Goal: Task Accomplishment & Management: Use online tool/utility

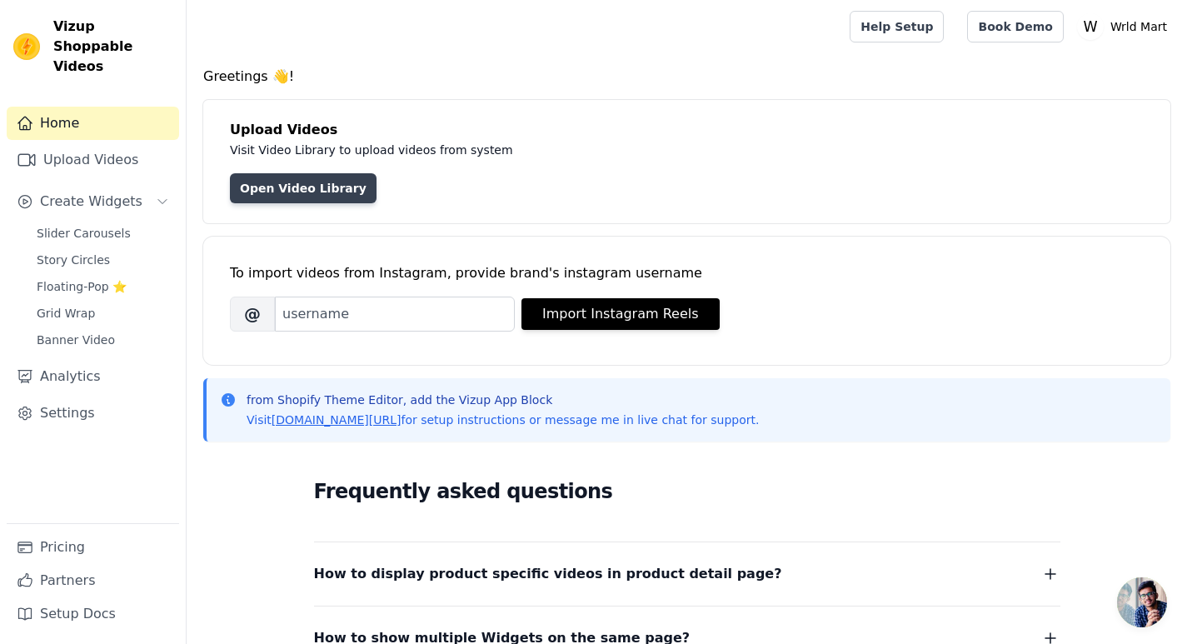
click at [325, 187] on link "Open Video Library" at bounding box center [303, 188] width 147 height 30
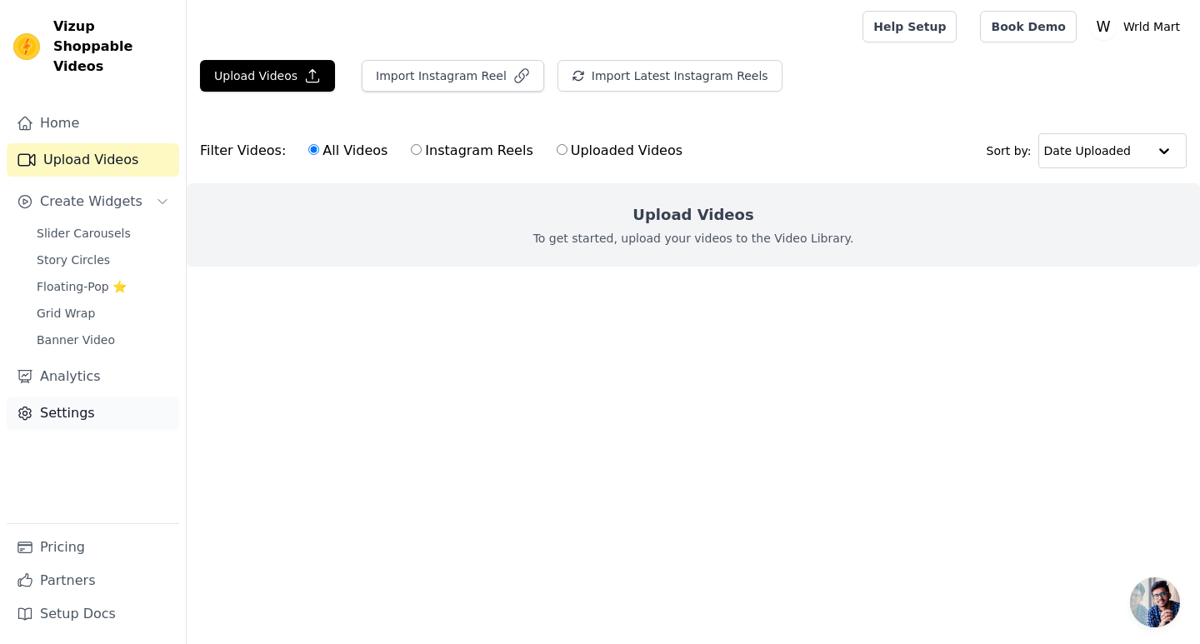
click at [106, 401] on link "Settings" at bounding box center [93, 413] width 172 height 33
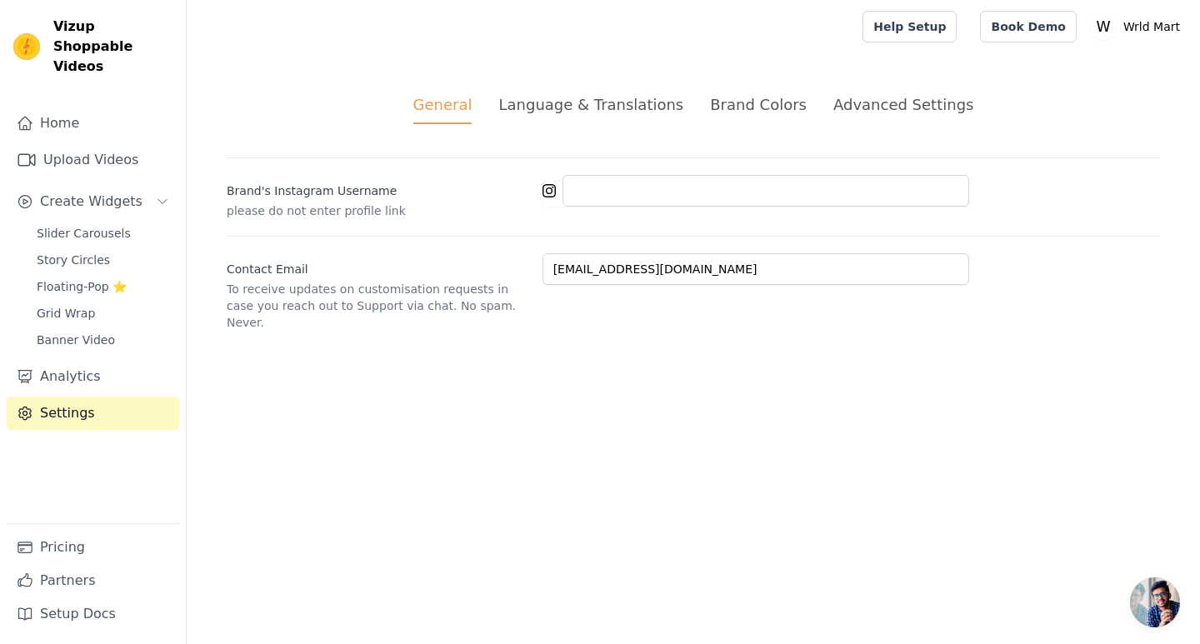
click at [571, 134] on div "General Language & Translations Brand Colors Advanced Settings unsaved changes …" at bounding box center [693, 211] width 1013 height 317
click at [574, 120] on li "Language & Translations" at bounding box center [590, 108] width 185 height 31
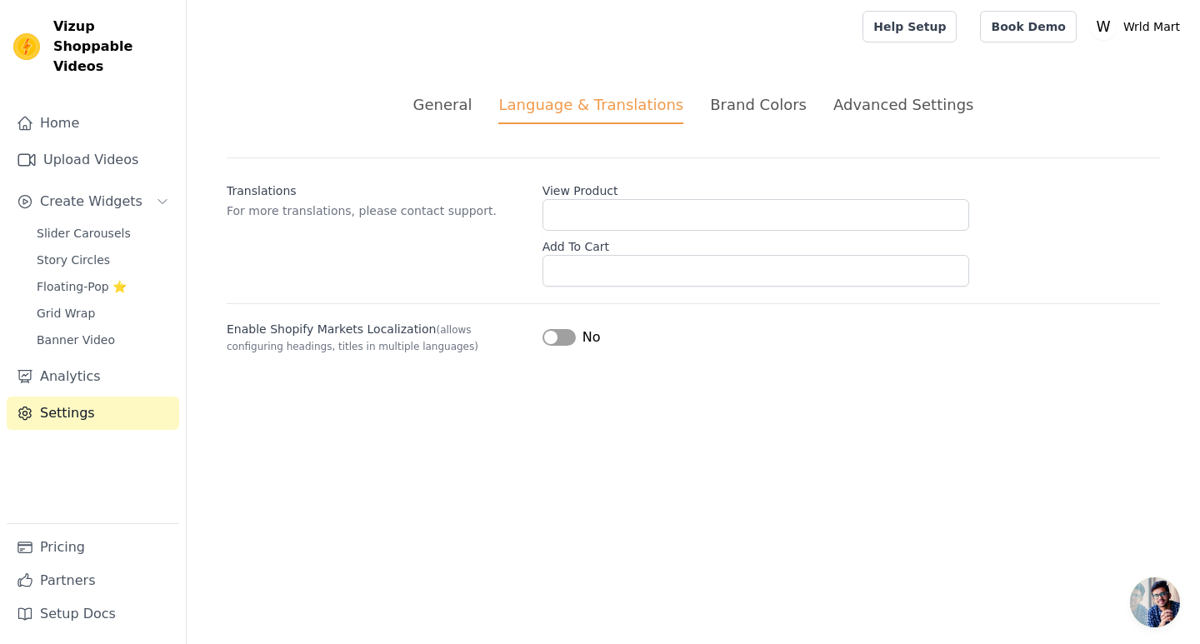
click at [777, 111] on div "Brand Colors" at bounding box center [758, 104] width 97 height 22
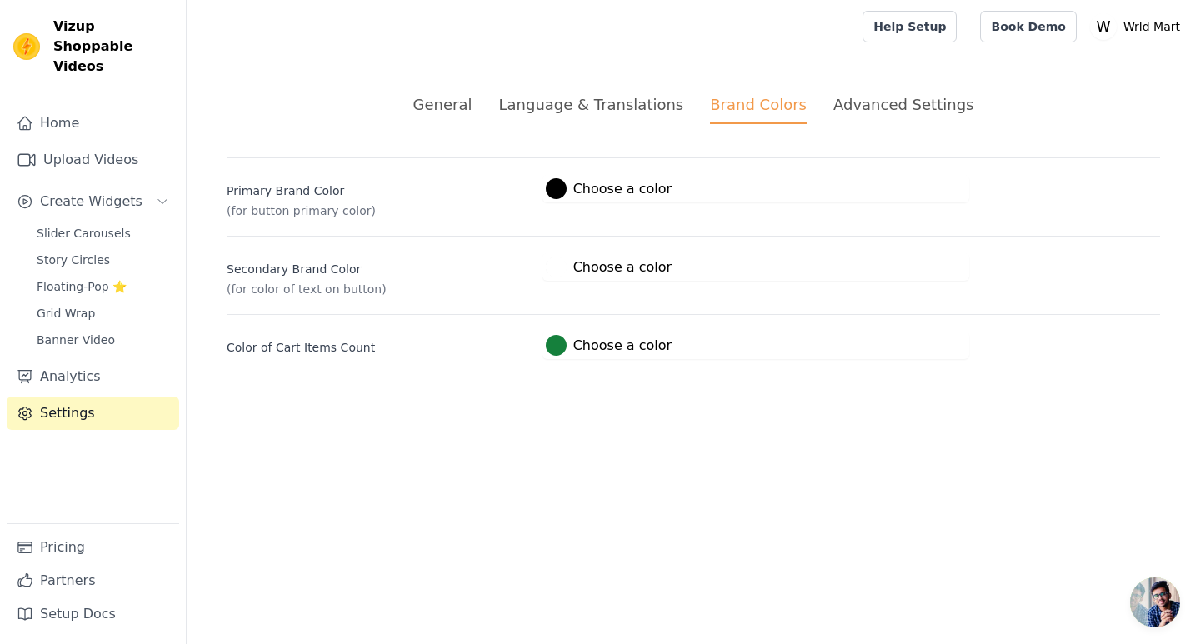
click at [601, 185] on label "#000000 Choose a color" at bounding box center [609, 188] width 126 height 21
click at [750, 178] on div "#000000 Choose a color #000000 1 hex change to rgb" at bounding box center [755, 188] width 427 height 27
click at [859, 107] on div "Advanced Settings" at bounding box center [903, 104] width 140 height 22
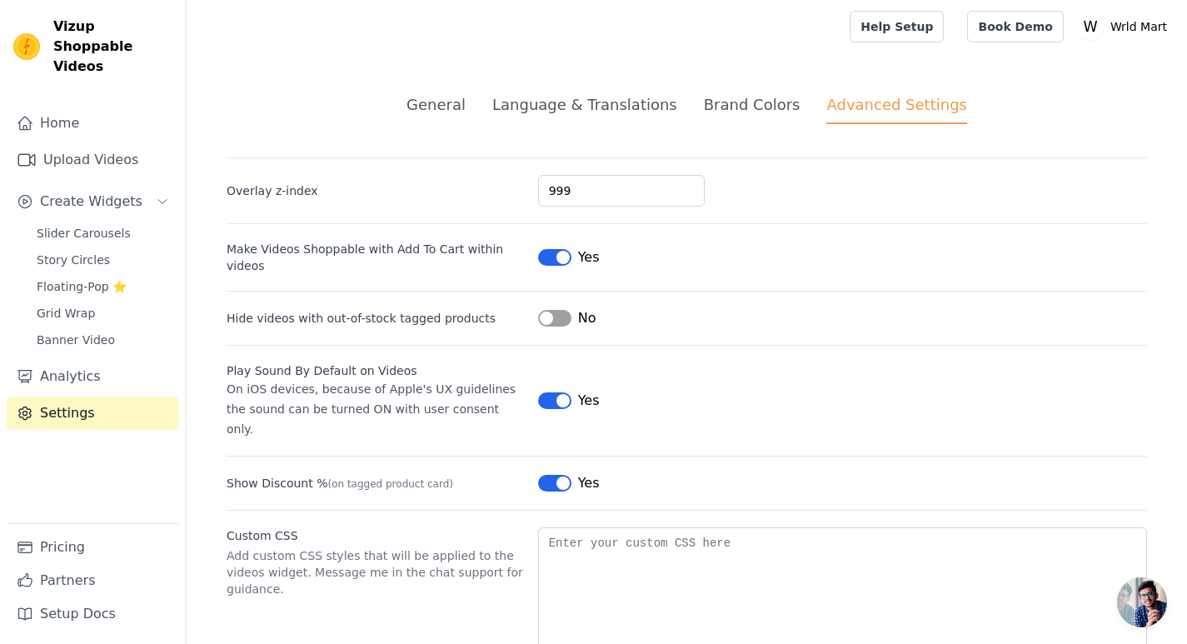
scroll to position [38, 0]
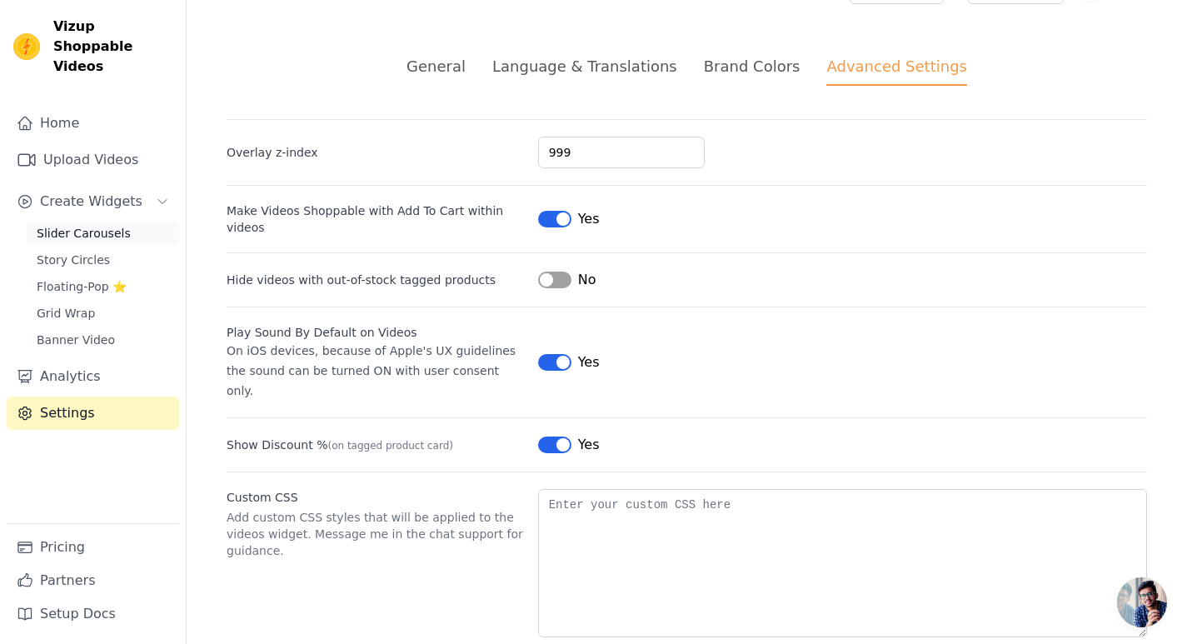
click at [122, 222] on link "Slider Carousels" at bounding box center [103, 233] width 152 height 23
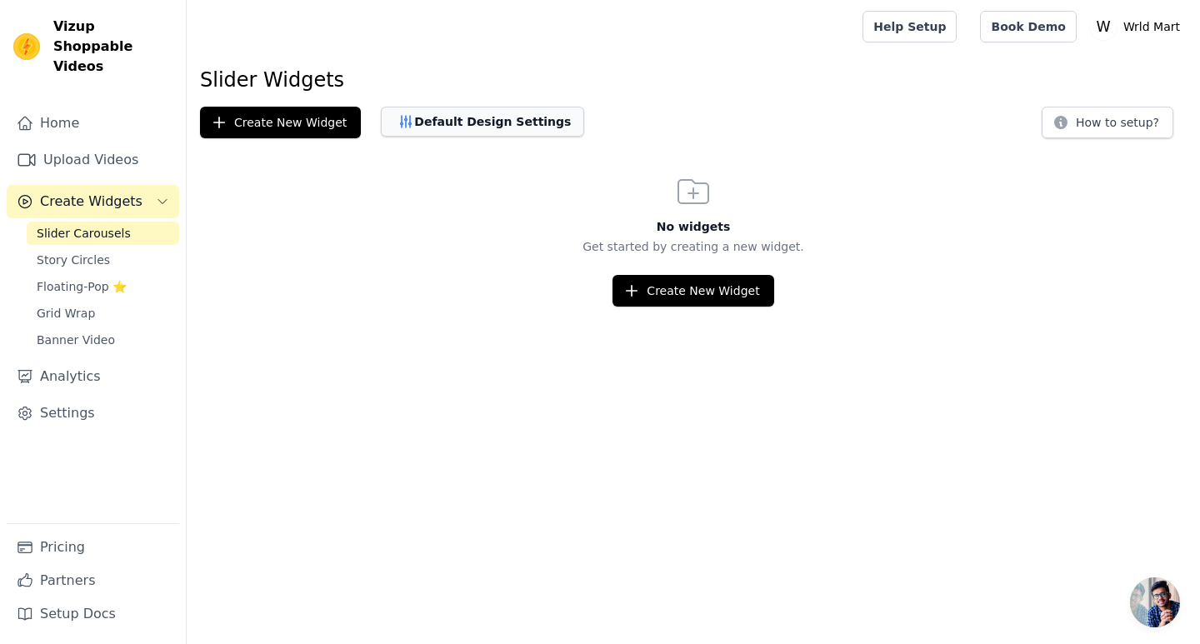
click at [493, 122] on button "Default Design Settings" at bounding box center [482, 122] width 203 height 30
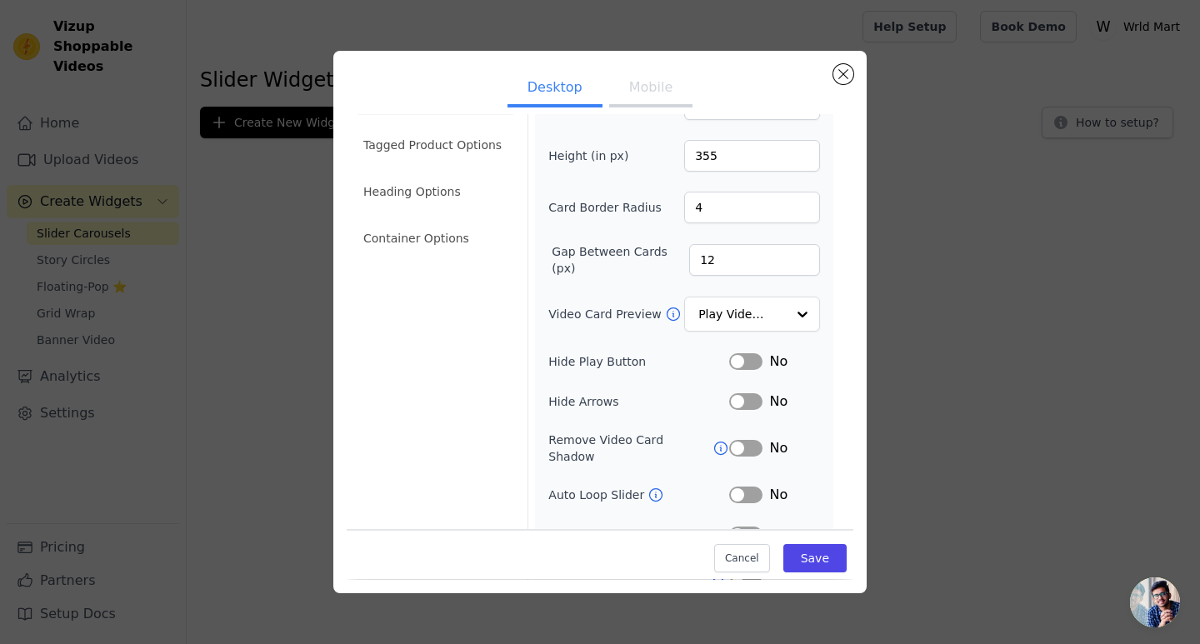
scroll to position [137, 0]
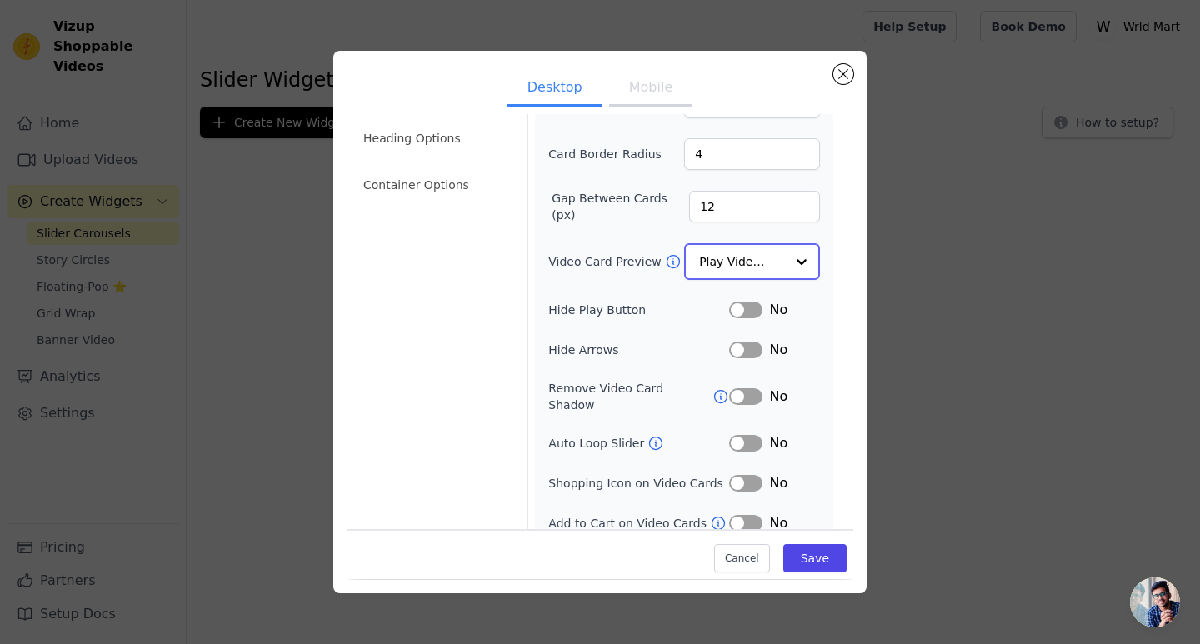
click at [722, 258] on input "Video Card Preview" at bounding box center [742, 261] width 86 height 33
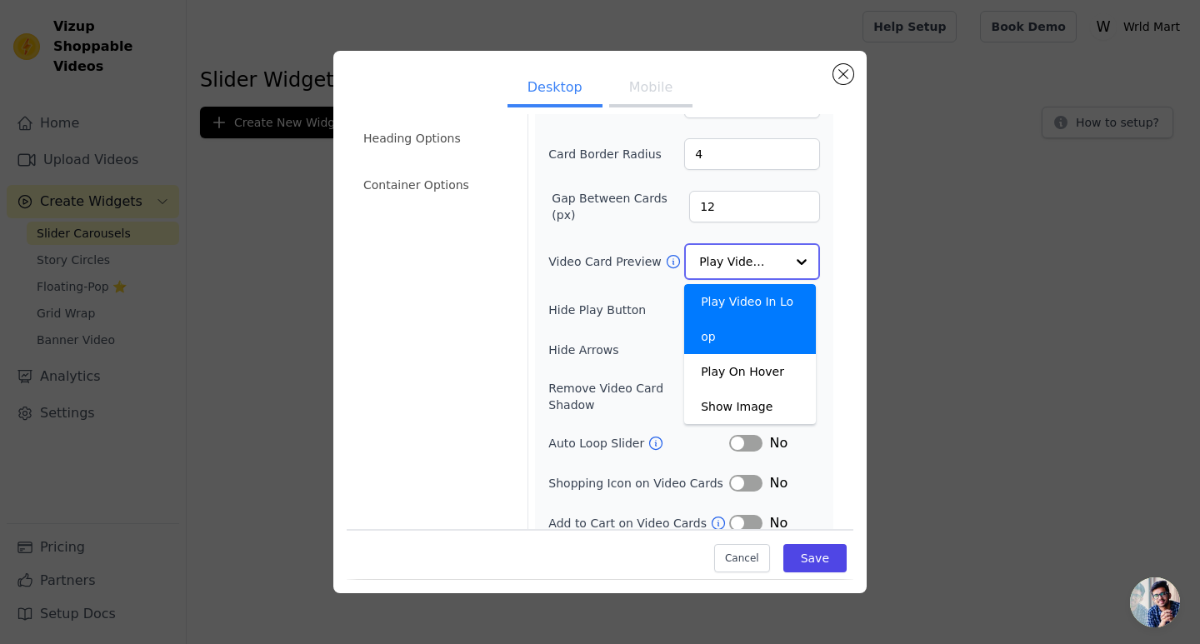
click at [722, 258] on input "Video Card Preview" at bounding box center [742, 261] width 86 height 33
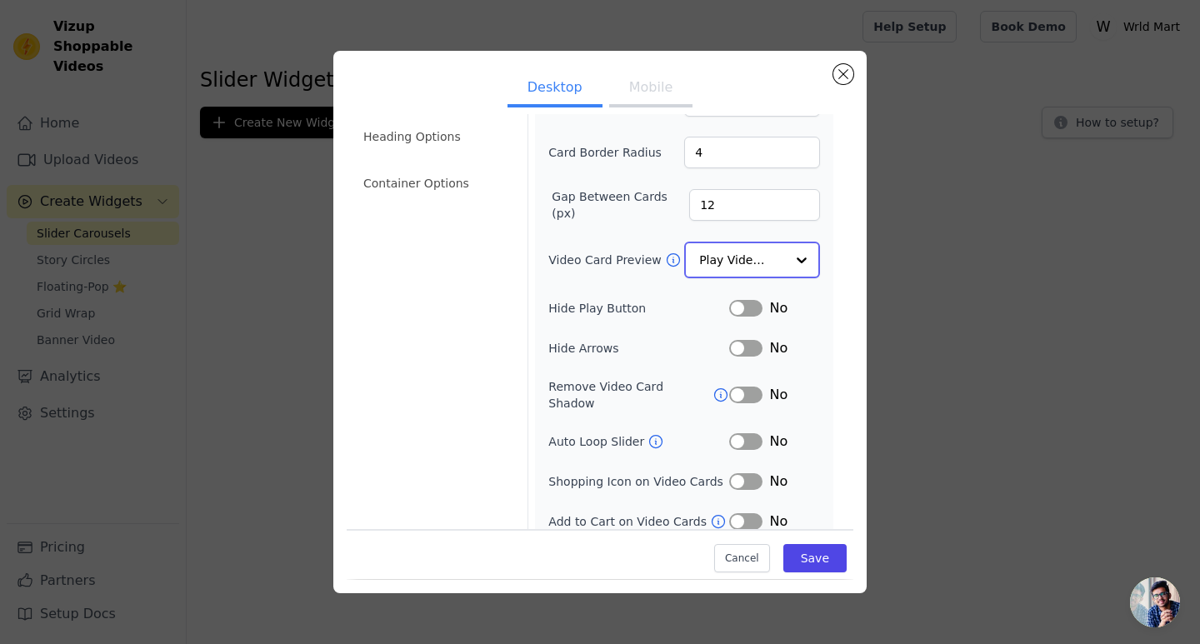
scroll to position [0, 0]
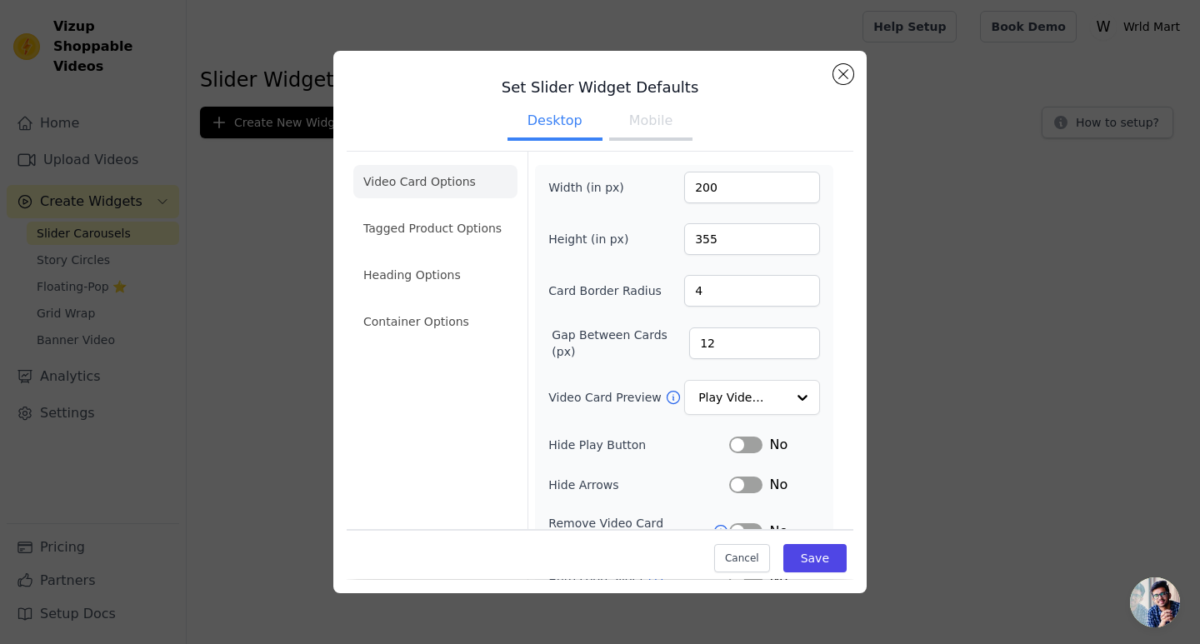
click at [430, 251] on ul "Video Card Options Tagged Product Options Heading Options Container Options" at bounding box center [435, 251] width 164 height 187
click at [436, 305] on li "Tagged Product Options" at bounding box center [435, 321] width 164 height 33
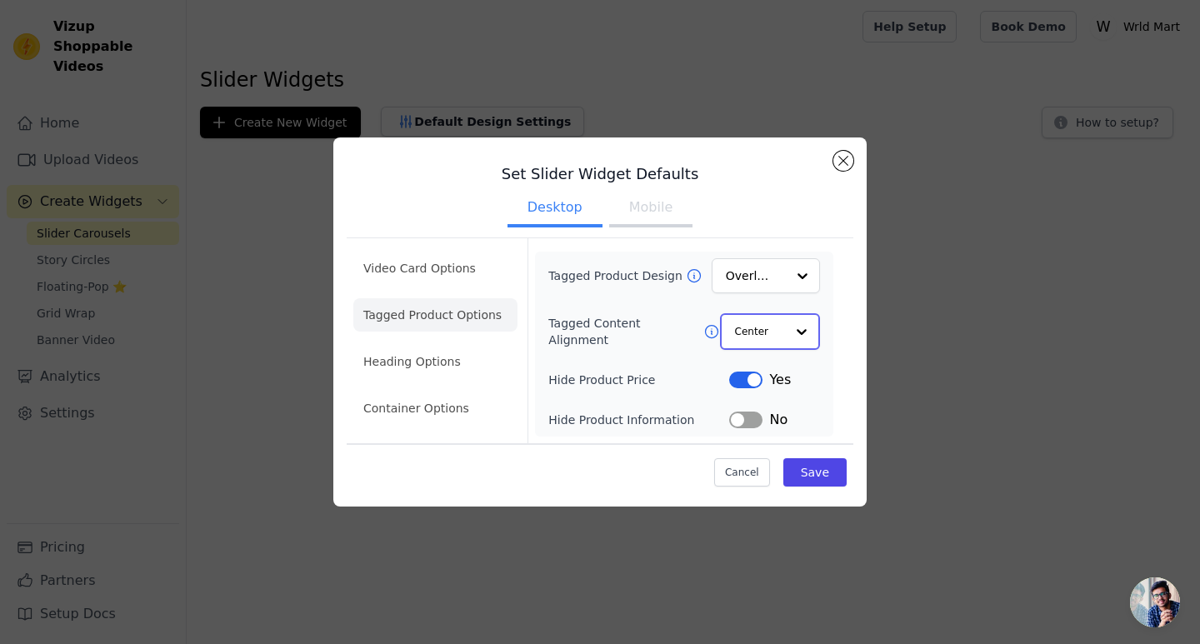
click at [773, 332] on input "Tagged Content Alignment" at bounding box center [760, 331] width 50 height 33
click at [736, 422] on button "Label" at bounding box center [745, 419] width 33 height 17
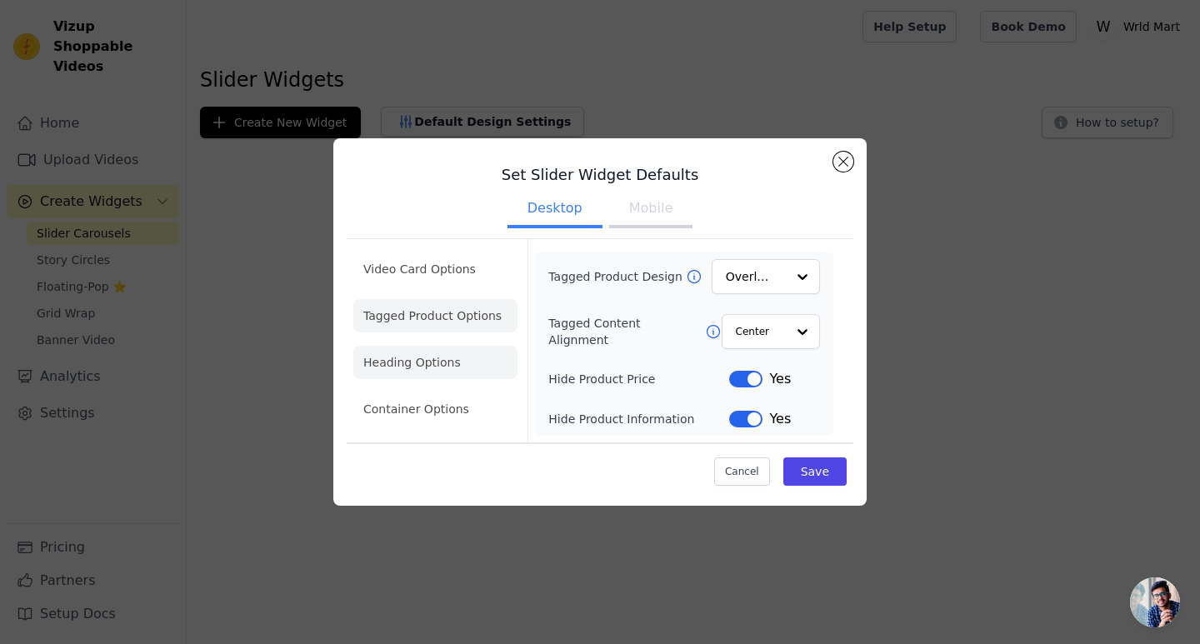
click at [462, 356] on li "Heading Options" at bounding box center [435, 362] width 164 height 33
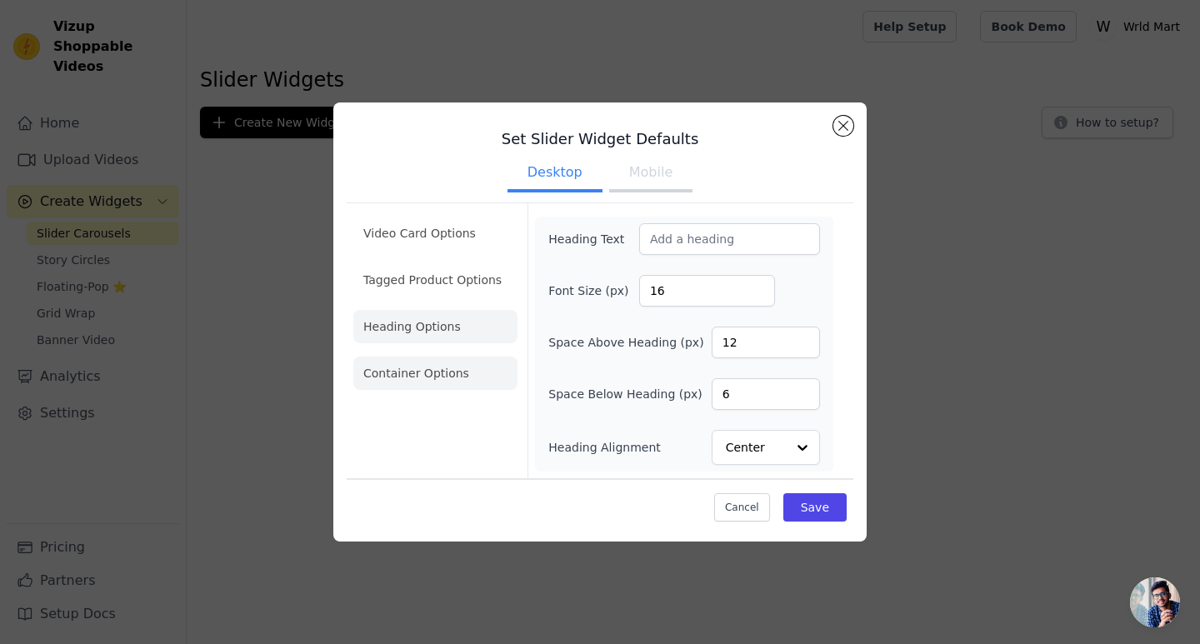
click at [475, 383] on li "Container Options" at bounding box center [435, 373] width 164 height 33
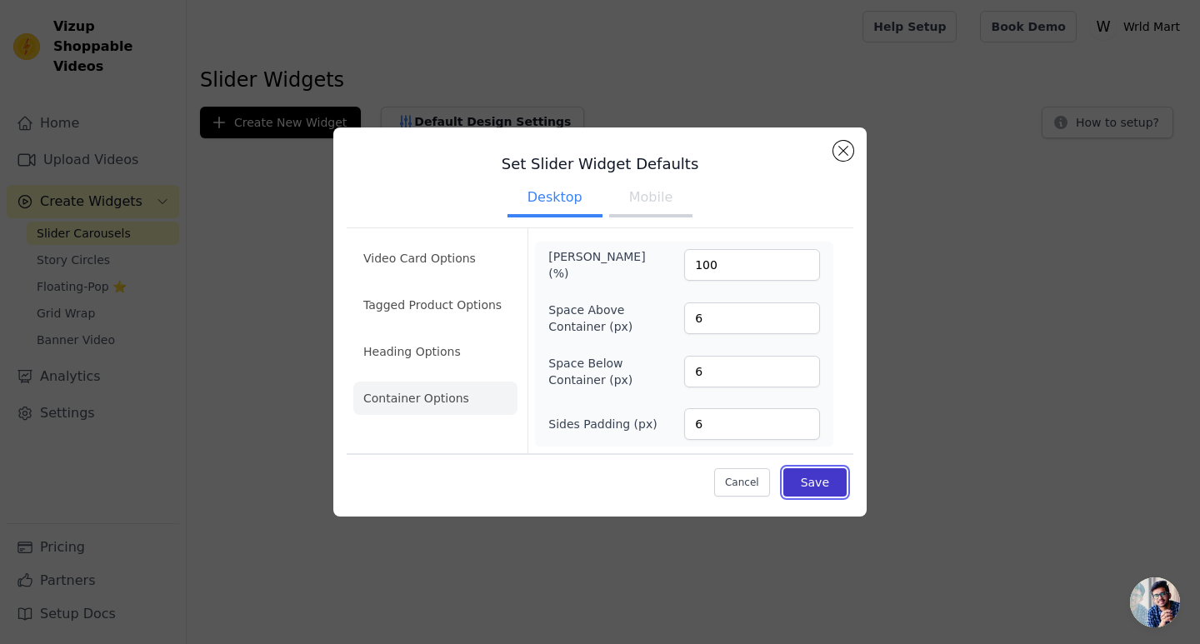
click at [798, 483] on button "Save" at bounding box center [814, 482] width 63 height 28
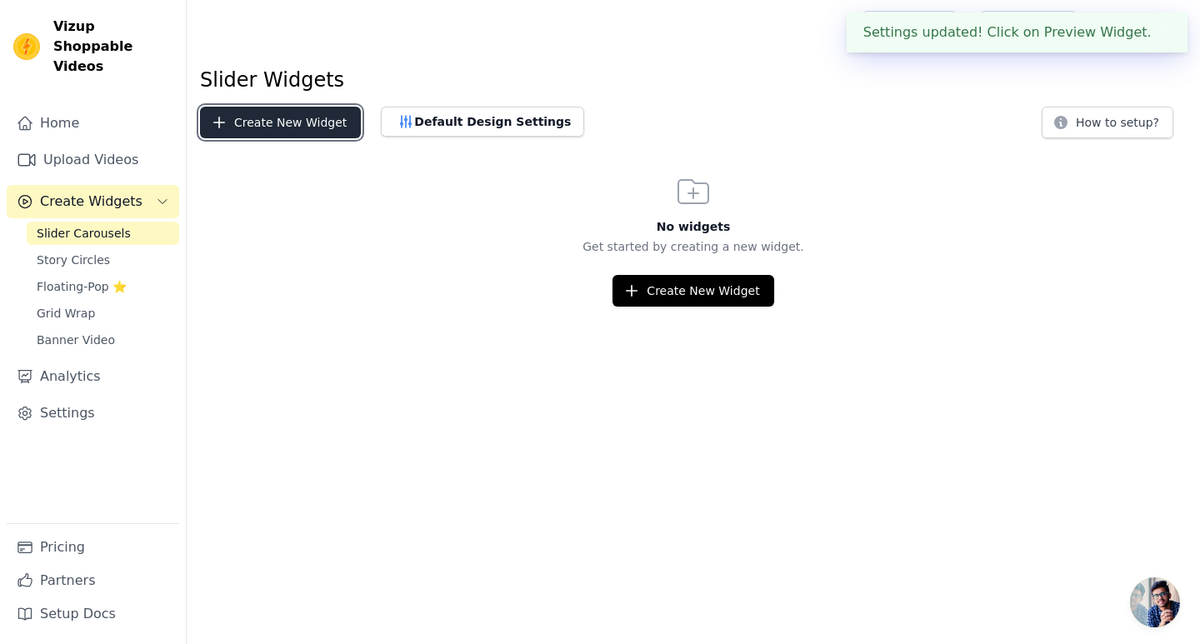
click at [311, 130] on button "Create New Widget" at bounding box center [280, 123] width 161 height 32
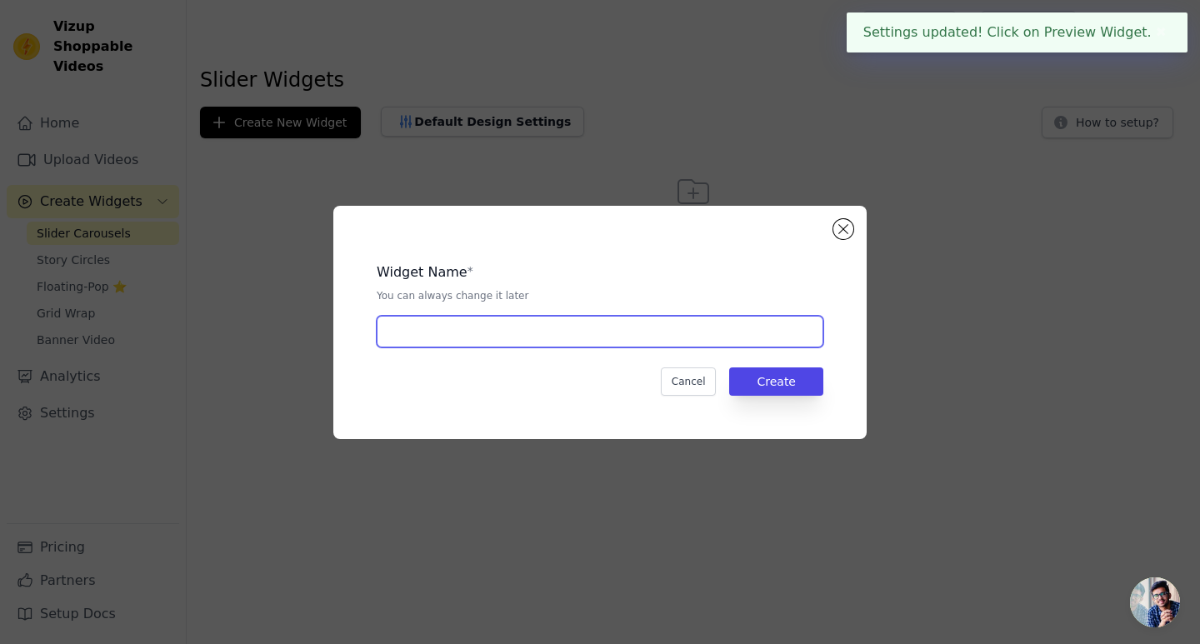
click at [516, 334] on input "text" at bounding box center [600, 332] width 447 height 32
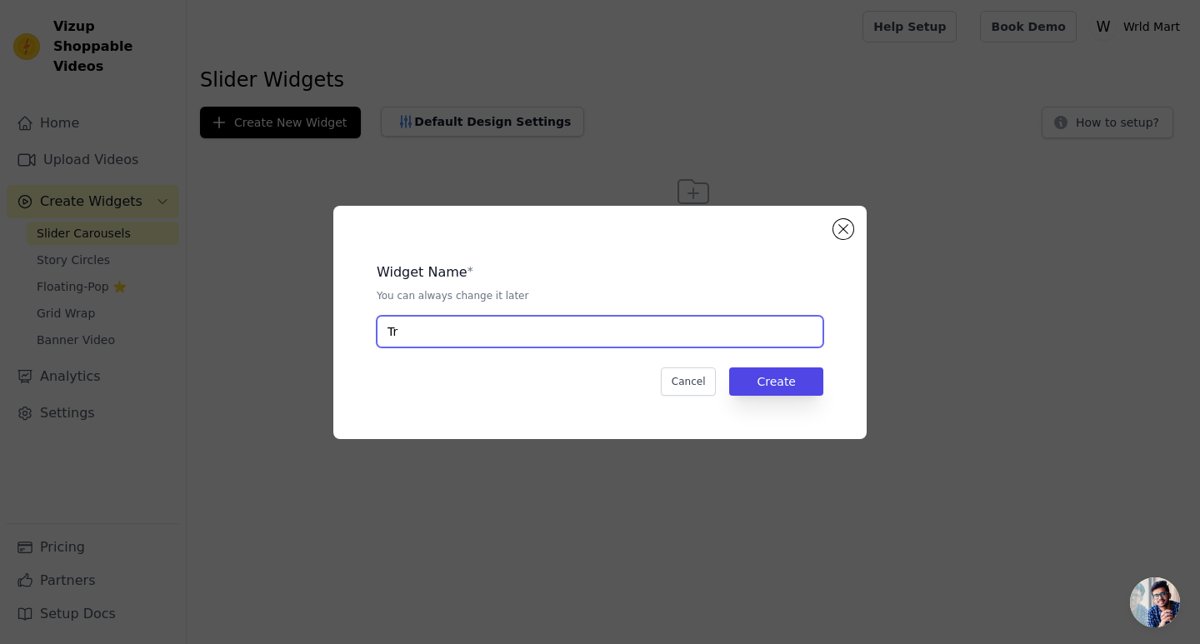
type input "T"
type input "S"
click at [517, 335] on input "text" at bounding box center [600, 332] width 447 height 32
type input "Buy Plus"
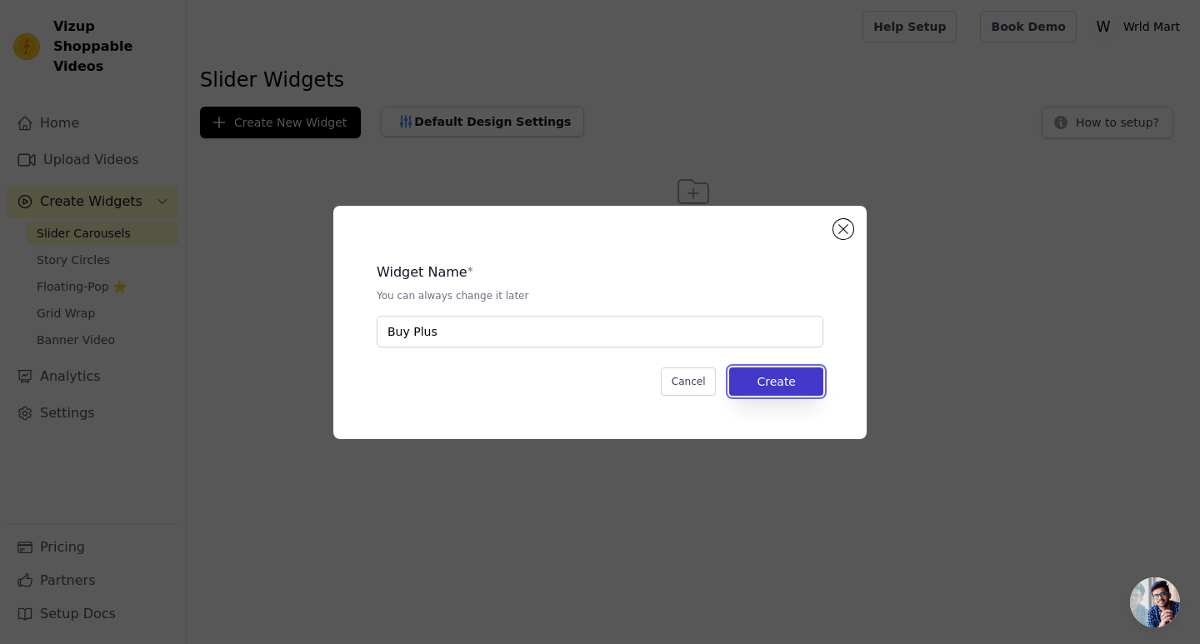
click at [779, 388] on button "Create" at bounding box center [776, 381] width 94 height 28
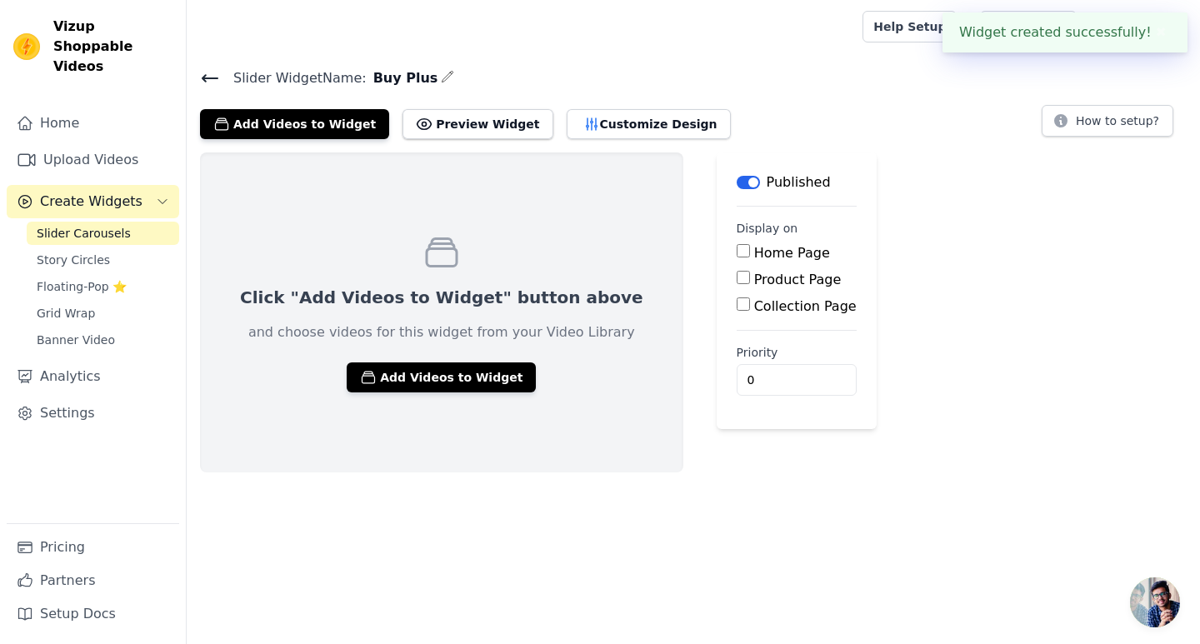
click at [754, 247] on label "Home Page" at bounding box center [792, 253] width 76 height 16
click at [737, 247] on input "Home Page" at bounding box center [743, 250] width 13 height 13
checkbox input "true"
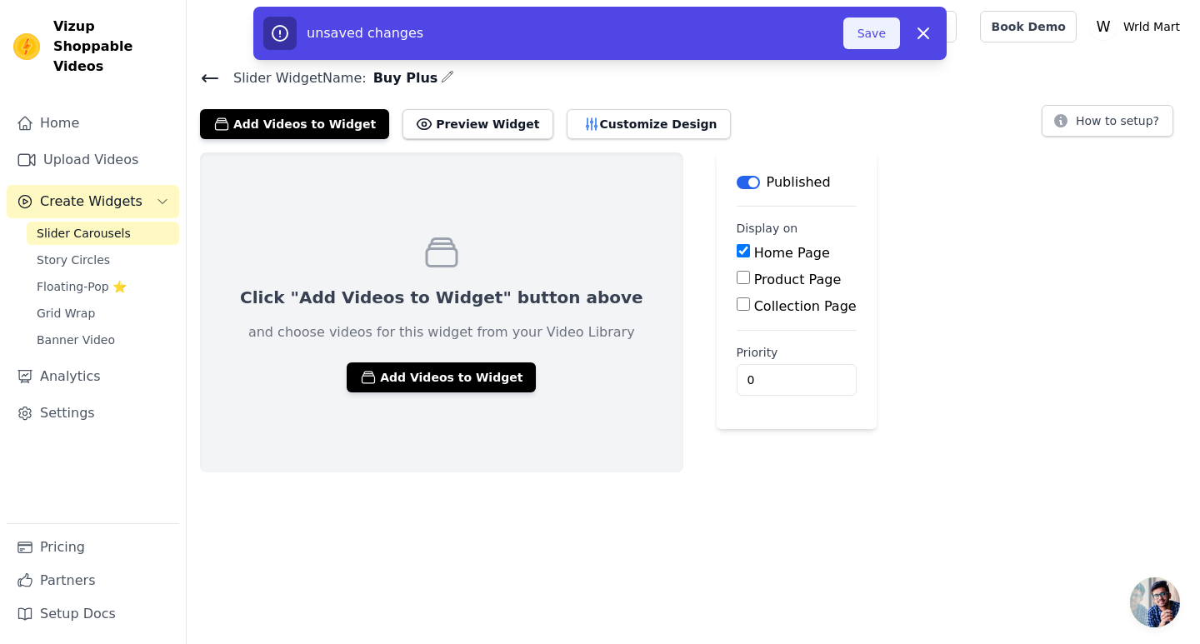
click at [874, 33] on button "Save" at bounding box center [871, 33] width 57 height 32
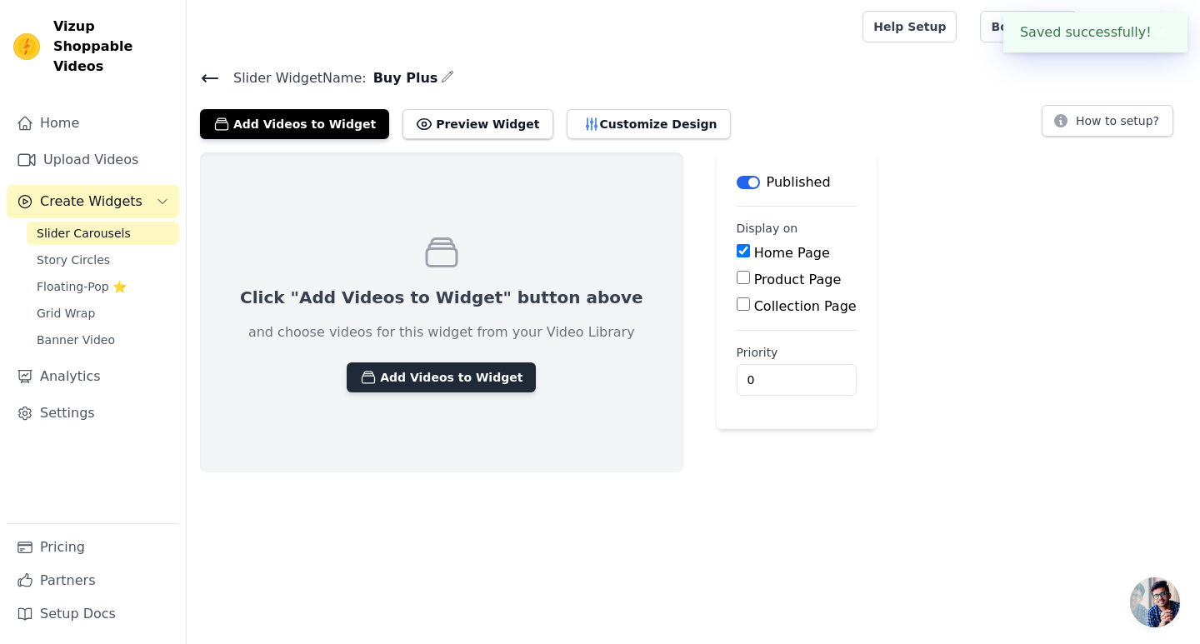
click at [462, 366] on button "Add Videos to Widget" at bounding box center [441, 377] width 189 height 30
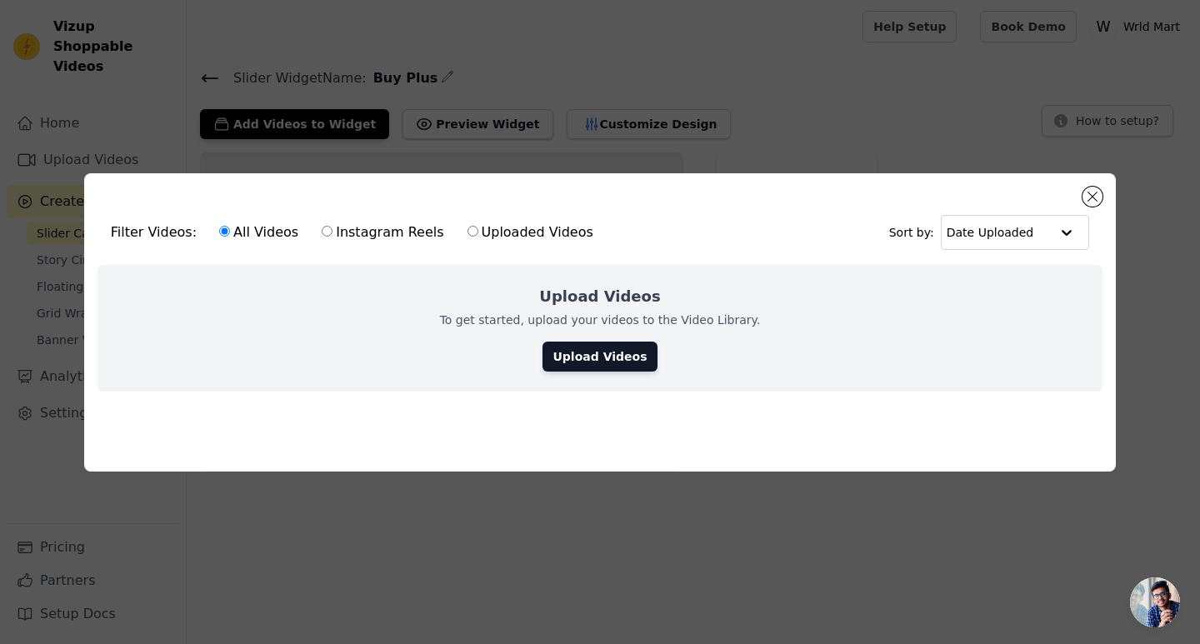
click at [467, 227] on label "Uploaded Videos" at bounding box center [530, 233] width 127 height 22
click at [467, 227] on input "Uploaded Videos" at bounding box center [472, 231] width 11 height 11
radio input "true"
click at [585, 350] on link "Upload Videos" at bounding box center [599, 357] width 114 height 30
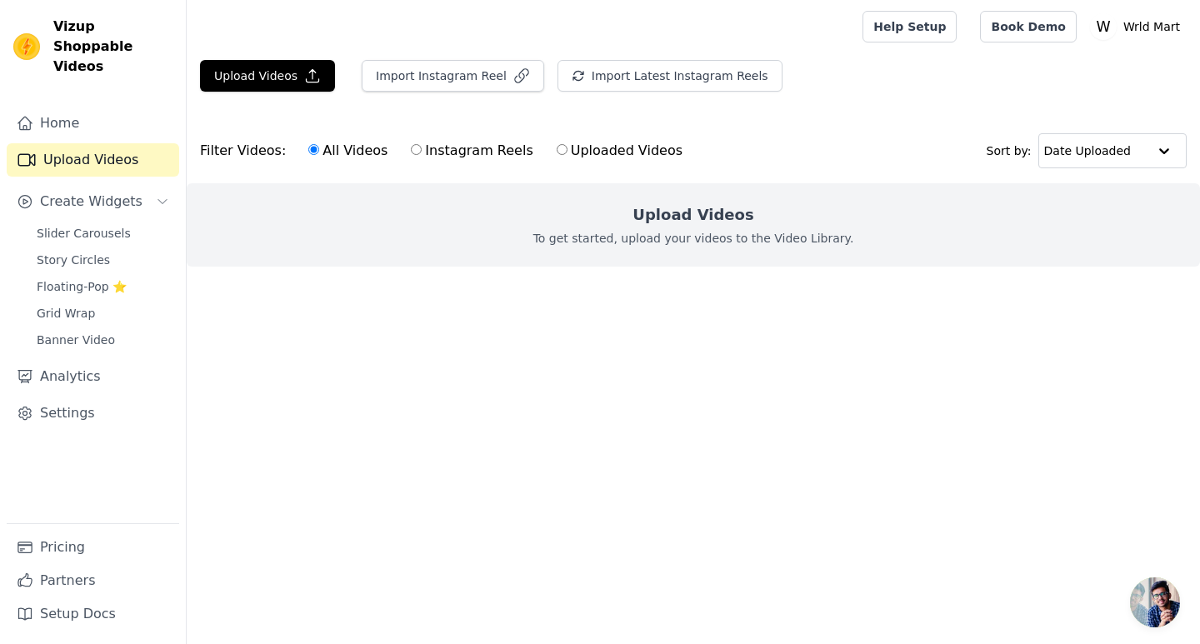
click at [557, 147] on input "Uploaded Videos" at bounding box center [562, 149] width 11 height 11
radio input "true"
click at [1082, 144] on input "text" at bounding box center [1094, 150] width 103 height 33
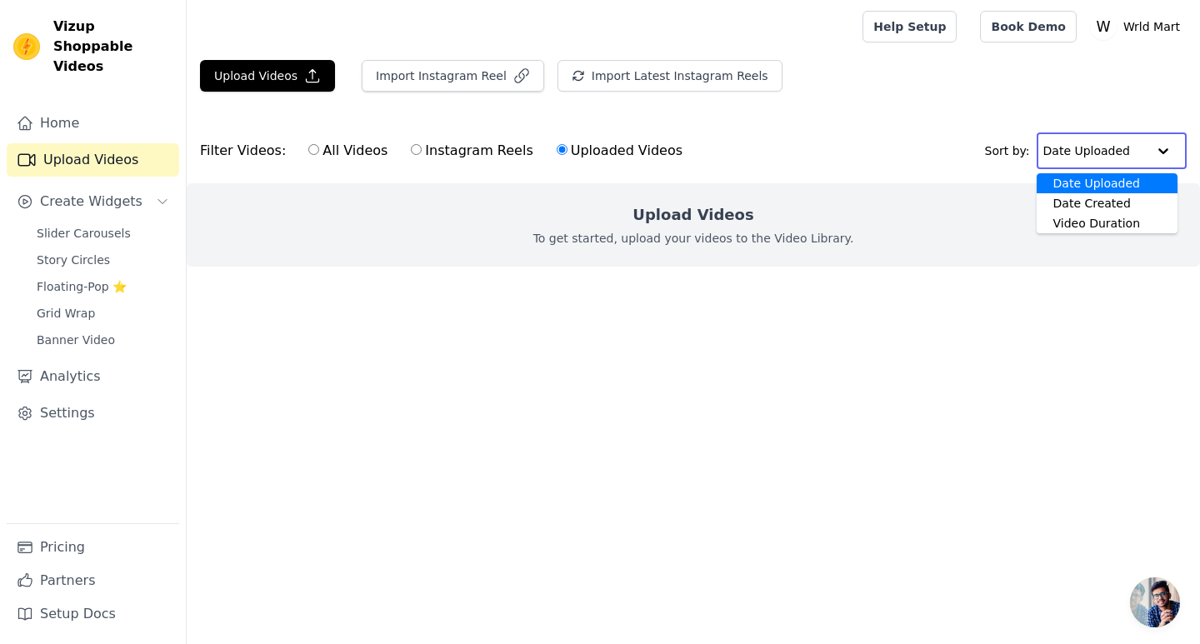
click at [1082, 144] on input "text" at bounding box center [1094, 150] width 103 height 33
click at [358, 151] on label "All Videos" at bounding box center [347, 151] width 81 height 22
click at [319, 151] on input "All Videos" at bounding box center [313, 149] width 11 height 11
radio input "true"
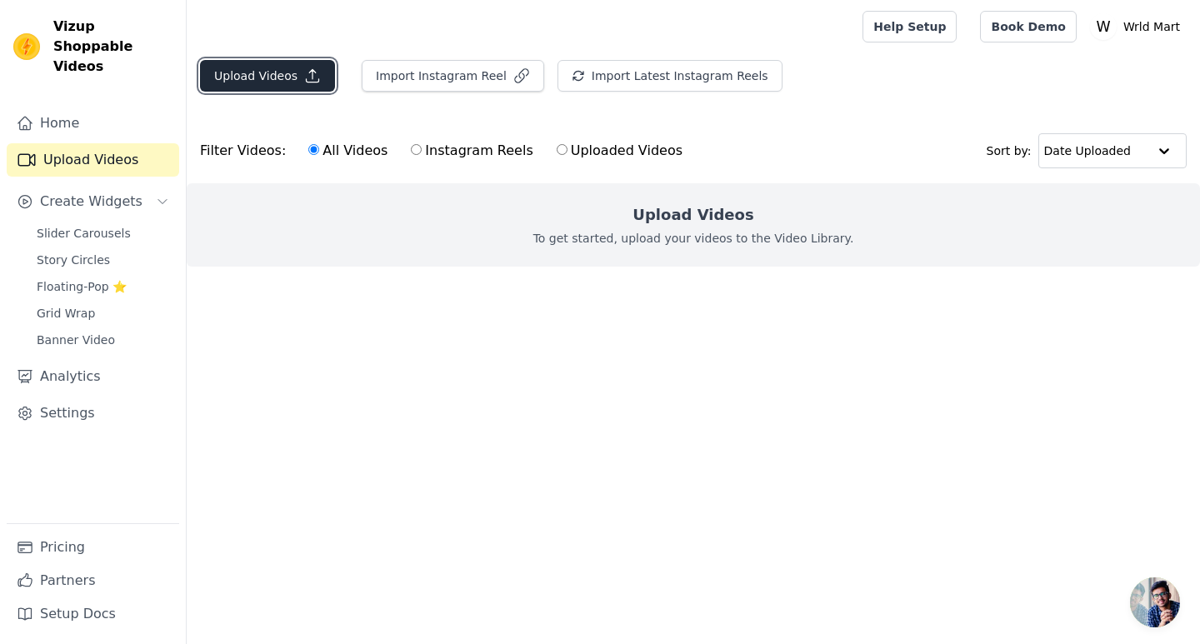
click at [295, 81] on button "Upload Videos" at bounding box center [267, 76] width 135 height 32
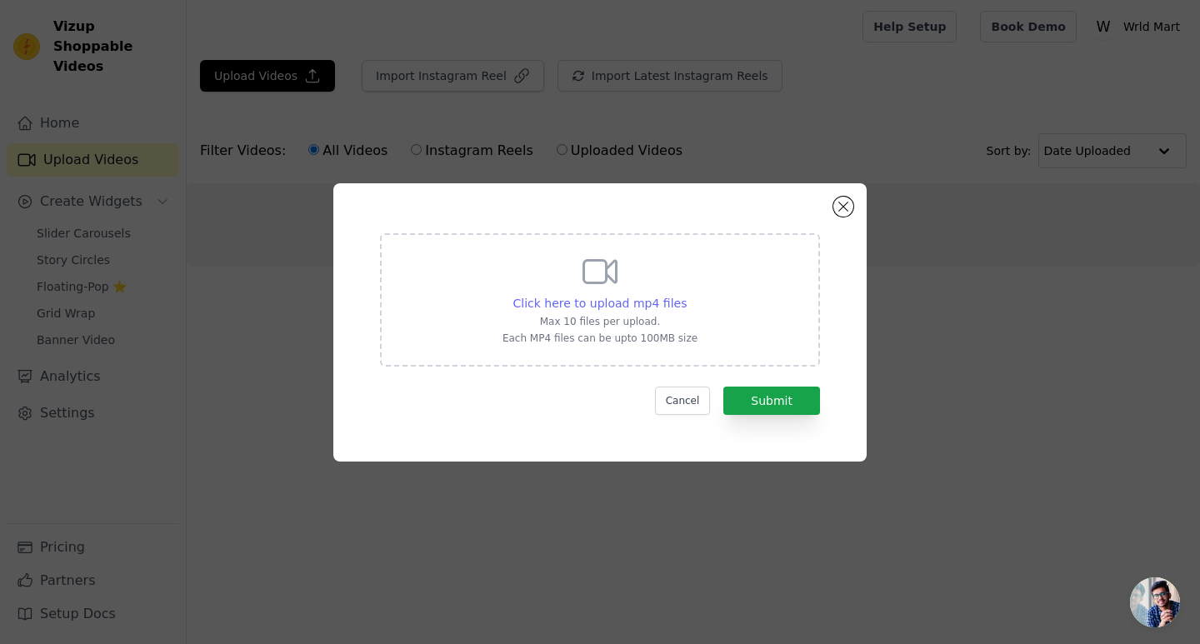
click at [611, 305] on span "Click here to upload mp4 files" at bounding box center [600, 303] width 174 height 13
click at [686, 295] on input "Click here to upload mp4 files Max 10 files per upload. Each MP4 files can be u…" at bounding box center [686, 294] width 1 height 1
click at [693, 399] on button "Cancel" at bounding box center [683, 401] width 56 height 28
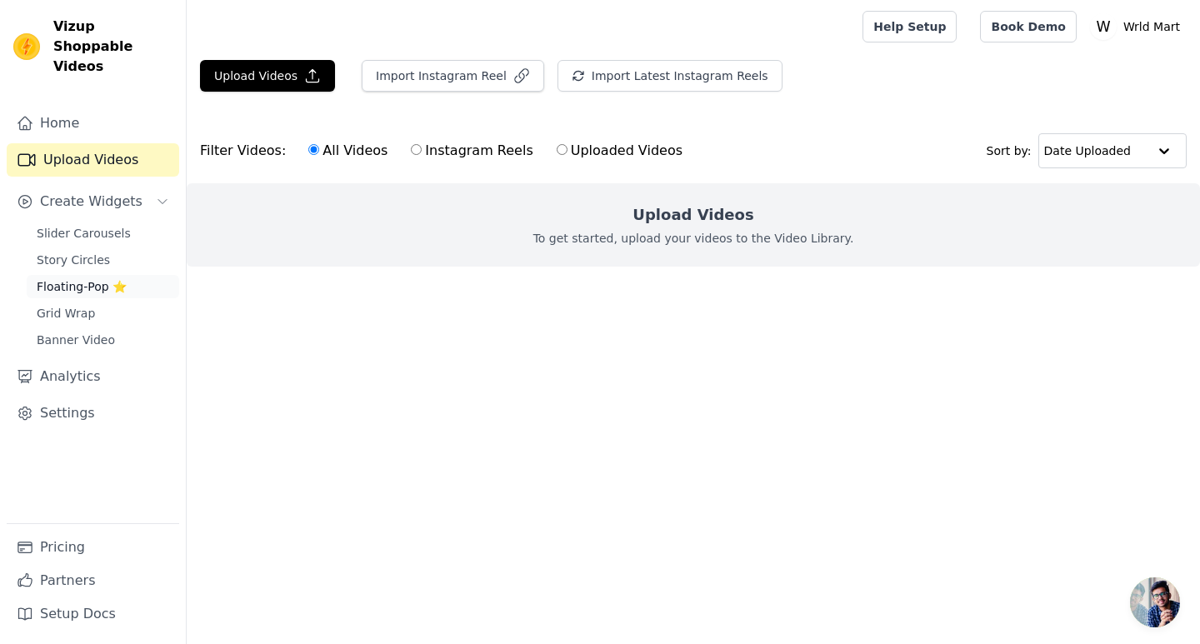
click at [124, 275] on link "Floating-Pop ⭐" at bounding box center [103, 286] width 152 height 23
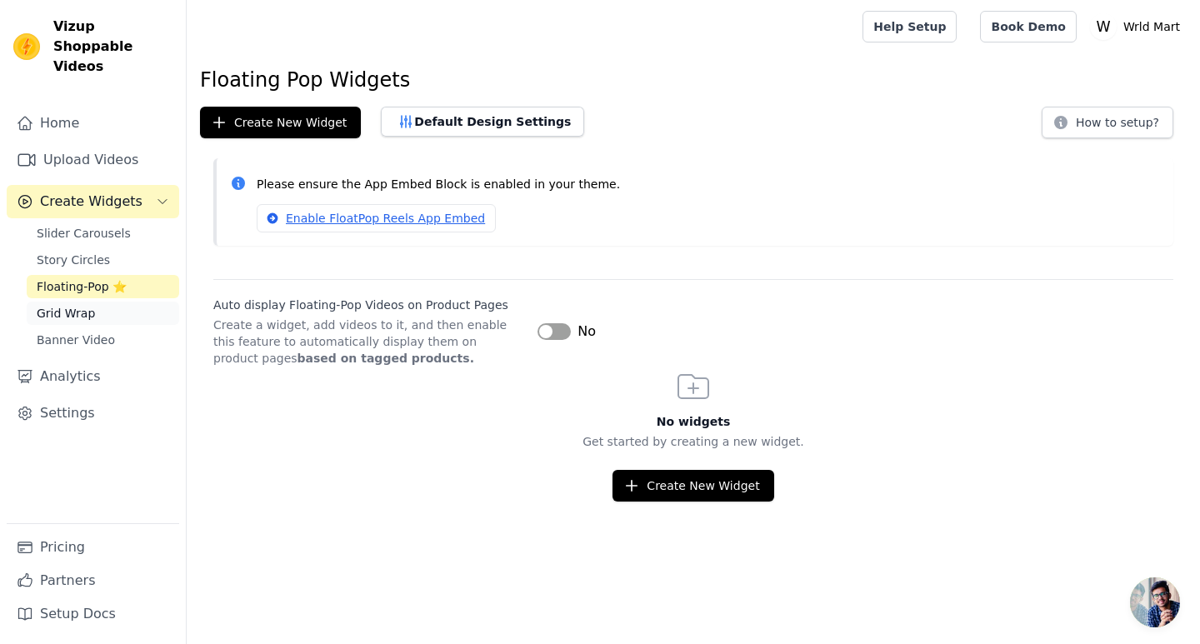
click at [117, 302] on link "Grid Wrap" at bounding box center [103, 313] width 152 height 23
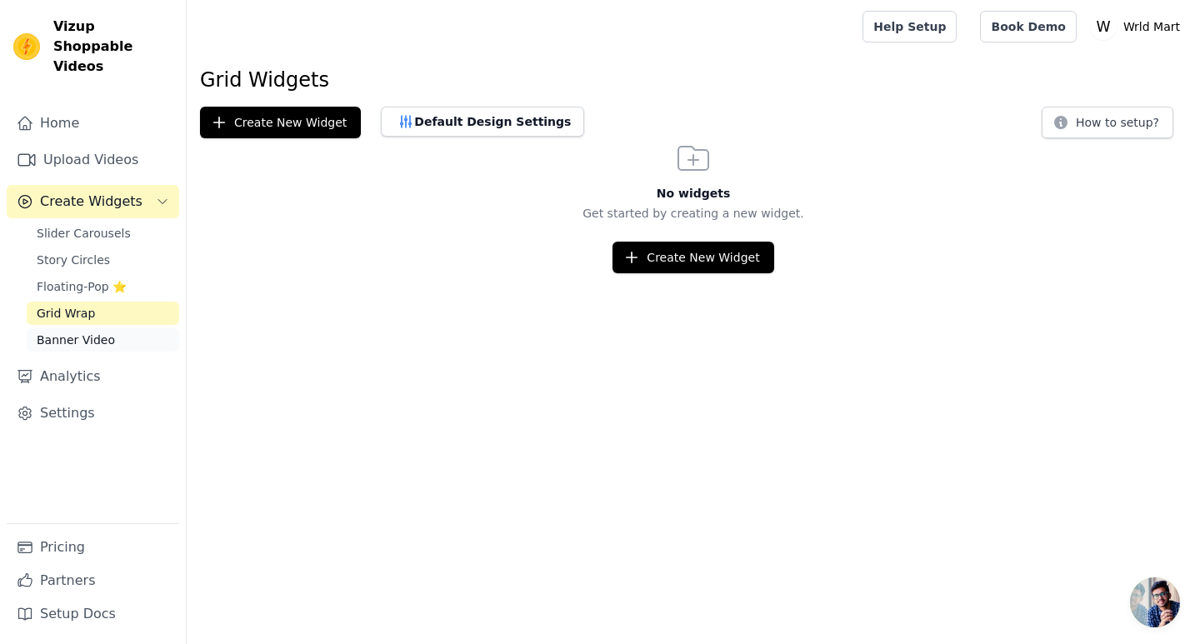
click at [113, 328] on link "Banner Video" at bounding box center [103, 339] width 152 height 23
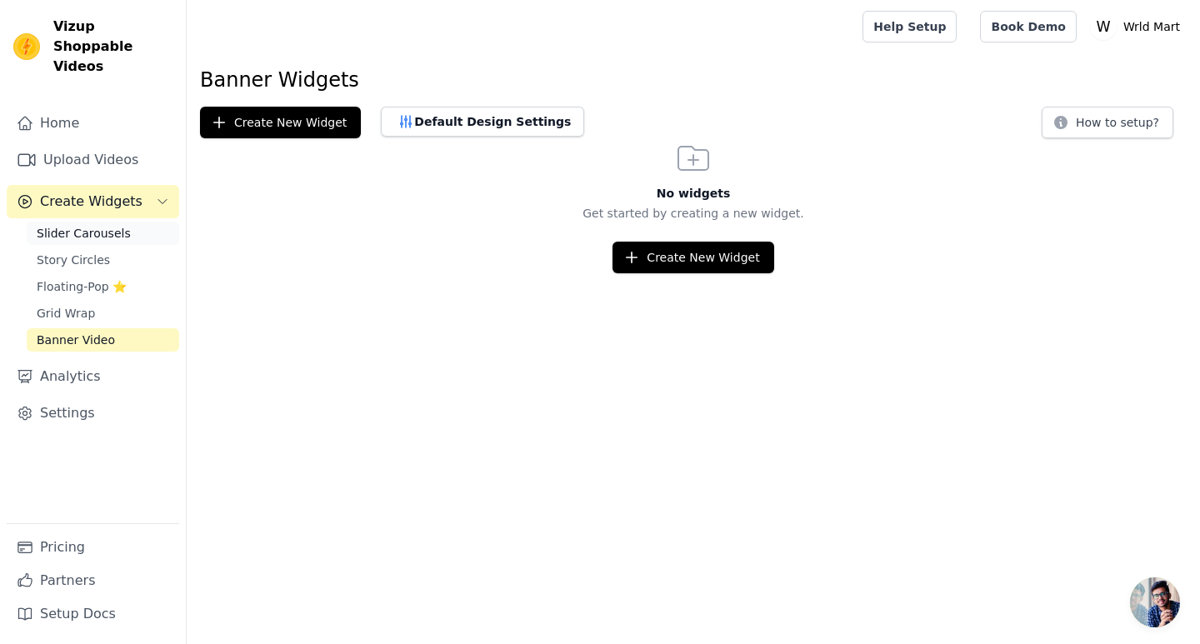
click at [111, 225] on span "Slider Carousels" at bounding box center [84, 233] width 94 height 17
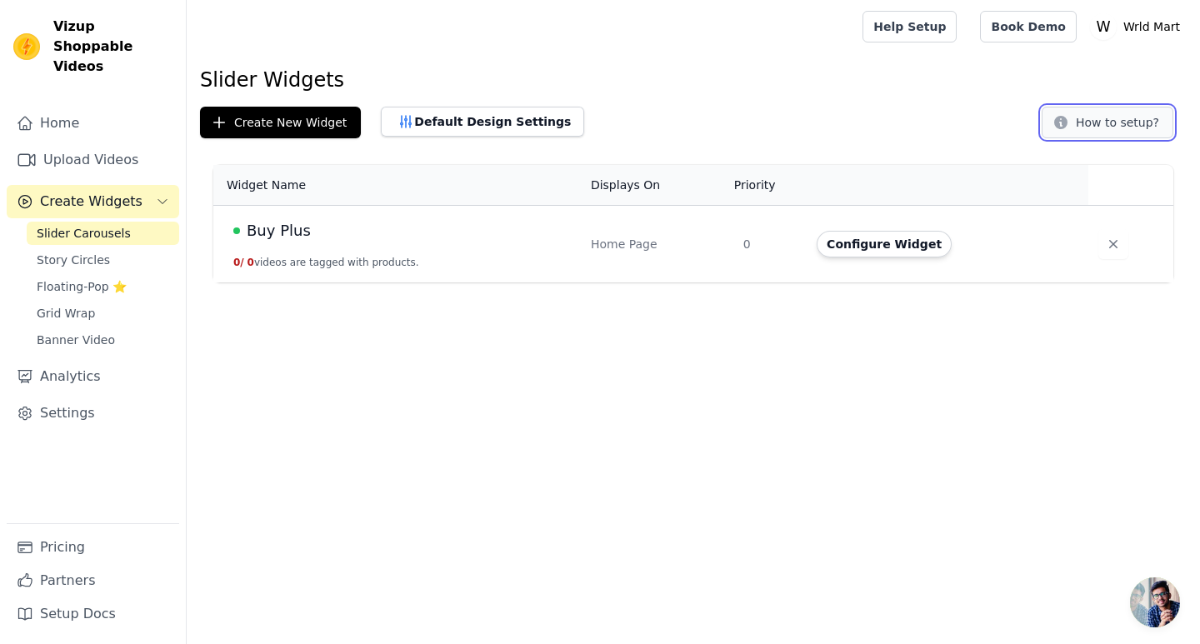
click at [1113, 121] on button "How to setup?" at bounding box center [1107, 123] width 132 height 32
click at [111, 225] on span "Slider Carousels" at bounding box center [84, 233] width 94 height 17
click at [110, 143] on link "Upload Videos" at bounding box center [93, 159] width 172 height 33
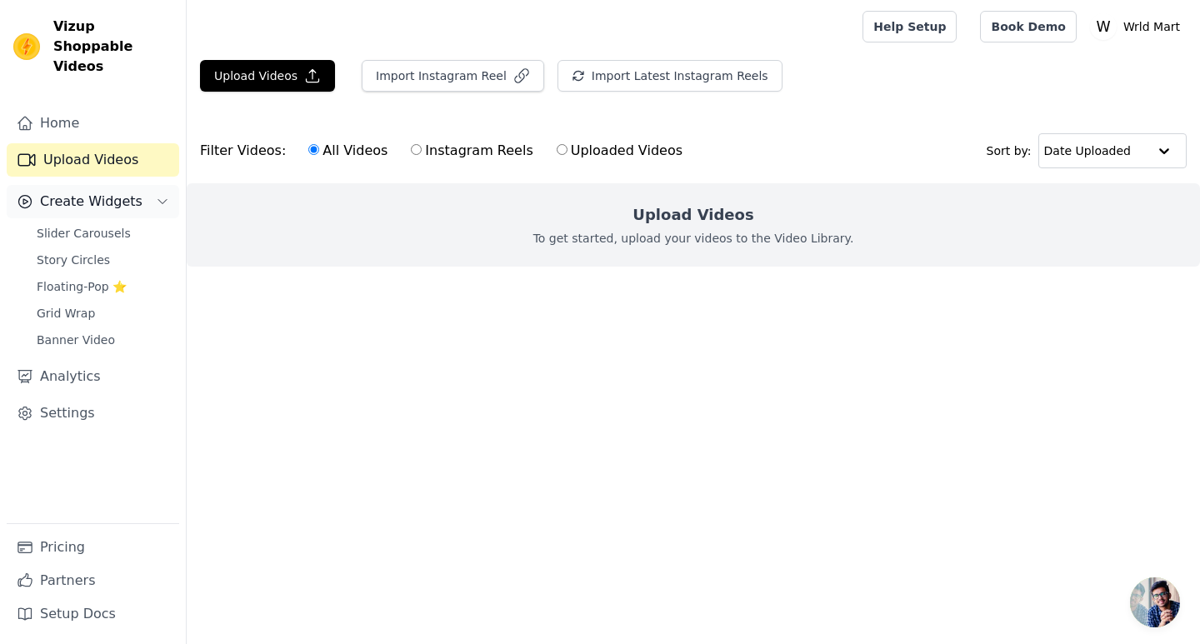
click at [166, 195] on icon "Sidebar" at bounding box center [162, 201] width 13 height 13
click at [261, 75] on button "Upload Videos" at bounding box center [267, 76] width 135 height 32
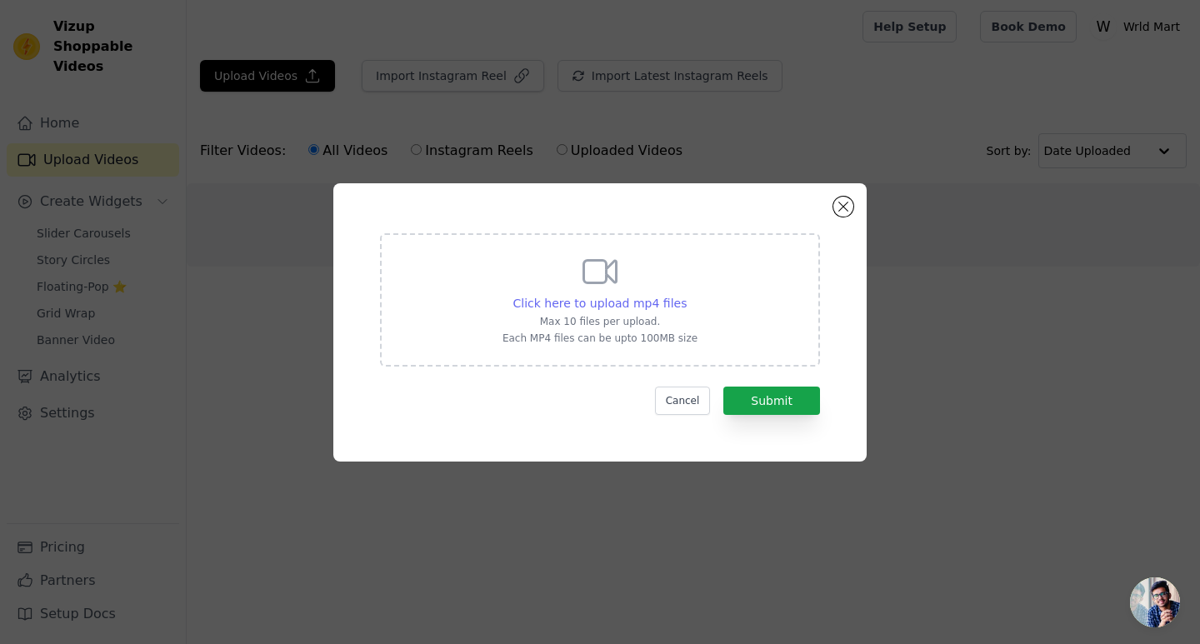
click at [602, 307] on span "Click here to upload mp4 files" at bounding box center [600, 303] width 174 height 13
click at [686, 295] on input "Click here to upload mp4 files Max 10 files per upload. Each MP4 files can be u…" at bounding box center [686, 294] width 1 height 1
type input "C:\fakepath\f9b5a98f8a274593bb86665c57cbc6c2.mp4"
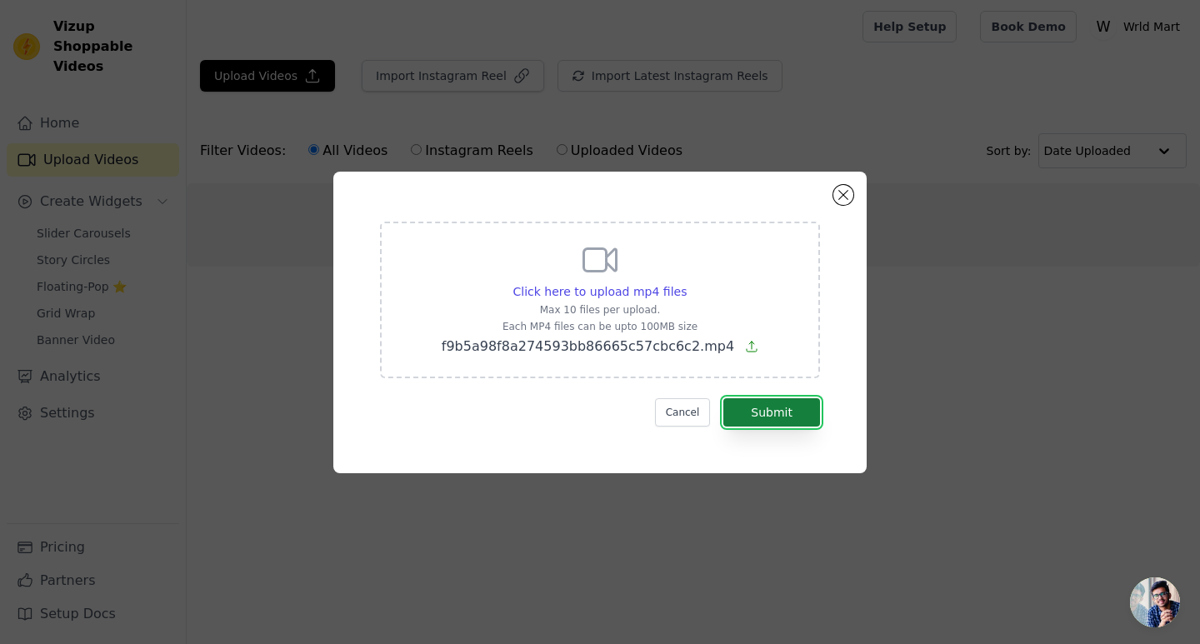
click at [751, 414] on button "Submit" at bounding box center [771, 412] width 97 height 28
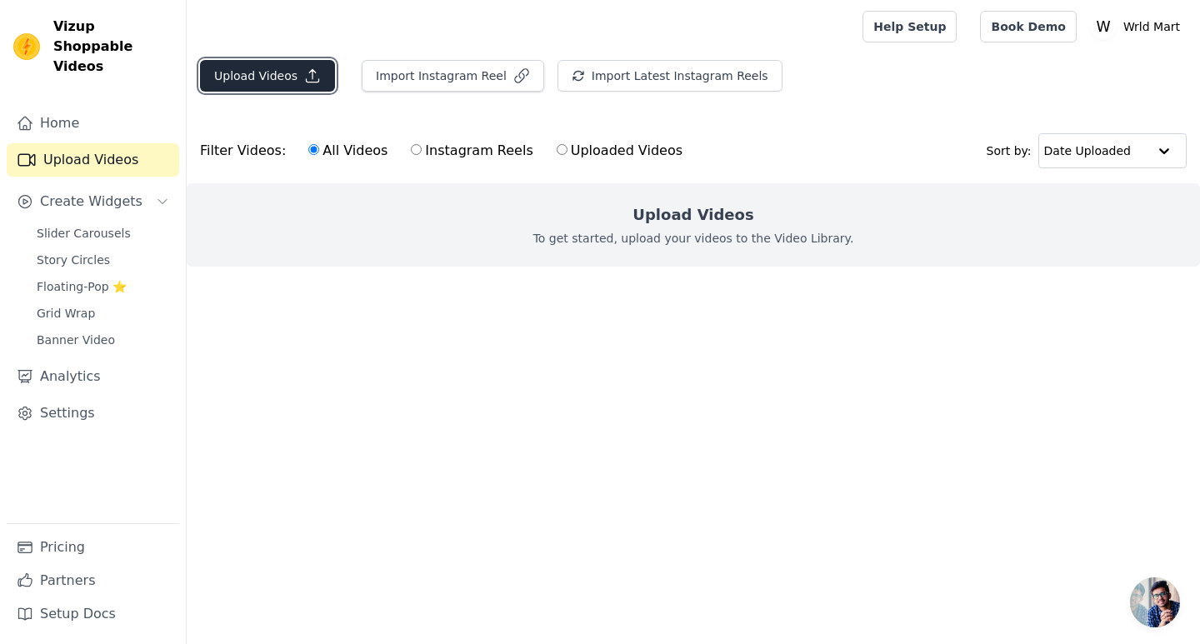
click at [240, 78] on button "Upload Videos" at bounding box center [267, 76] width 135 height 32
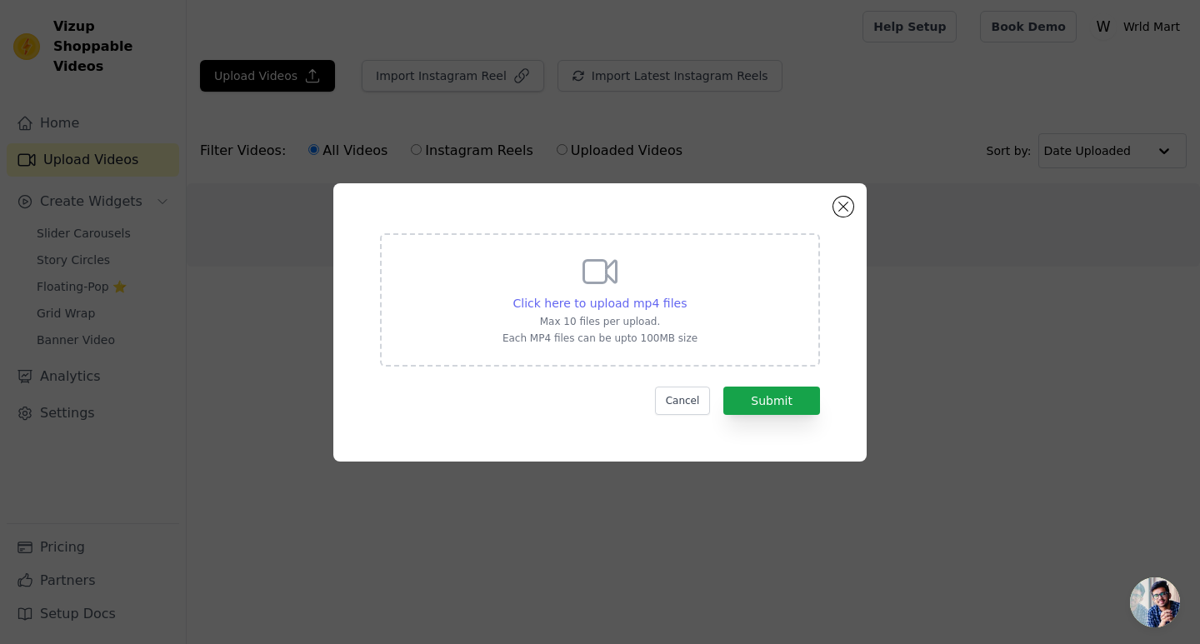
click at [618, 302] on span "Click here to upload mp4 files" at bounding box center [600, 303] width 174 height 13
click at [686, 295] on input "Click here to upload mp4 files Max 10 files per upload. Each MP4 files can be u…" at bounding box center [686, 294] width 1 height 1
type input "C:\fakepath\f9b5a98f8a274593bb86665c57cbc6c2.mp4"
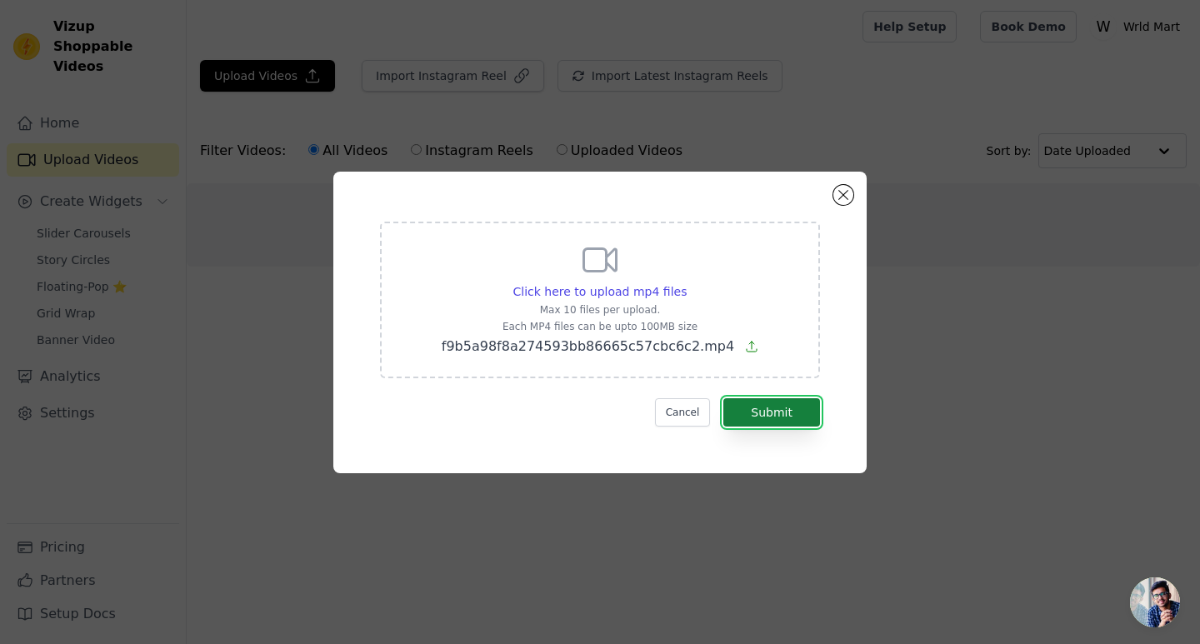
click at [806, 407] on button "Submit" at bounding box center [771, 412] width 97 height 28
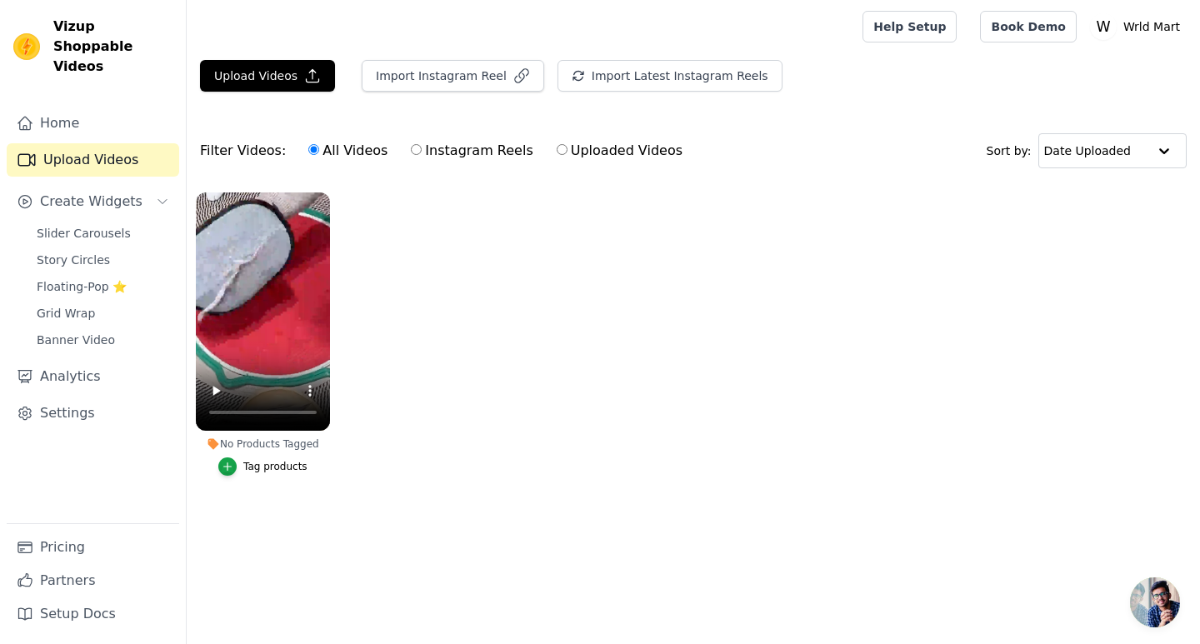
click at [387, 392] on ul "No Products Tagged Tag products" at bounding box center [693, 350] width 1013 height 335
click at [232, 469] on icon "button" at bounding box center [228, 467] width 12 height 12
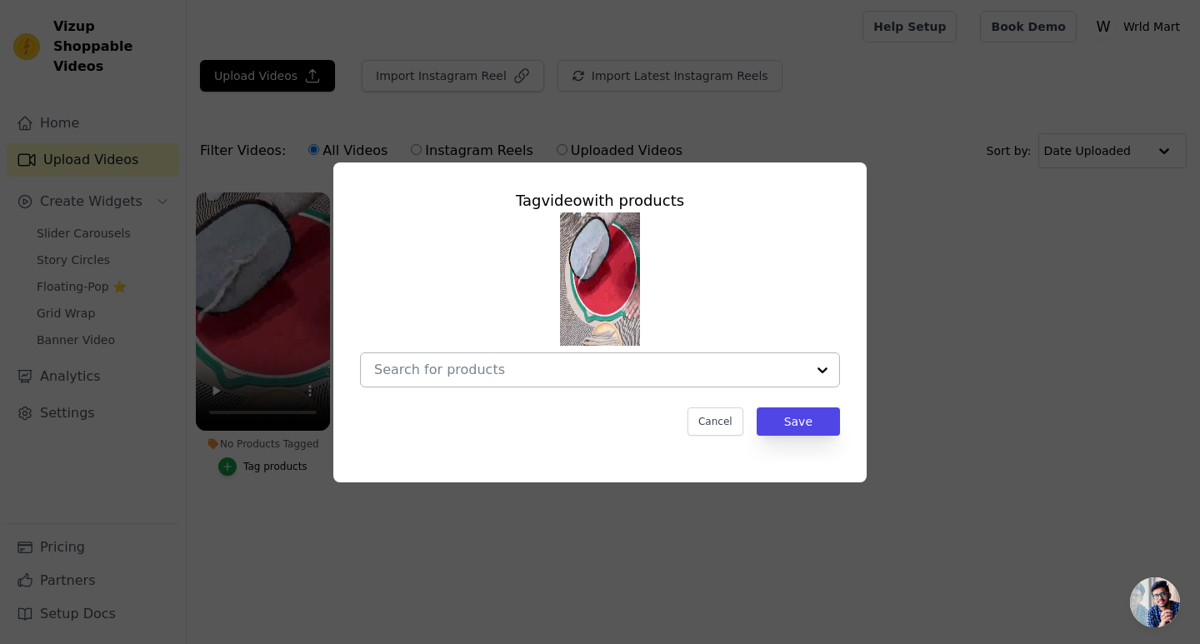
click at [445, 375] on input "No Products Tagged Tag video with products Cancel Save Tag products" at bounding box center [590, 370] width 432 height 16
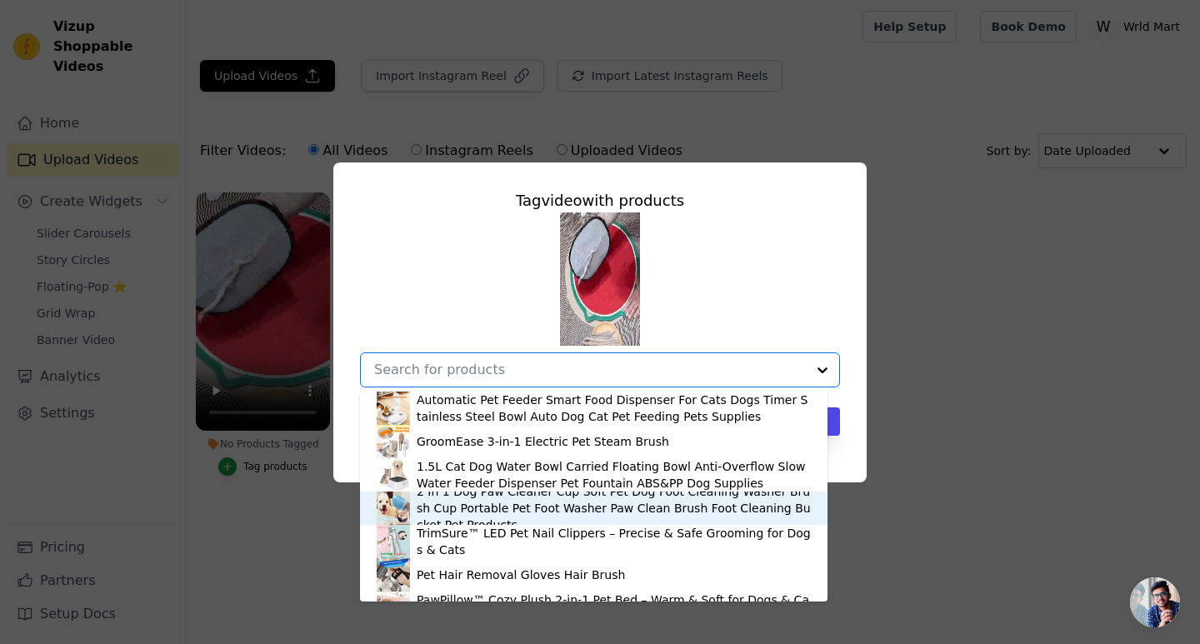
scroll to position [83, 0]
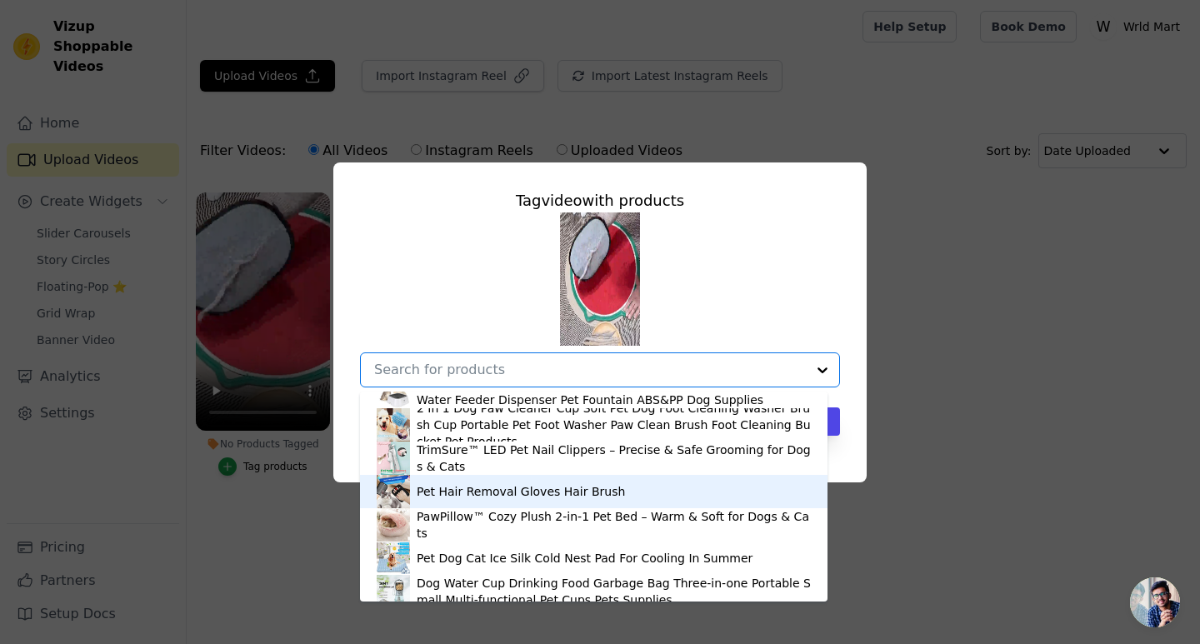
click at [537, 502] on div "Pet Hair Removal Gloves Hair Brush" at bounding box center [594, 491] width 434 height 33
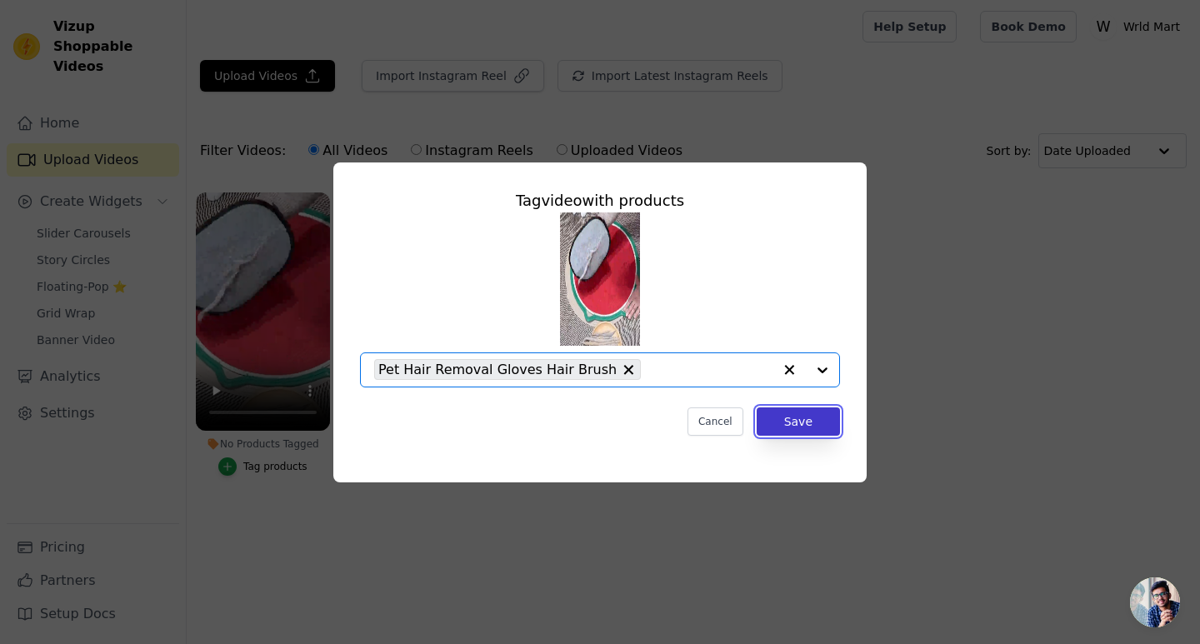
click at [796, 418] on button "Save" at bounding box center [798, 421] width 83 height 28
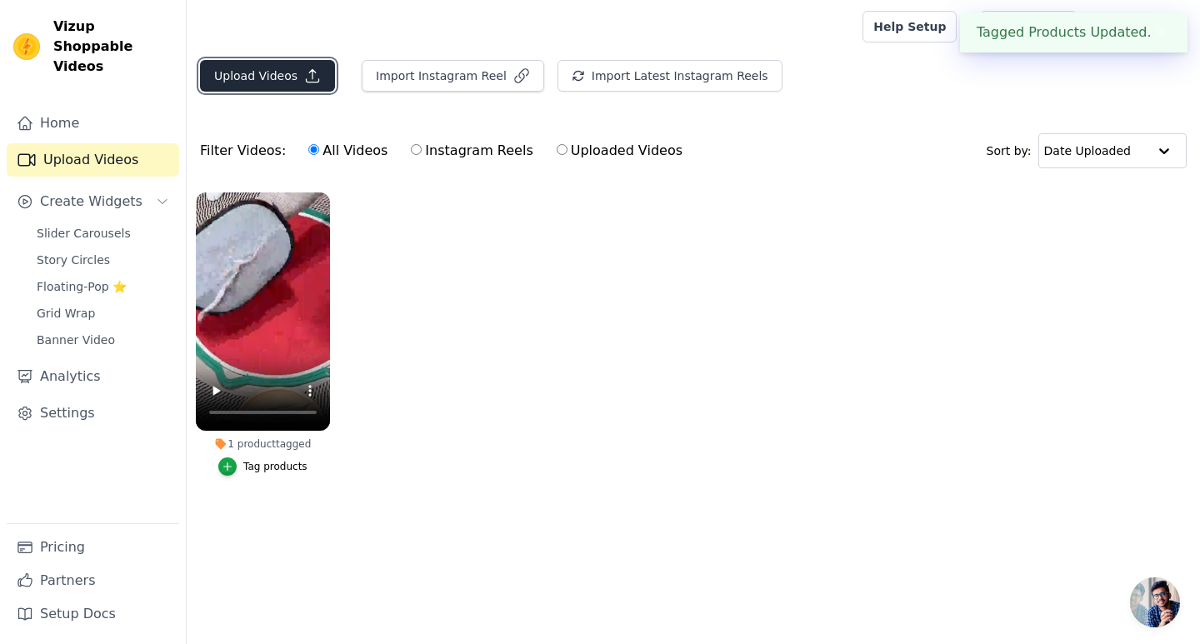
click at [232, 67] on button "Upload Videos" at bounding box center [267, 76] width 135 height 32
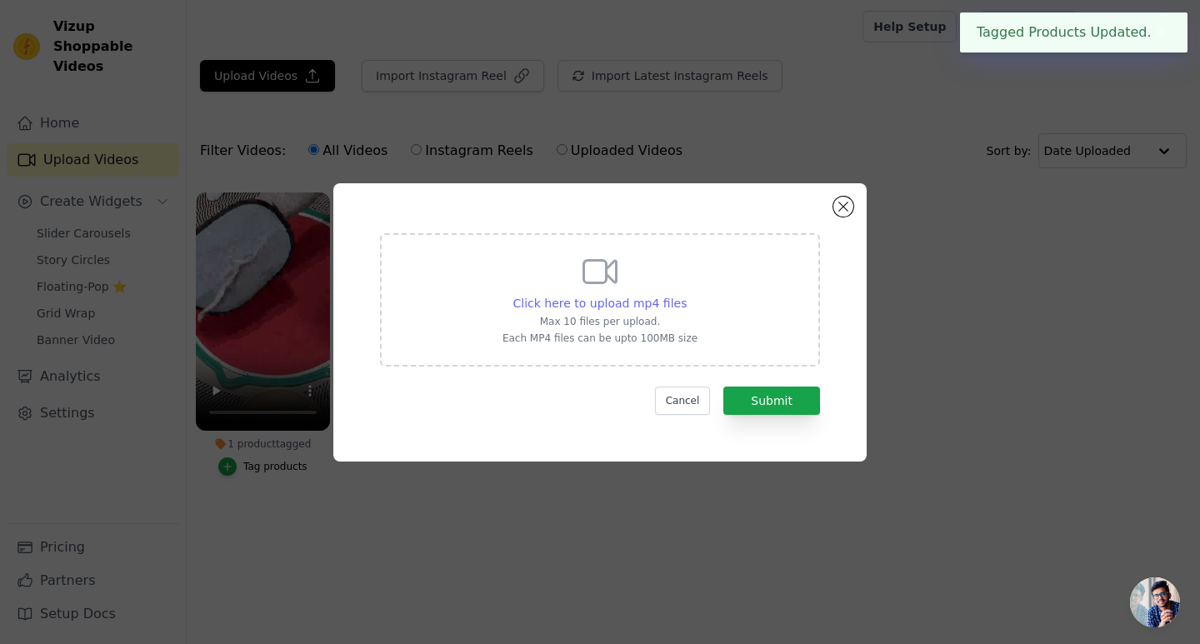
click at [535, 297] on span "Click here to upload mp4 files" at bounding box center [600, 303] width 174 height 13
click at [686, 295] on input "Click here to upload mp4 files Max 10 files per upload. Each MP4 files can be u…" at bounding box center [686, 294] width 1 height 1
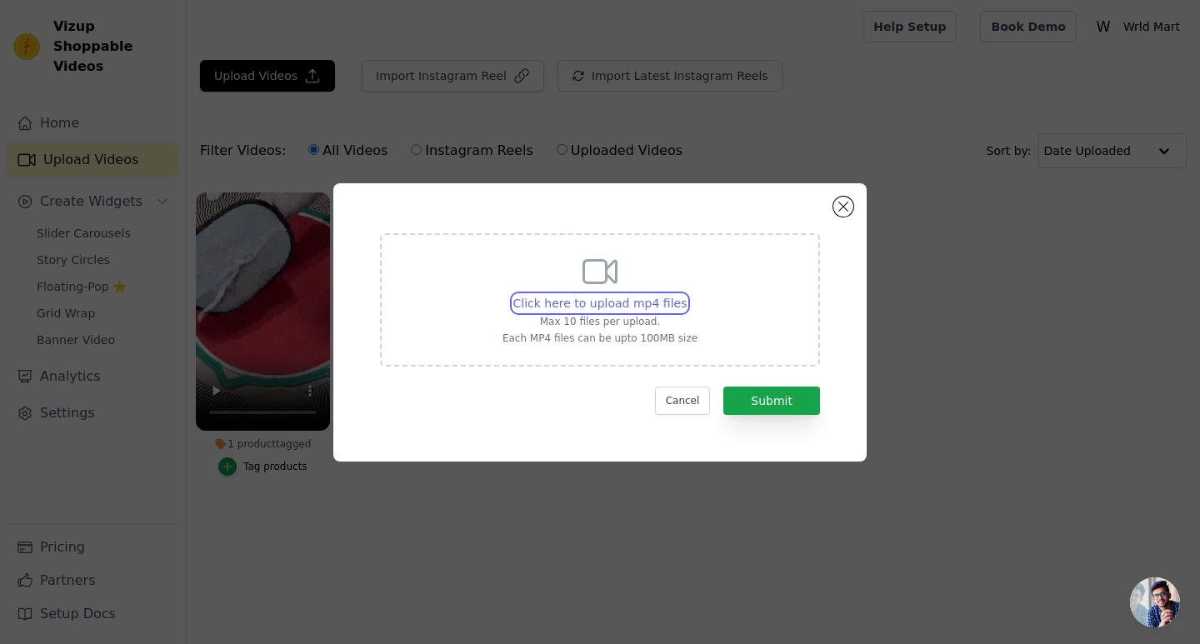
type input "C:\fakepath\WhatsApp Video 2025-08-10 at 22.58.27_a8f869a4.mp4"
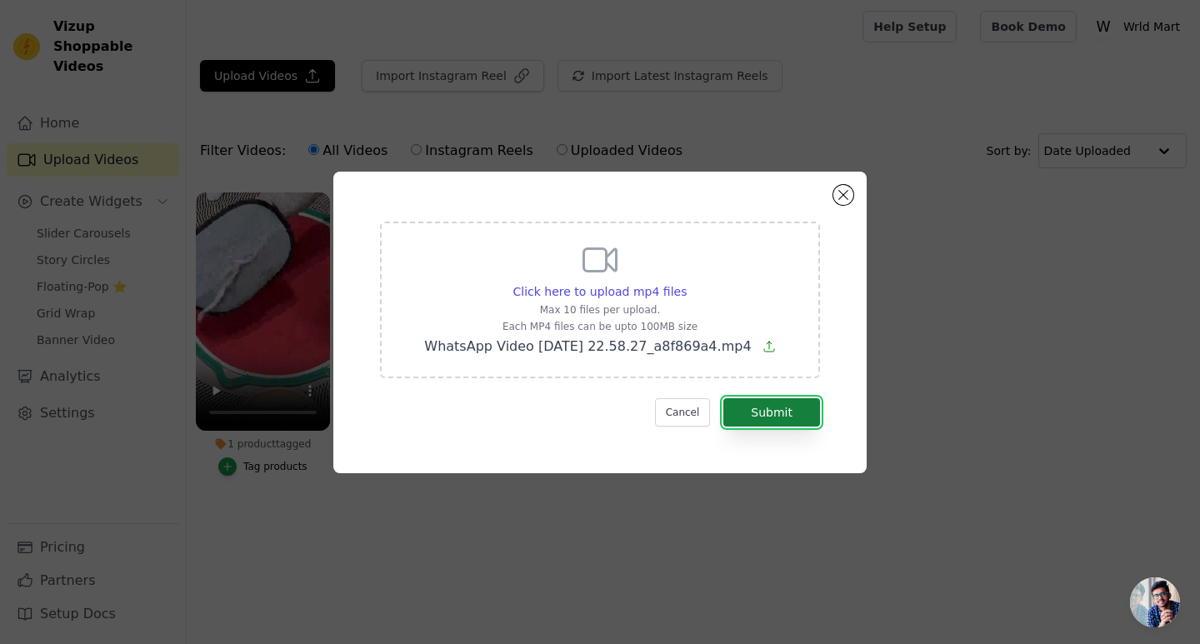
click at [779, 421] on button "Submit" at bounding box center [771, 412] width 97 height 28
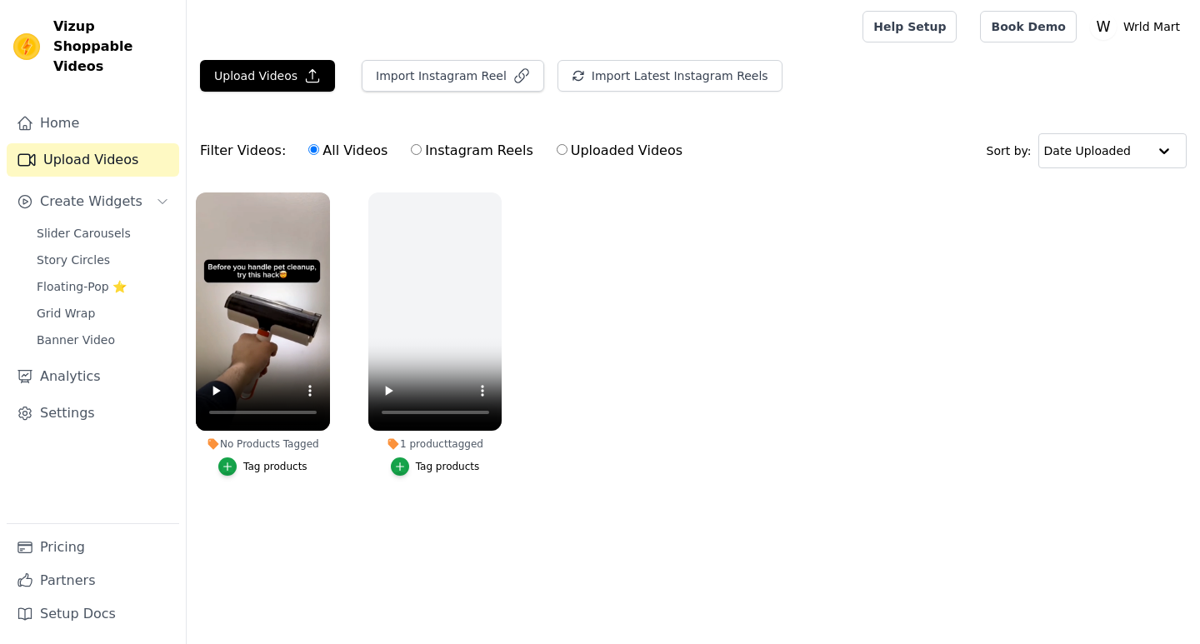
click at [258, 475] on button "Tag products" at bounding box center [262, 466] width 89 height 18
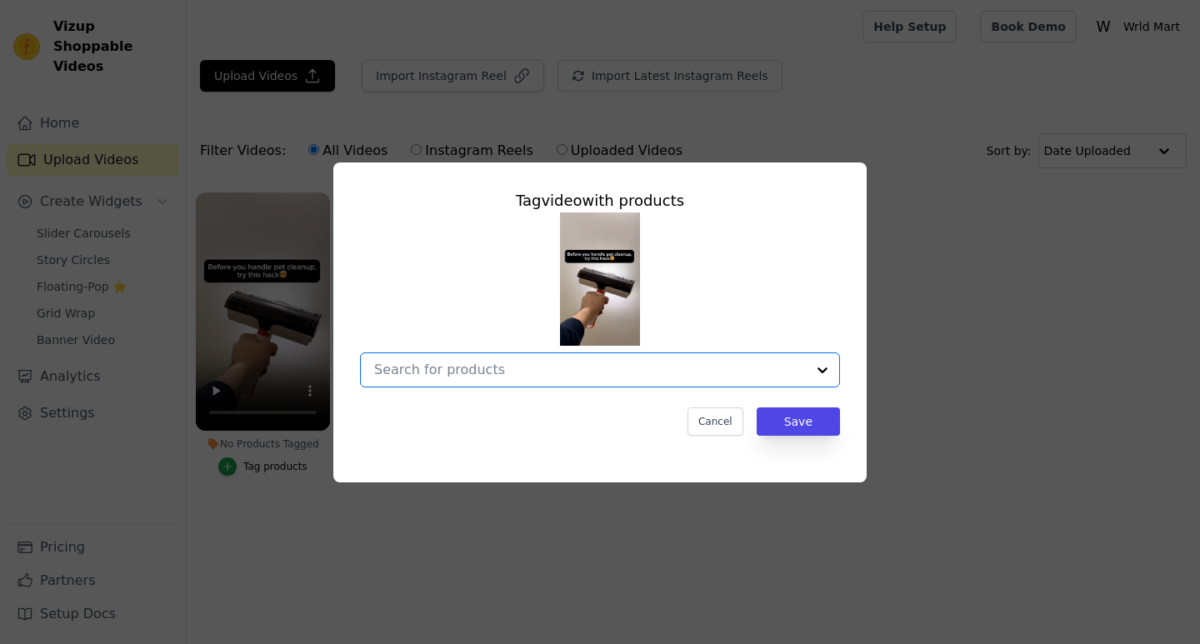
click at [517, 377] on input "No Products Tagged Tag video with products Option undefined, selected. Select i…" at bounding box center [590, 370] width 432 height 16
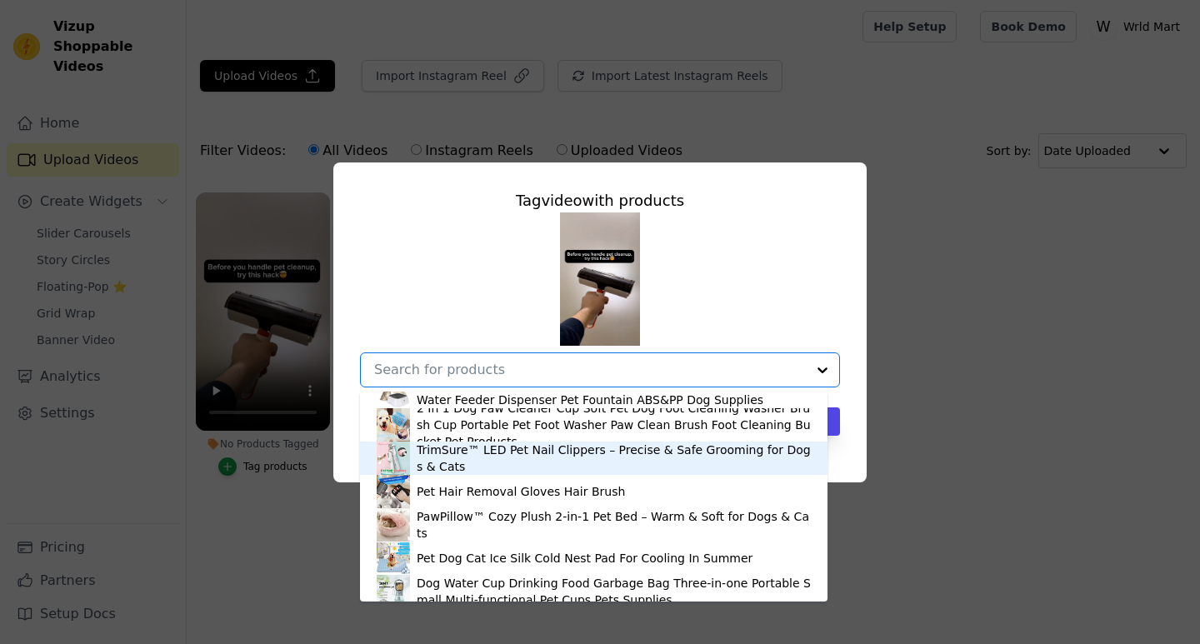
scroll to position [157, 0]
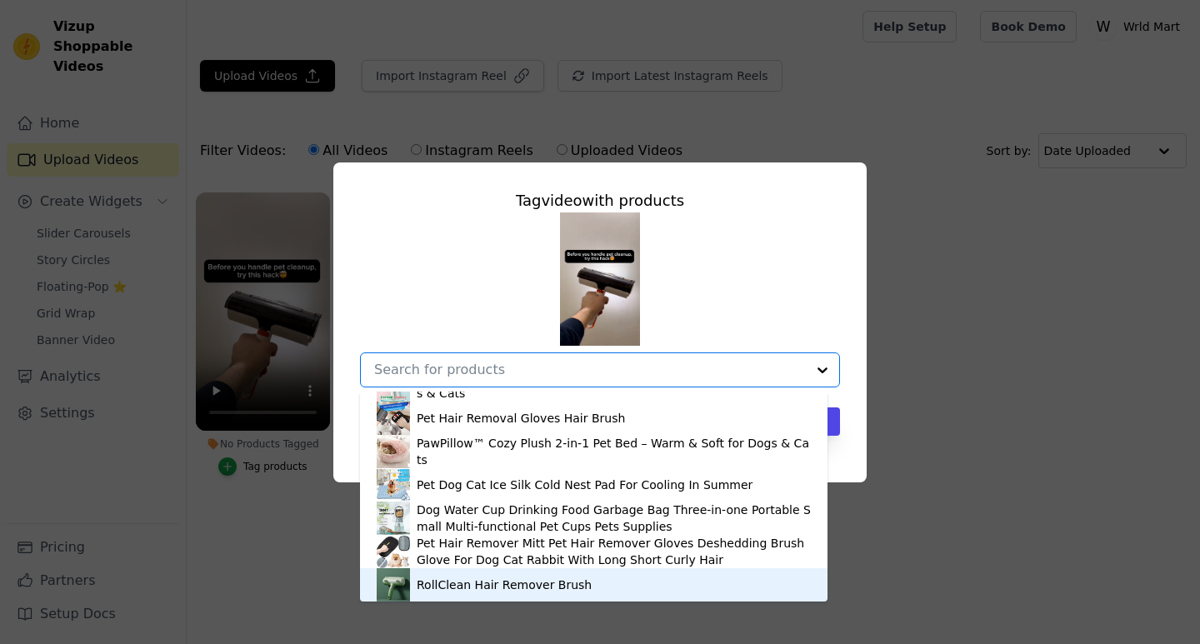
click at [517, 580] on div "RollClean Hair Remover Brush" at bounding box center [504, 585] width 175 height 17
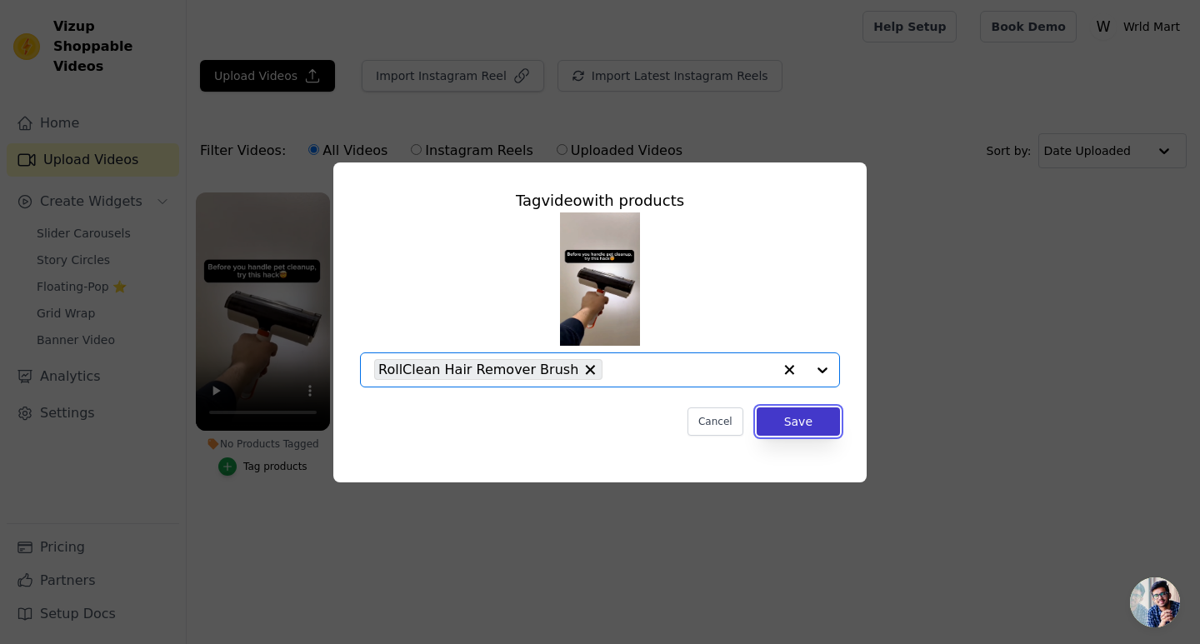
click at [794, 423] on button "Save" at bounding box center [798, 421] width 83 height 28
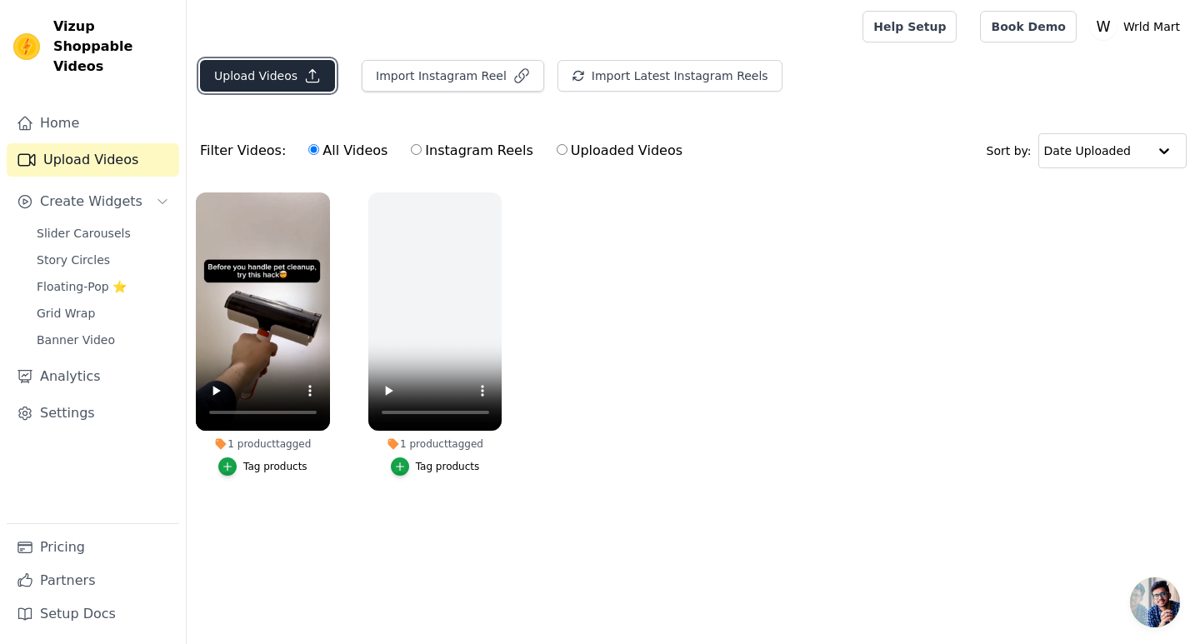
click at [248, 91] on button "Upload Videos" at bounding box center [267, 76] width 135 height 32
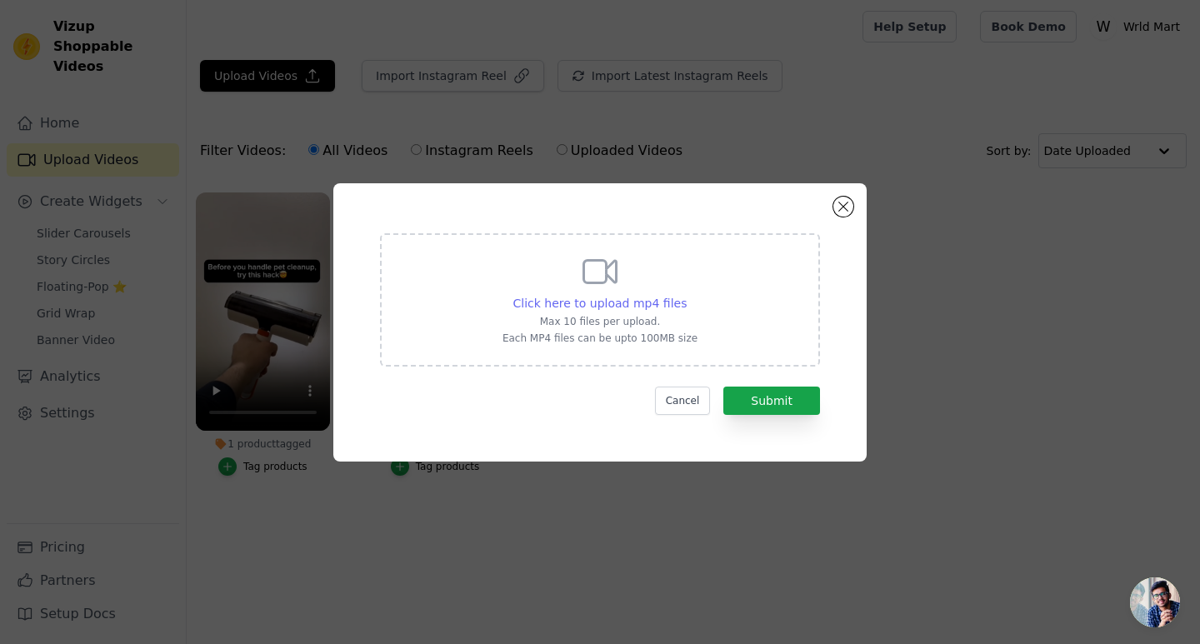
click at [573, 299] on span "Click here to upload mp4 files" at bounding box center [600, 303] width 174 height 13
click at [686, 295] on input "Click here to upload mp4 files Max 10 files per upload. Each MP4 files can be u…" at bounding box center [686, 294] width 1 height 1
type input "C:\fakepath\9c422a55e85d417e9b5c62e79e2a4bfa-d66a2813470b4c3cf70bc0bf70abfe0b-l…"
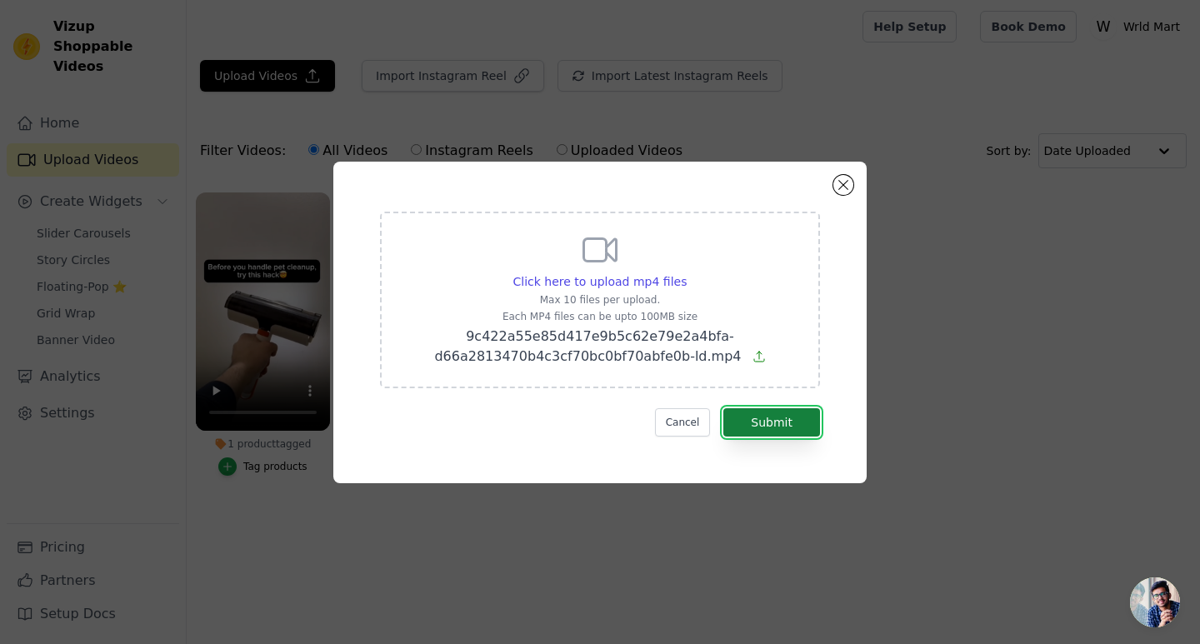
click at [796, 426] on button "Submit" at bounding box center [771, 422] width 97 height 28
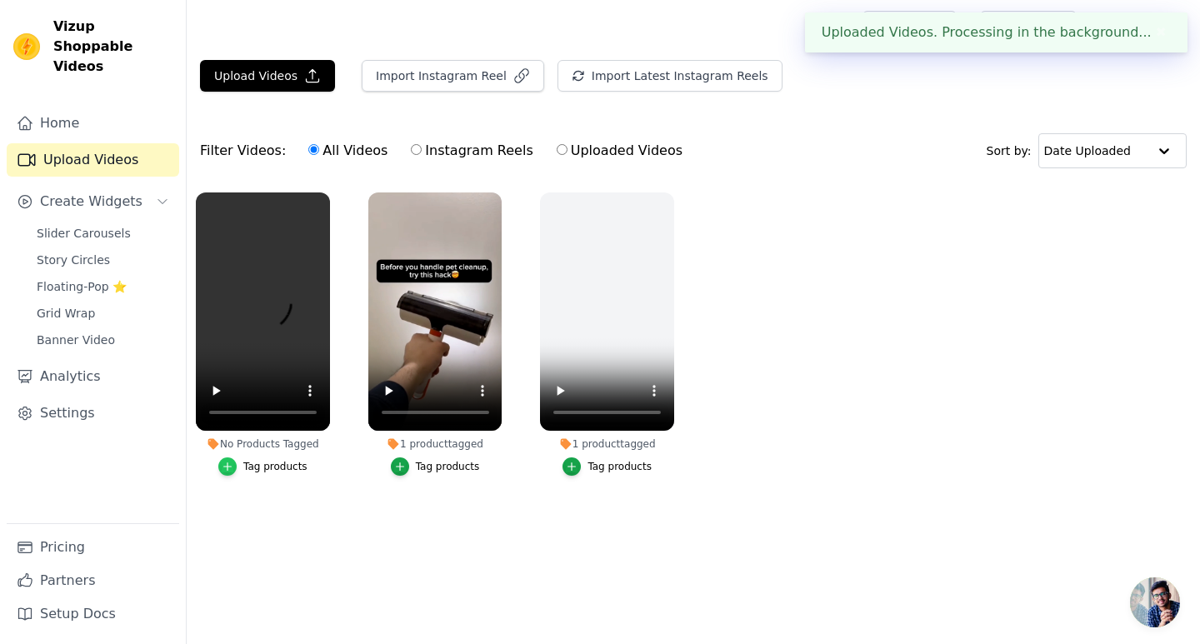
click at [237, 463] on div "button" at bounding box center [227, 466] width 18 height 18
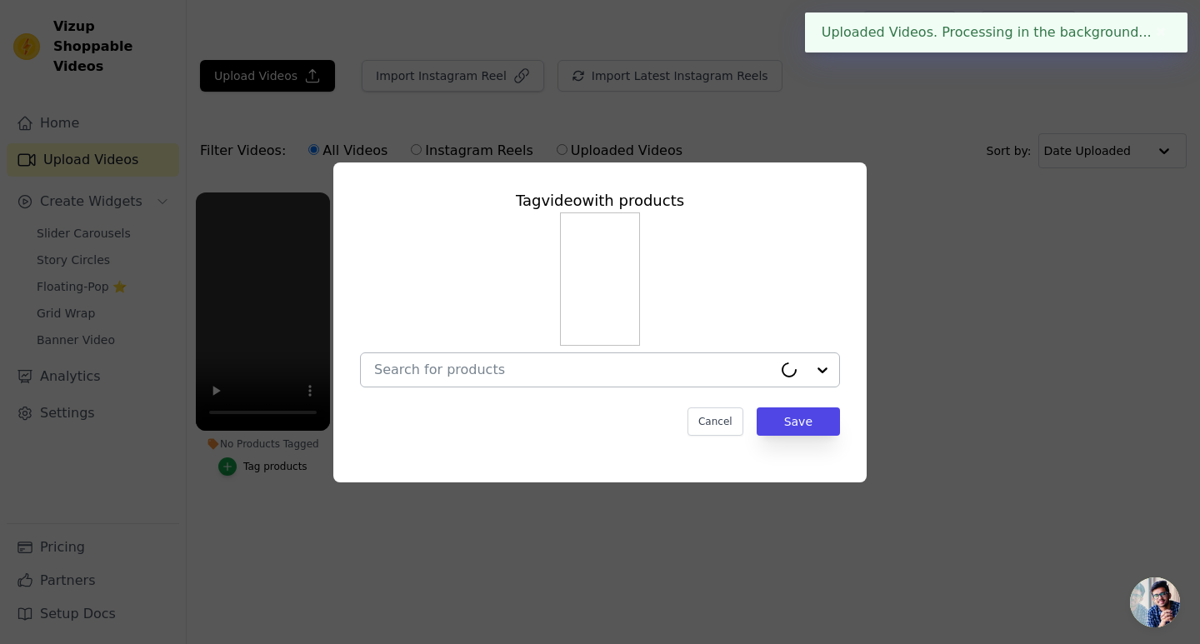
click at [546, 380] on div at bounding box center [573, 369] width 398 height 33
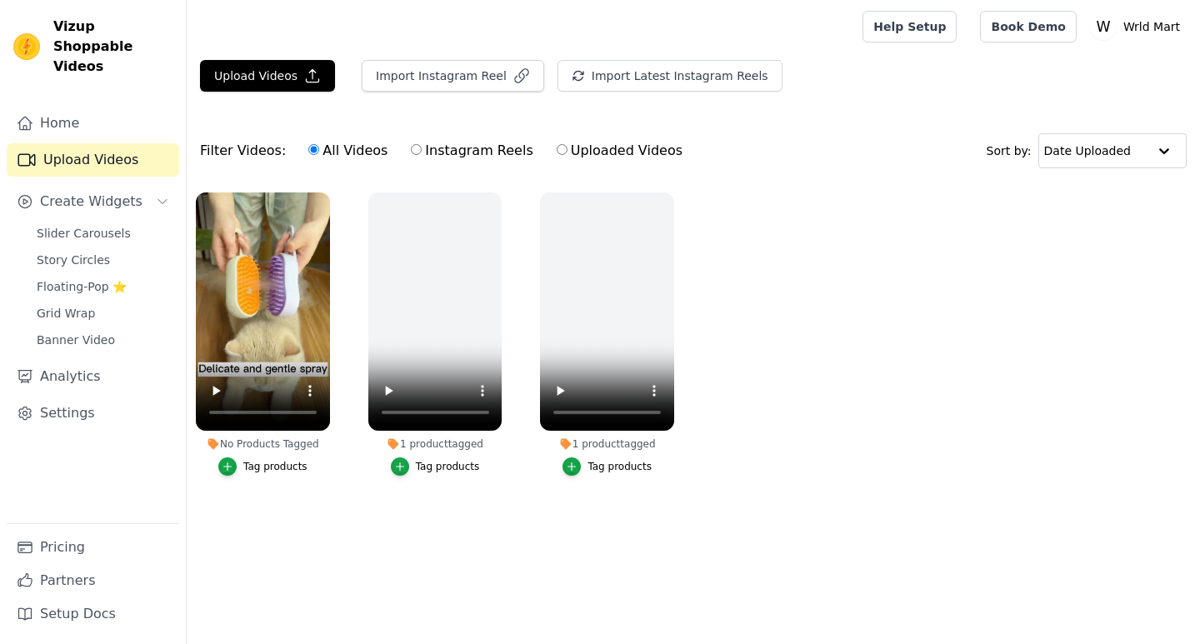
click at [287, 462] on div "Tag products" at bounding box center [275, 466] width 64 height 13
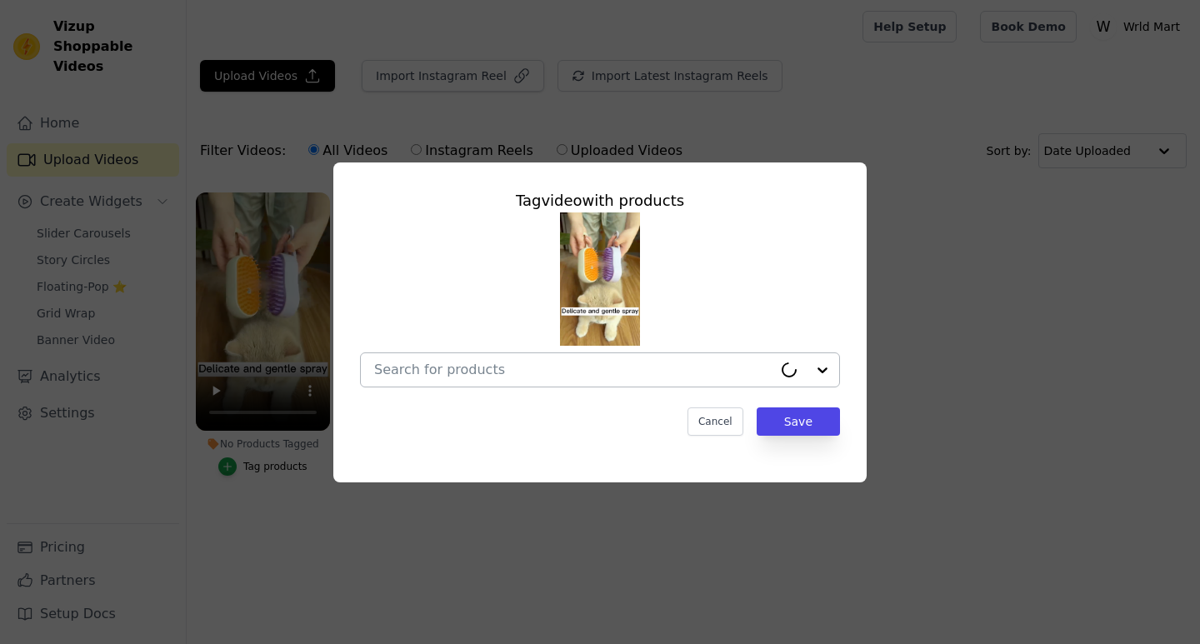
click at [586, 376] on input "No Products Tagged Tag video with products Cancel Save Tag products" at bounding box center [573, 370] width 398 height 16
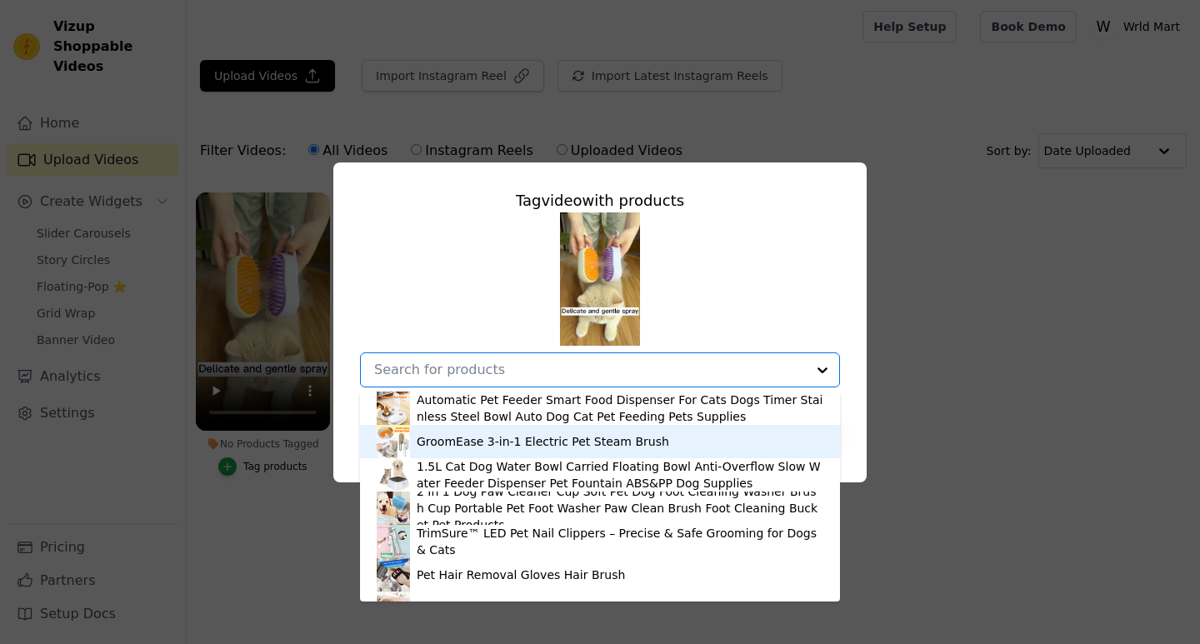
click at [582, 439] on div "GroomEase 3-in-1 Electric Pet Steam Brush" at bounding box center [543, 441] width 252 height 17
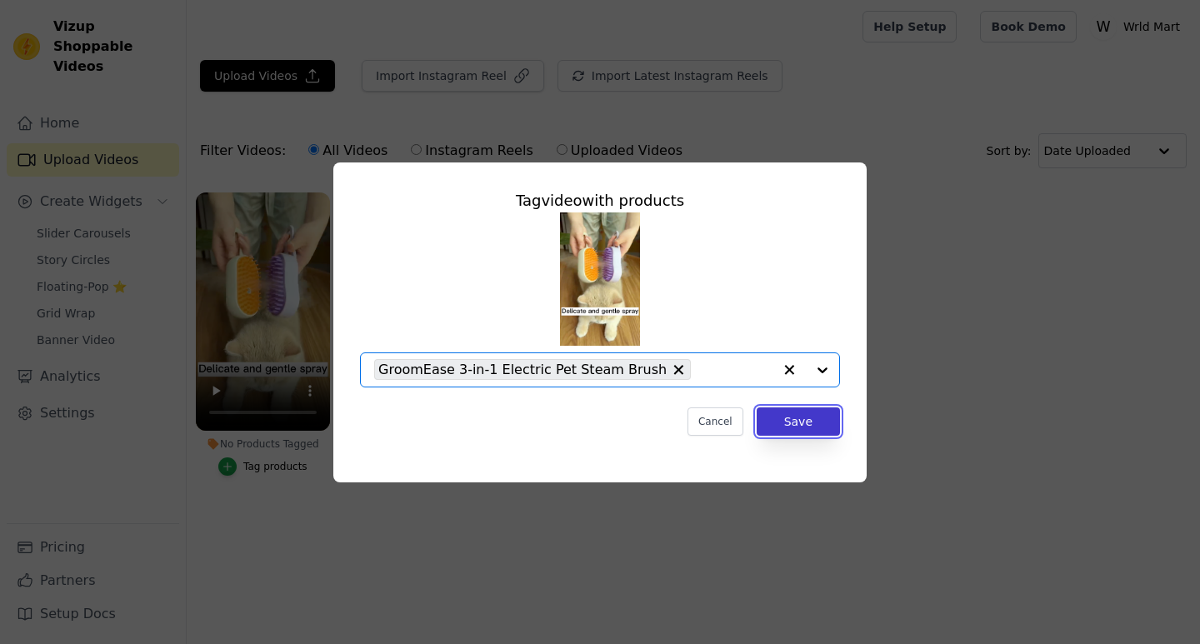
click at [820, 421] on button "Save" at bounding box center [798, 421] width 83 height 28
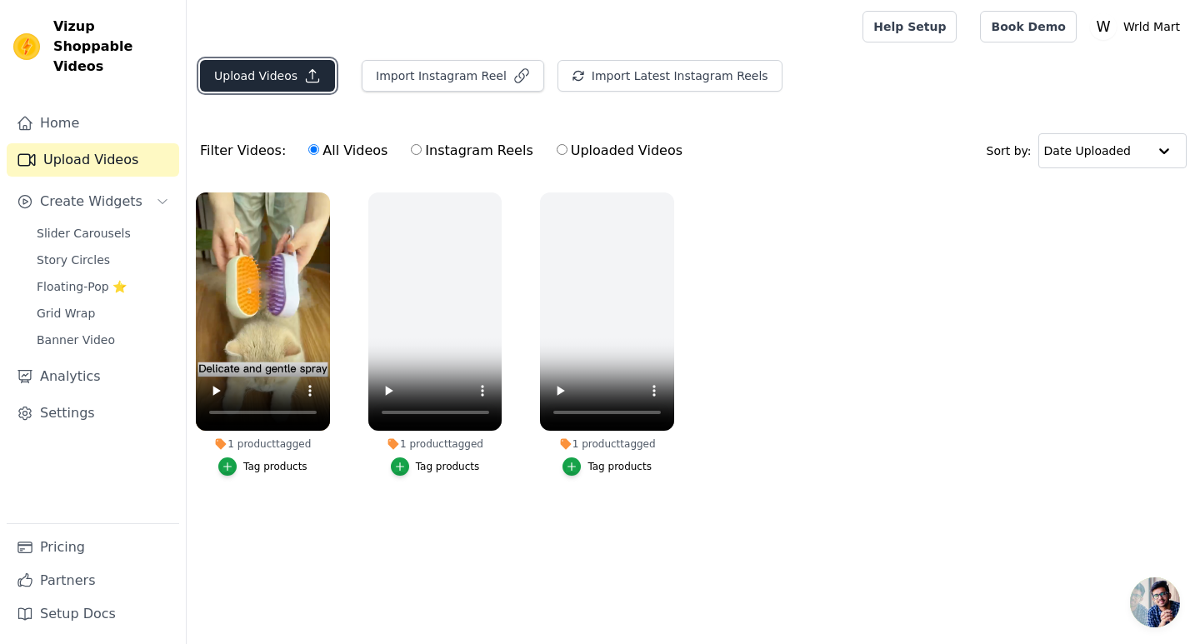
click at [283, 69] on button "Upload Videos" at bounding box center [267, 76] width 135 height 32
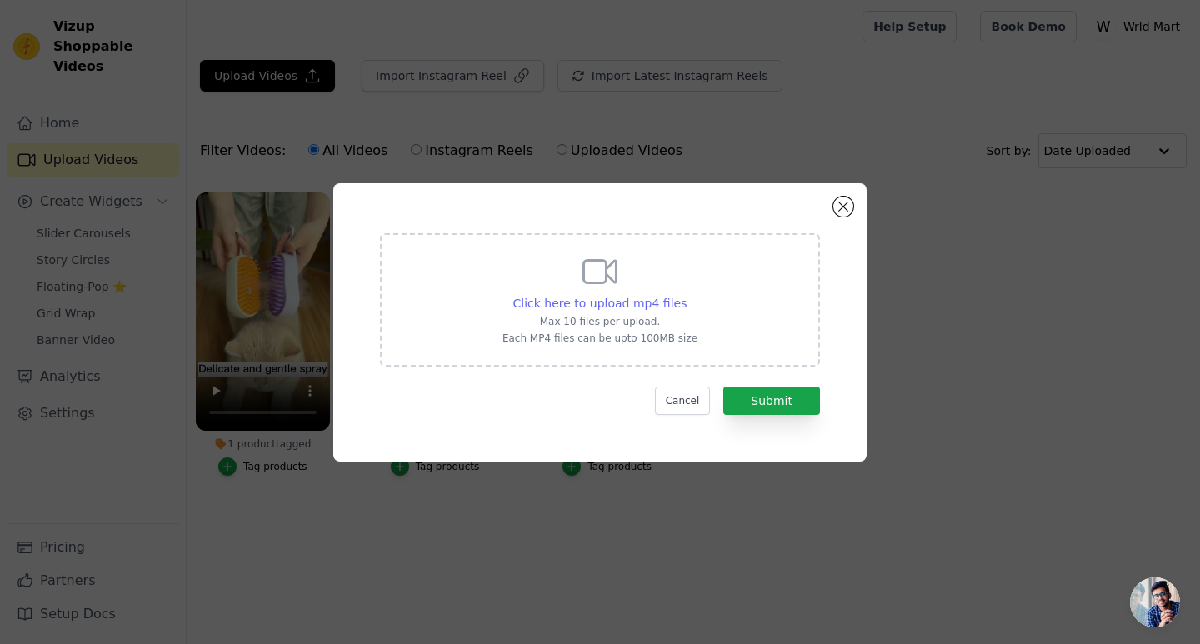
click at [597, 307] on span "Click here to upload mp4 files" at bounding box center [600, 303] width 174 height 13
click at [686, 295] on input "Click here to upload mp4 files Max 10 files per upload. Each MP4 files can be u…" at bounding box center [686, 294] width 1 height 1
type input "C:\fakepath\677a467cc39240eeb595b1aaf6835d50-9e0337928ce39030b3c3f47709cc6a89-l…"
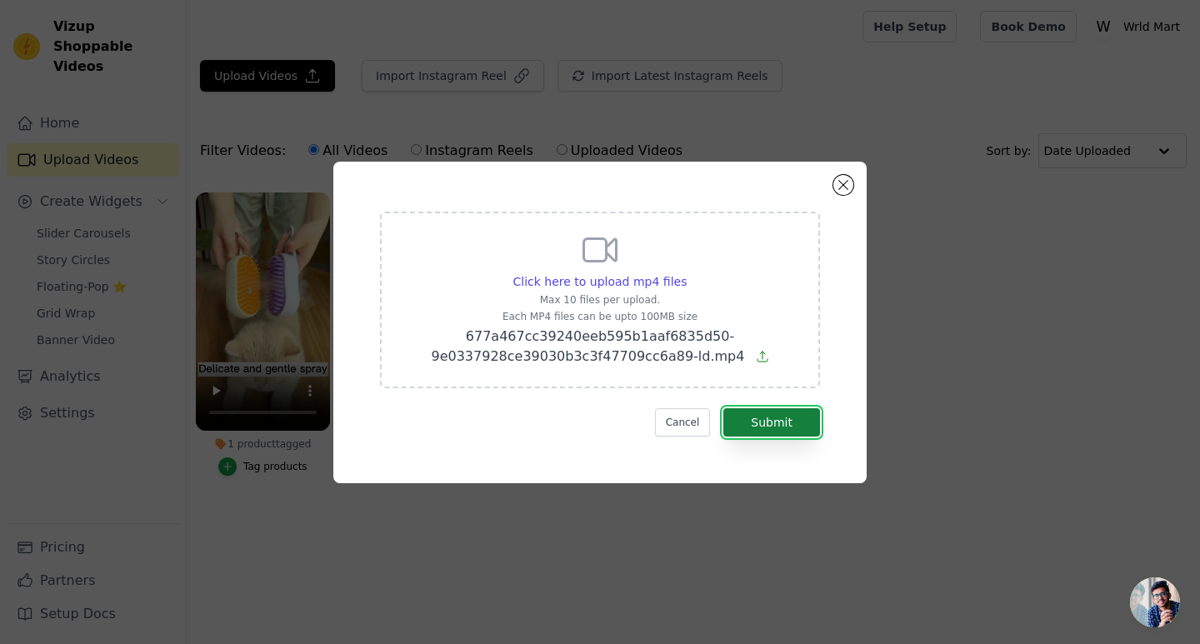
click at [758, 418] on button "Submit" at bounding box center [771, 422] width 97 height 28
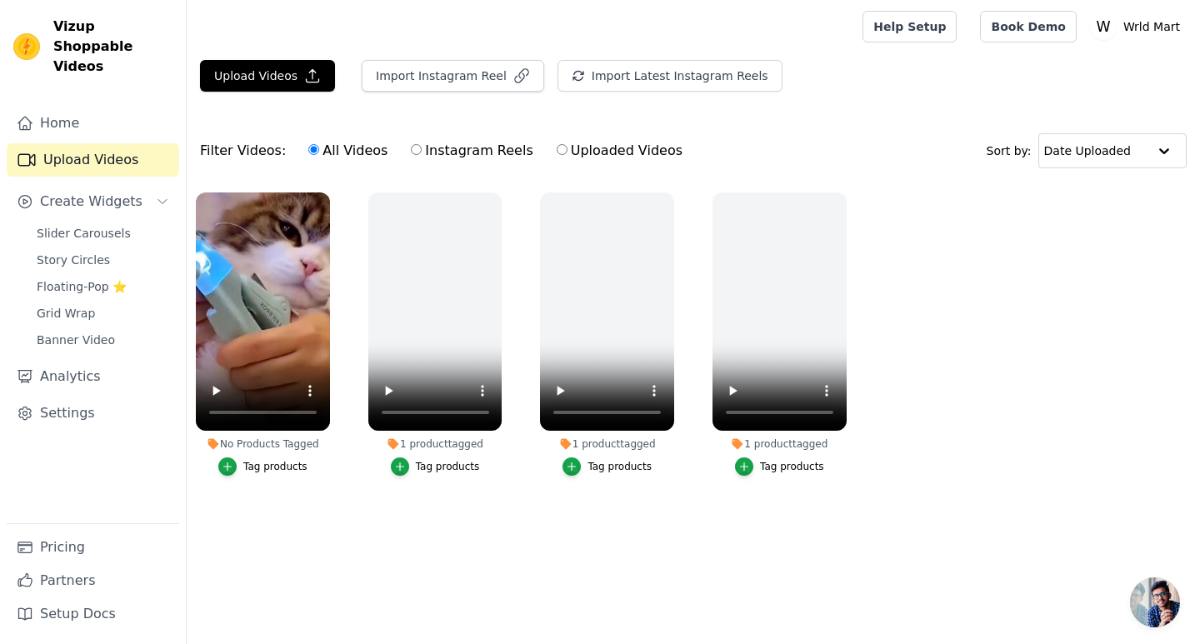
click at [274, 468] on div "Tag products" at bounding box center [275, 466] width 64 height 13
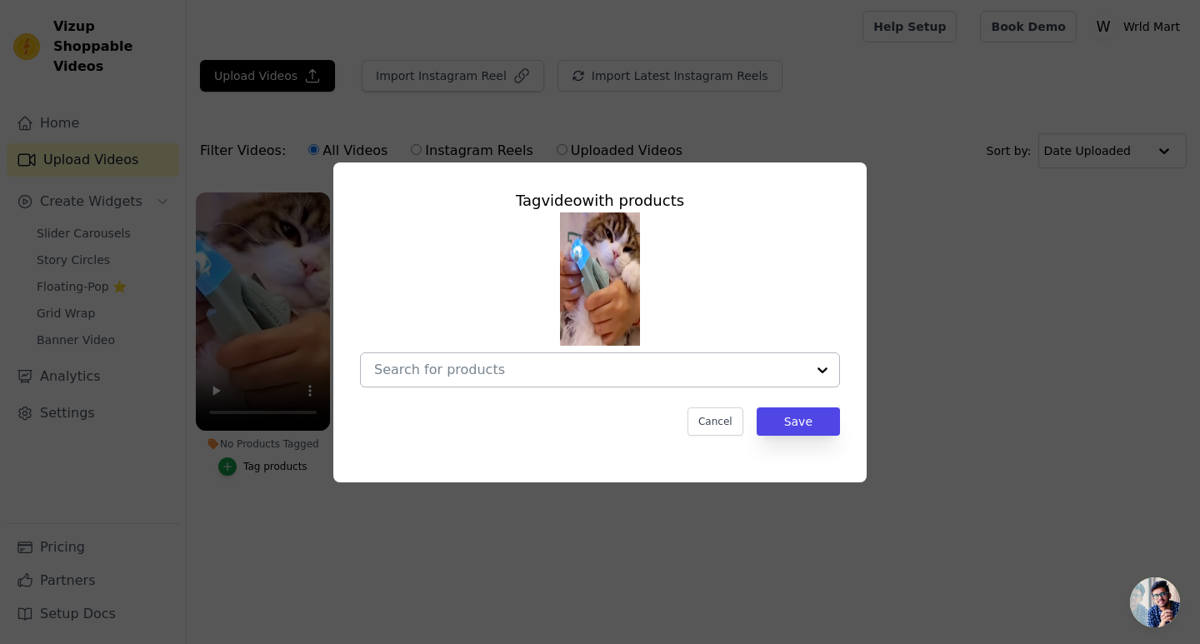
click at [595, 377] on input "No Products Tagged Tag video with products Cancel Save Tag products" at bounding box center [590, 370] width 432 height 16
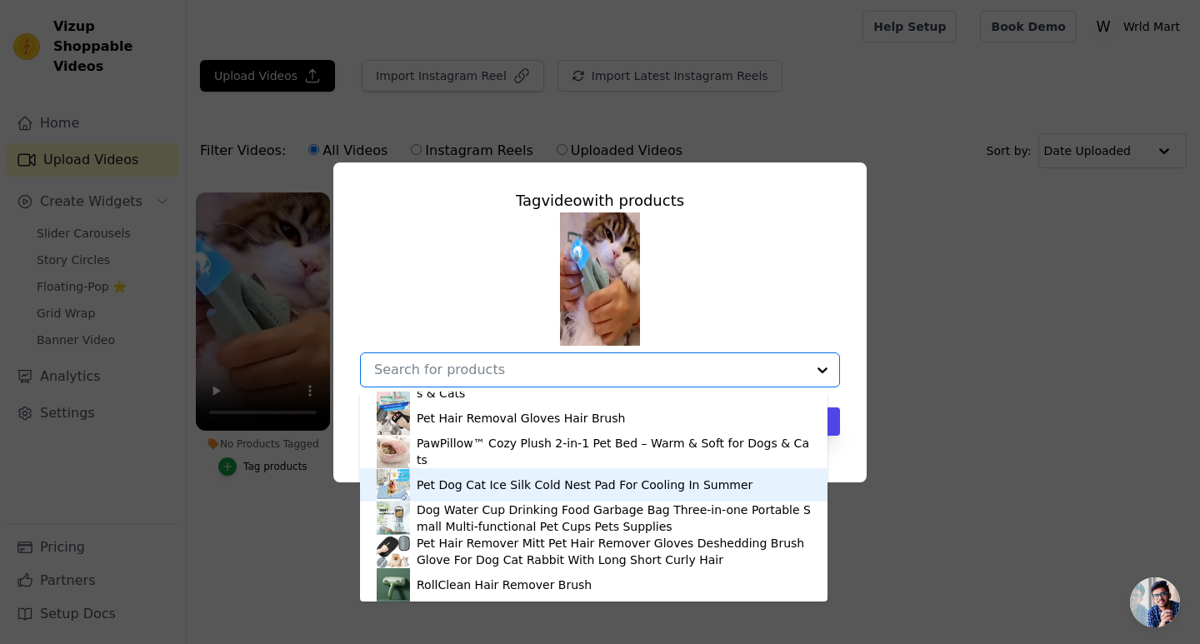
scroll to position [73, 0]
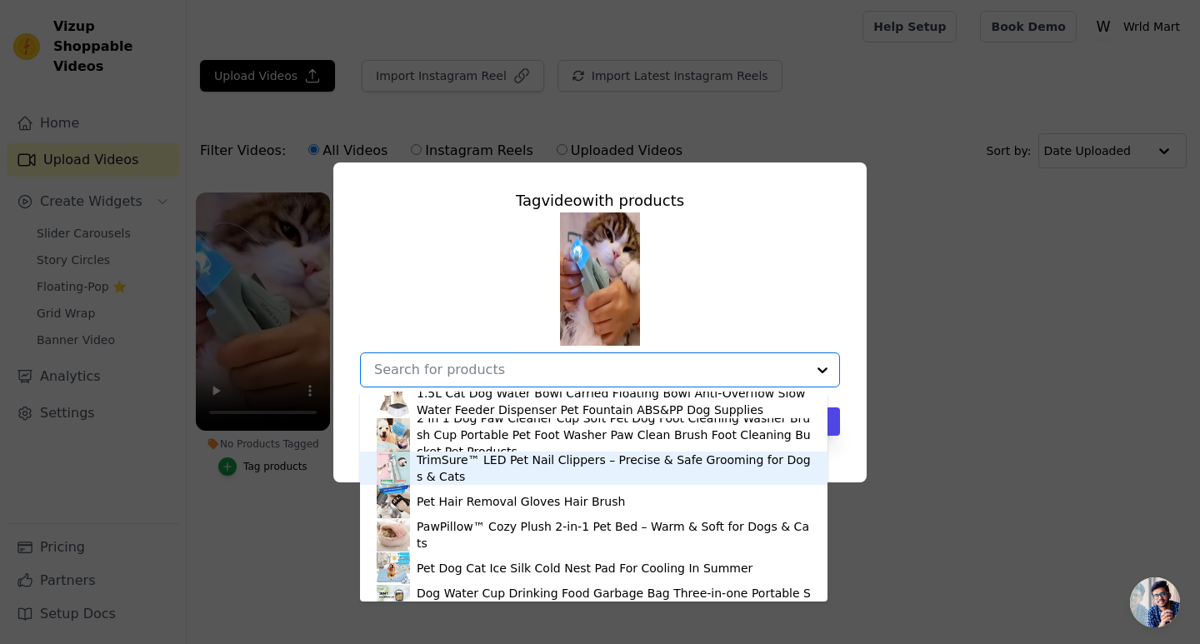
click at [516, 468] on div "TrimSure™ LED Pet Nail Clippers – Precise & Safe Grooming for Dogs & Cats" at bounding box center [614, 468] width 394 height 33
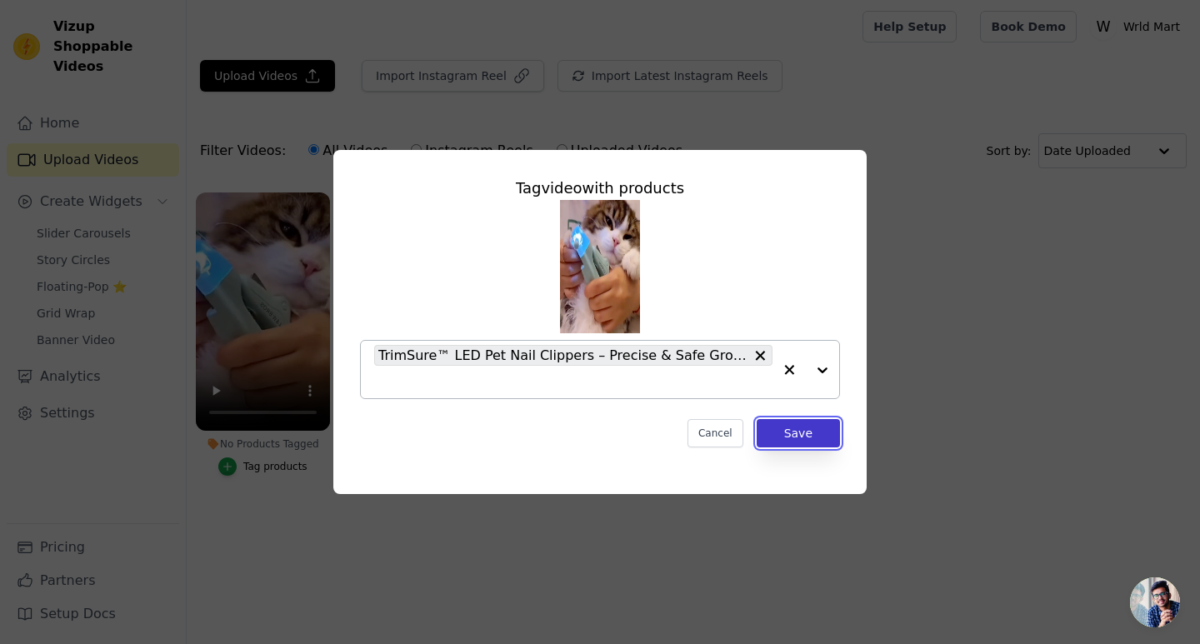
click at [795, 430] on button "Save" at bounding box center [798, 433] width 83 height 28
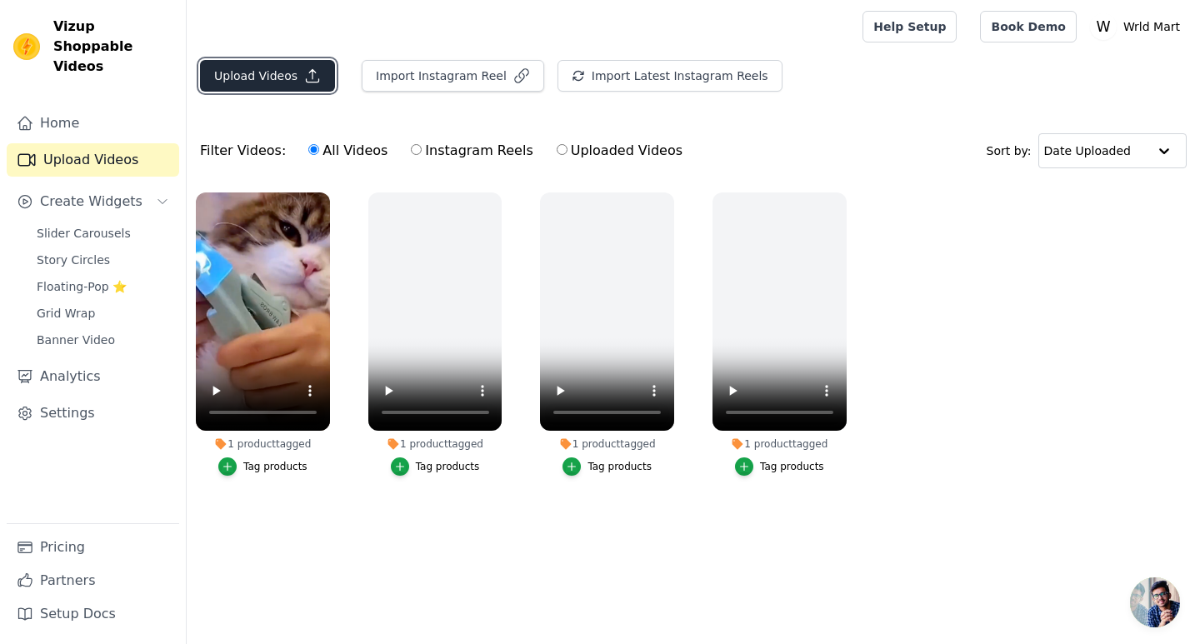
click at [285, 82] on button "Upload Videos" at bounding box center [267, 76] width 135 height 32
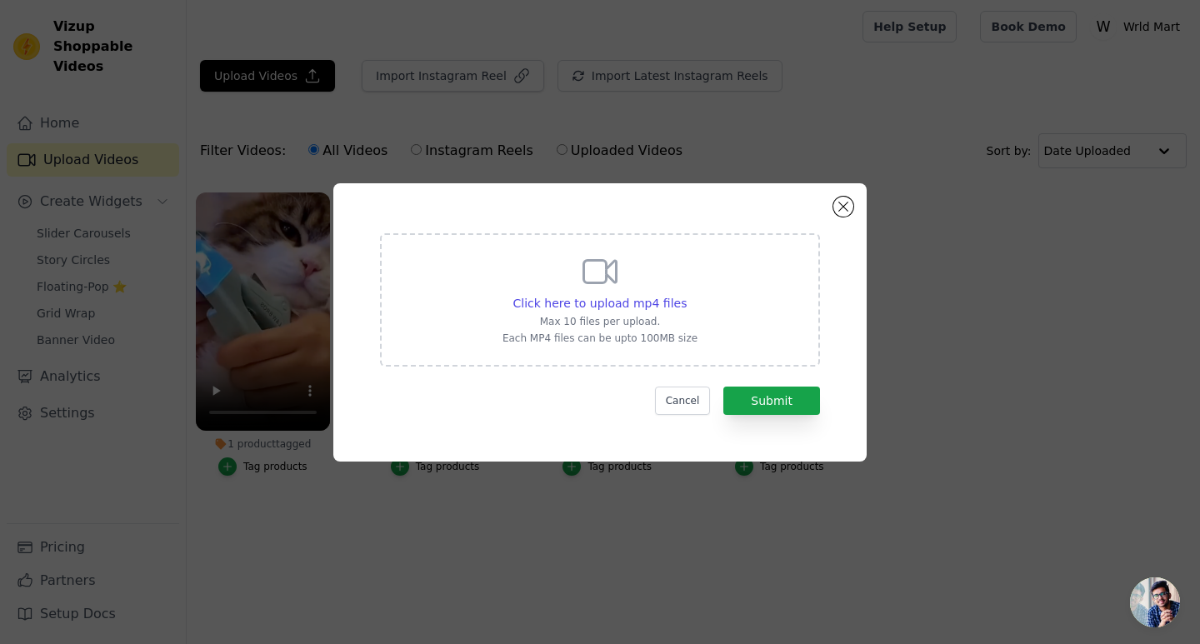
click at [552, 293] on div "Click here to upload mp4 files Max 10 files per upload. Each MP4 files can be u…" at bounding box center [599, 298] width 195 height 93
click at [686, 294] on input "Click here to upload mp4 files Max 10 files per upload. Each MP4 files can be u…" at bounding box center [686, 294] width 1 height 1
type input "C:\fakepath\f673c35ec35a42d8a1e21e7951b67143-773572291ba0b27a20e88b3838bb0c7a-l…"
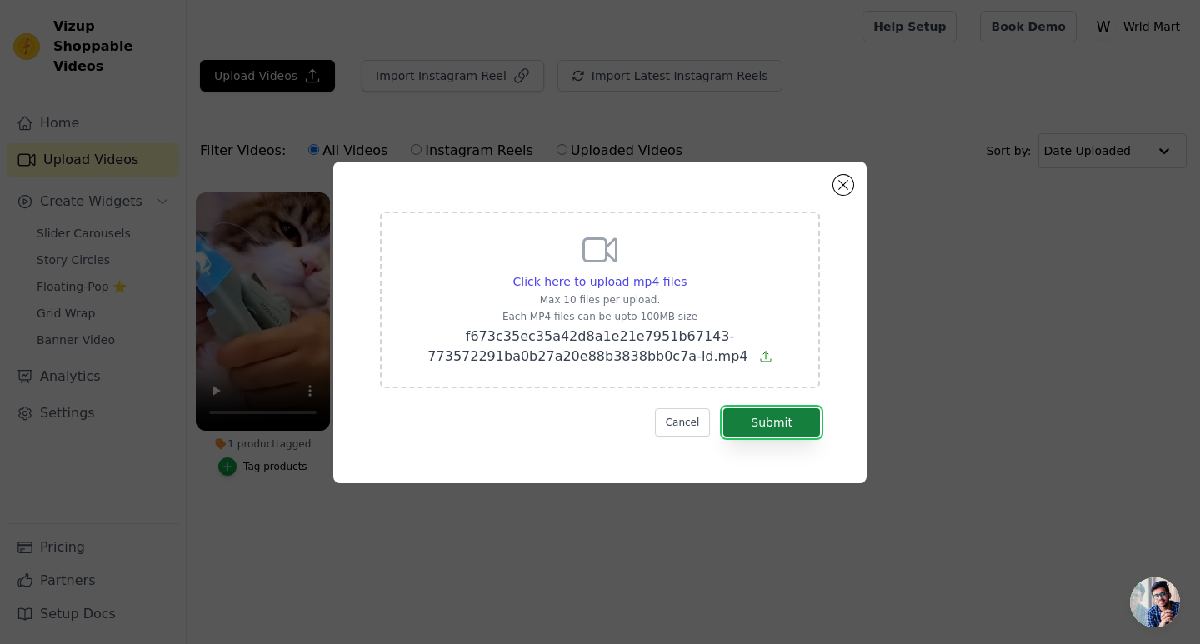
click at [759, 417] on button "Submit" at bounding box center [771, 422] width 97 height 28
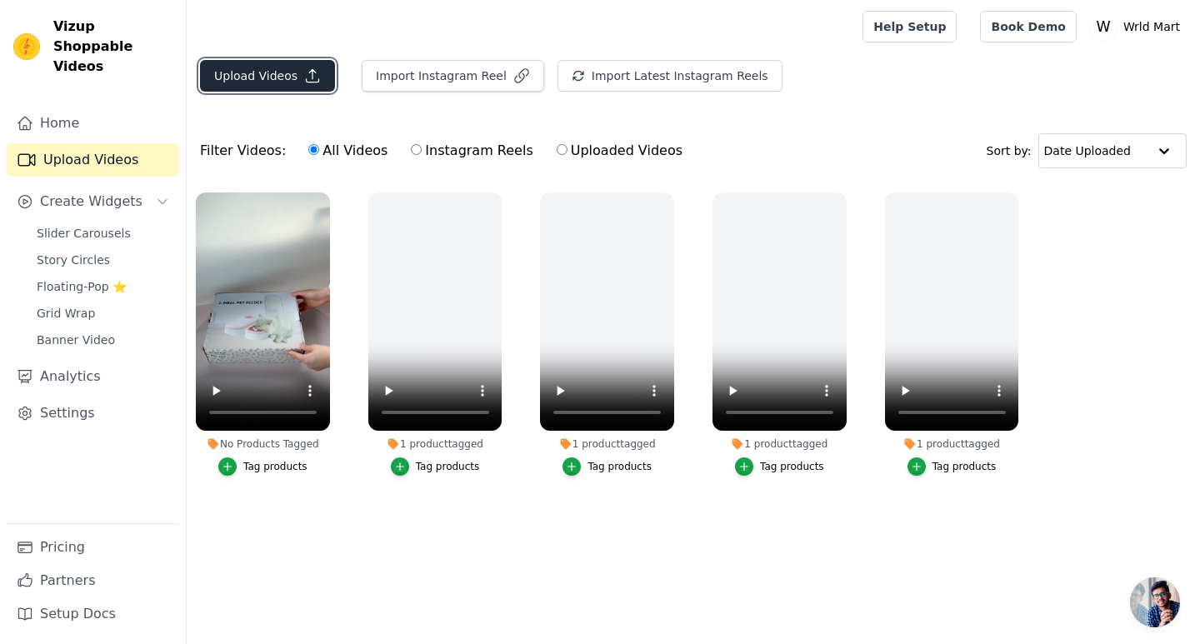
click at [259, 71] on button "Upload Videos" at bounding box center [267, 76] width 135 height 32
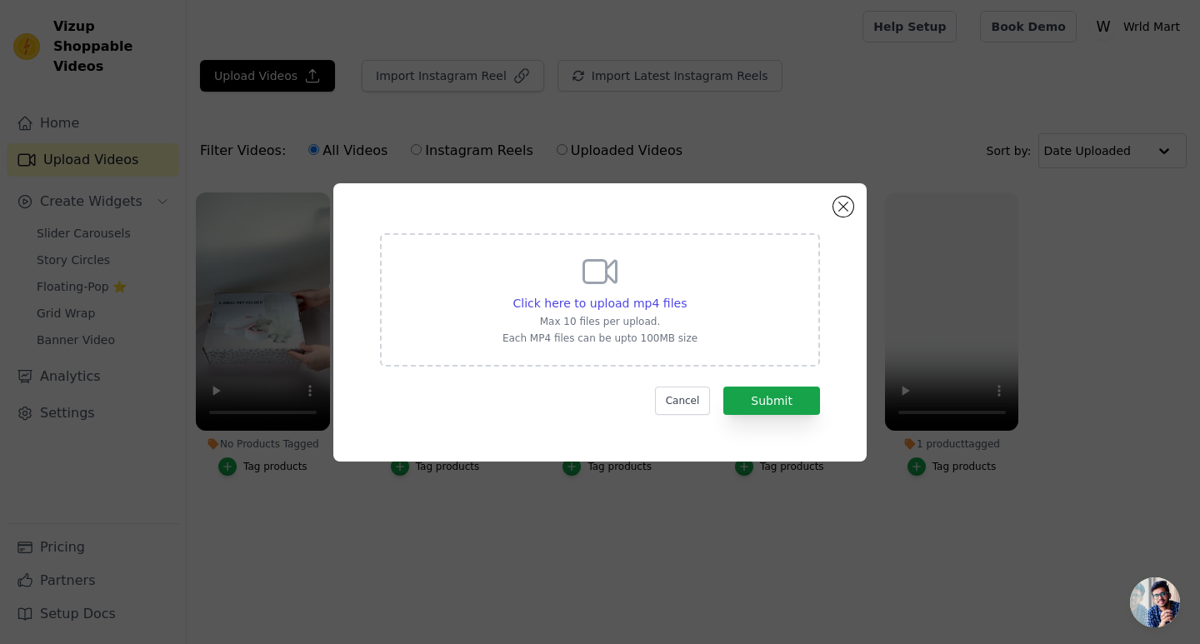
click at [541, 313] on div "Click here to upload mp4 files Max 10 files per upload. Each MP4 files can be u…" at bounding box center [599, 298] width 195 height 93
click at [686, 295] on input "Click here to upload mp4 files Max 10 files per upload. Each MP4 files can be u…" at bounding box center [686, 294] width 1 height 1
type input "C:\fakepath\f89b1bc365444e69ad8cad8589564f61-f6a75103f96b3cc1339b17935345bafe-l…"
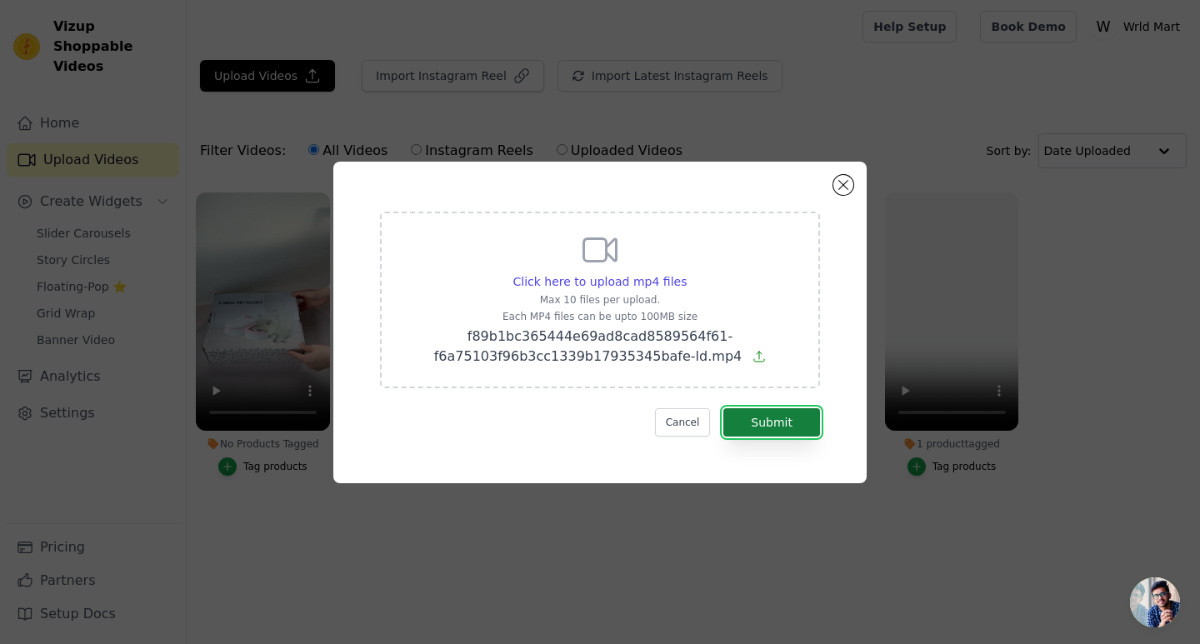
click at [808, 420] on button "Submit" at bounding box center [771, 422] width 97 height 28
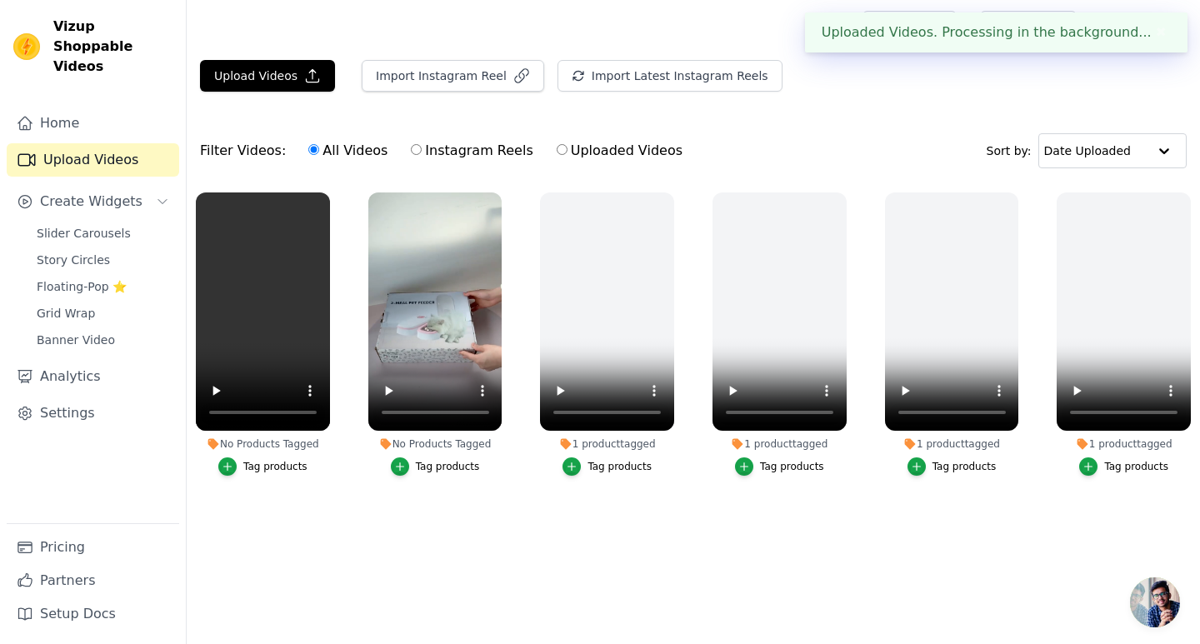
click at [434, 479] on label "No Products Tagged Tag products" at bounding box center [435, 338] width 136 height 292
click at [436, 470] on div "Tag products" at bounding box center [448, 466] width 64 height 13
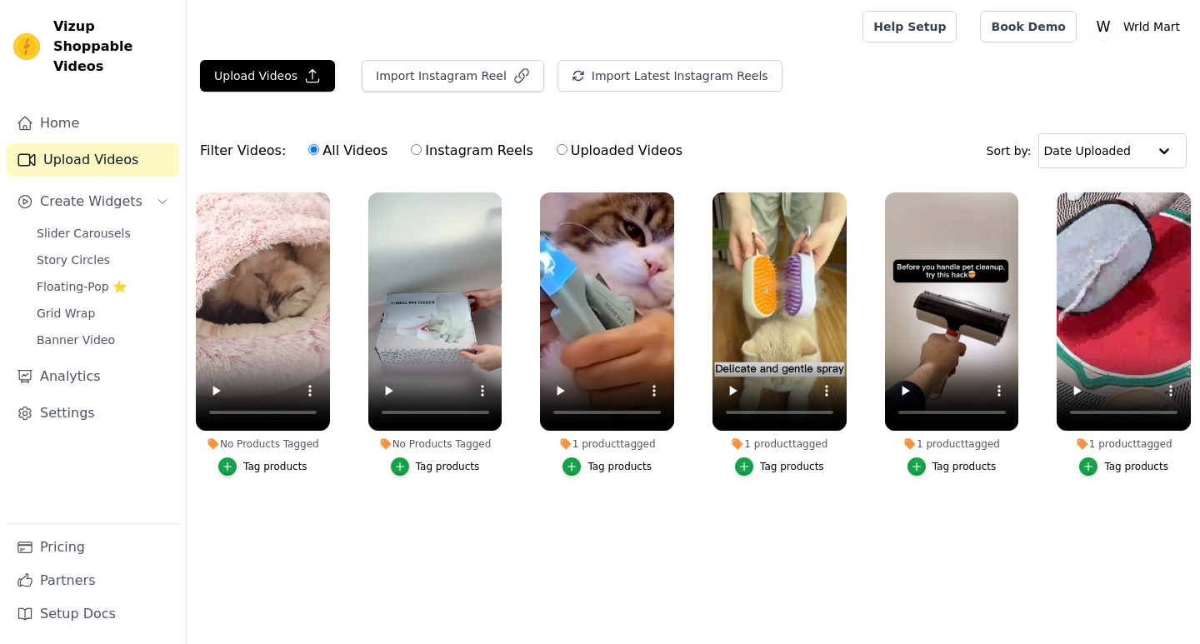
click at [447, 463] on div "Tag products" at bounding box center [448, 466] width 64 height 13
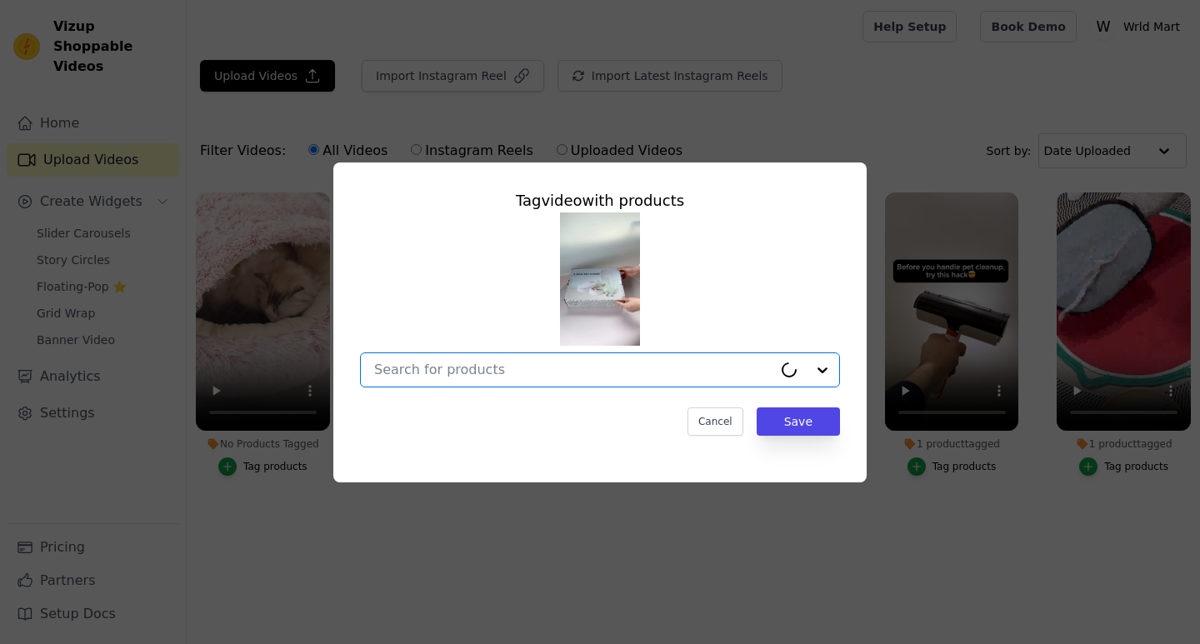
click at [525, 371] on input "No Products Tagged Tag video with products Option undefined, selected. Cancel S…" at bounding box center [573, 370] width 398 height 16
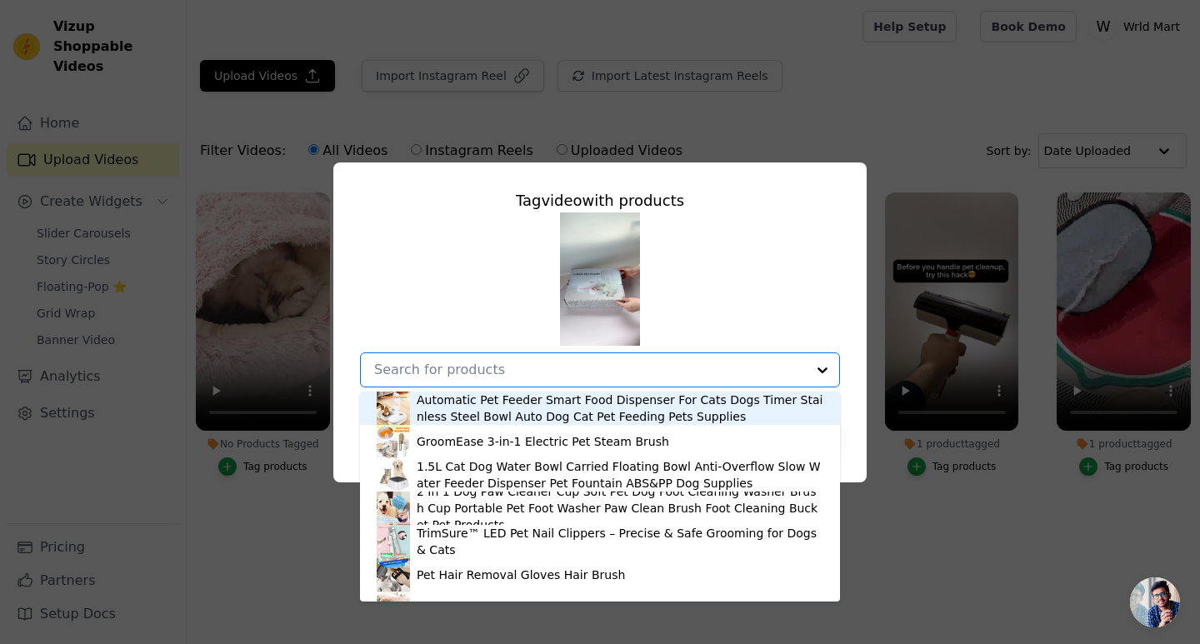
click at [567, 408] on div "Automatic Pet Feeder Smart Food Dispenser For Cats Dogs Timer Stainless Steel B…" at bounding box center [620, 408] width 407 height 33
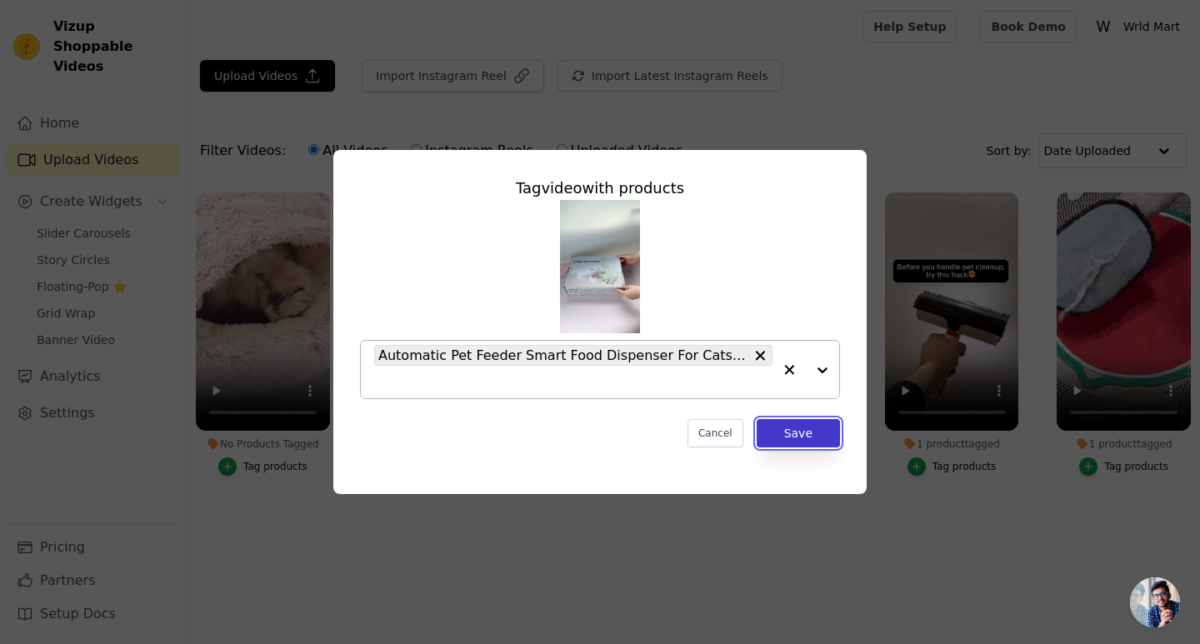
click at [800, 425] on button "Save" at bounding box center [798, 433] width 83 height 28
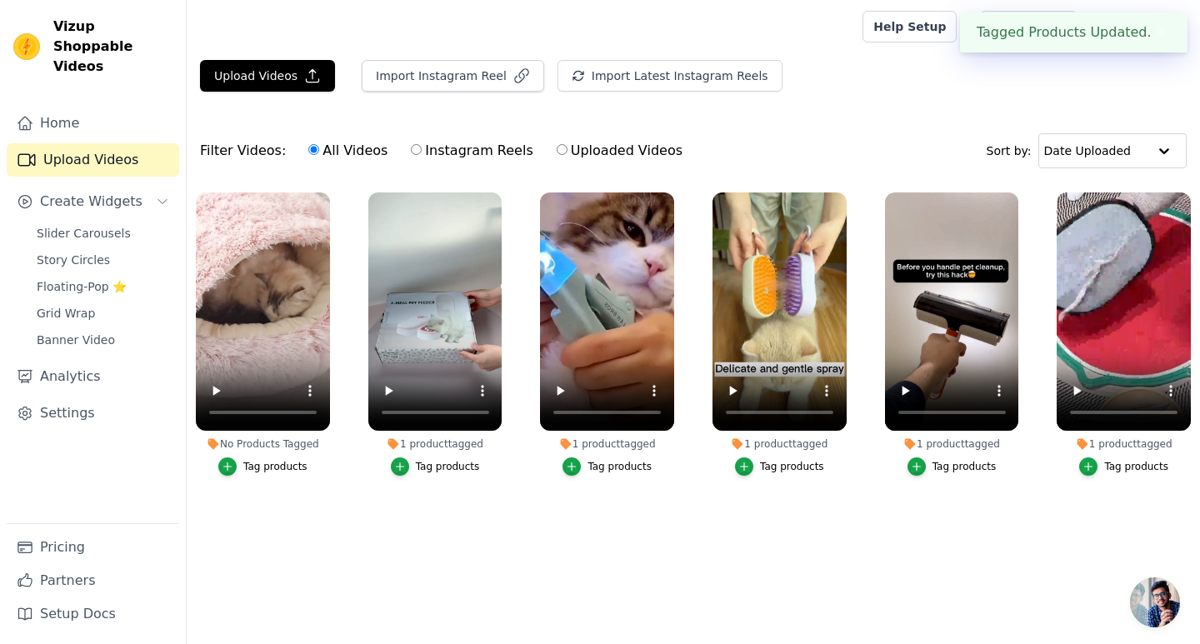
click at [297, 460] on div "Tag products" at bounding box center [275, 466] width 64 height 13
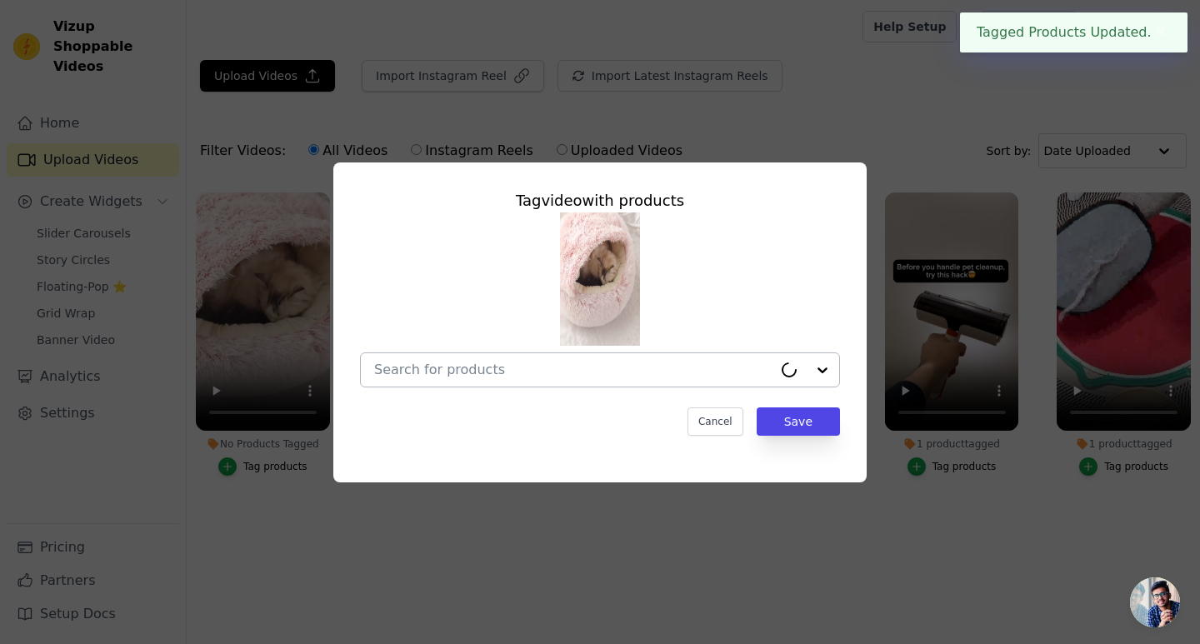
click at [472, 362] on input "No Products Tagged Tag video with products Cancel Save Tag products" at bounding box center [573, 370] width 398 height 16
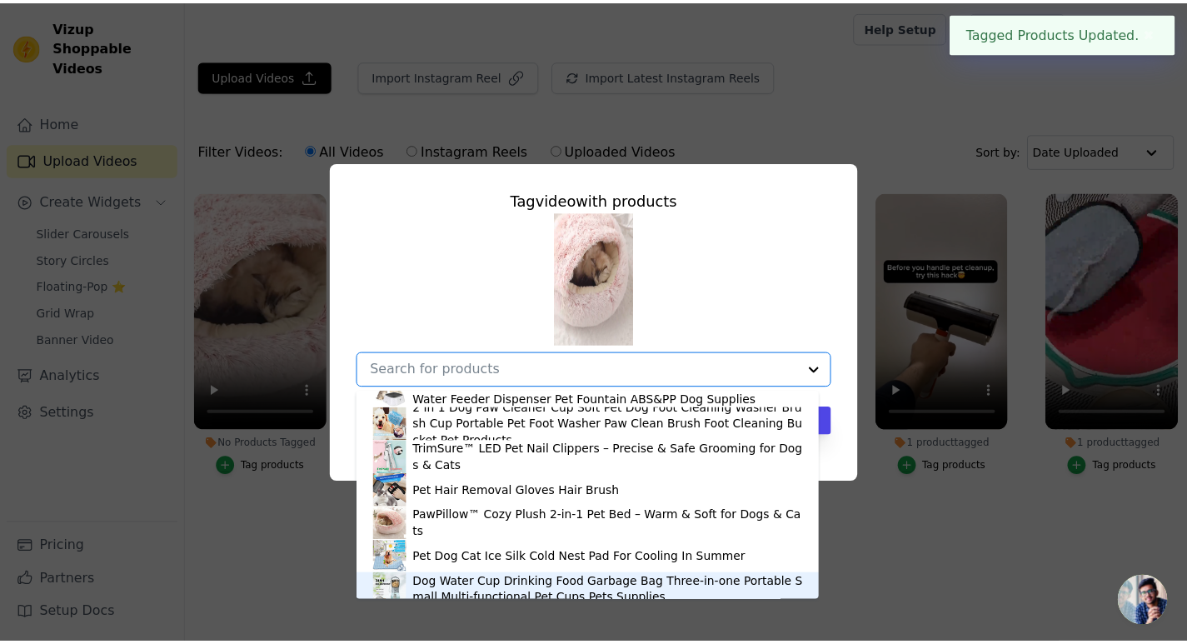
scroll to position [157, 0]
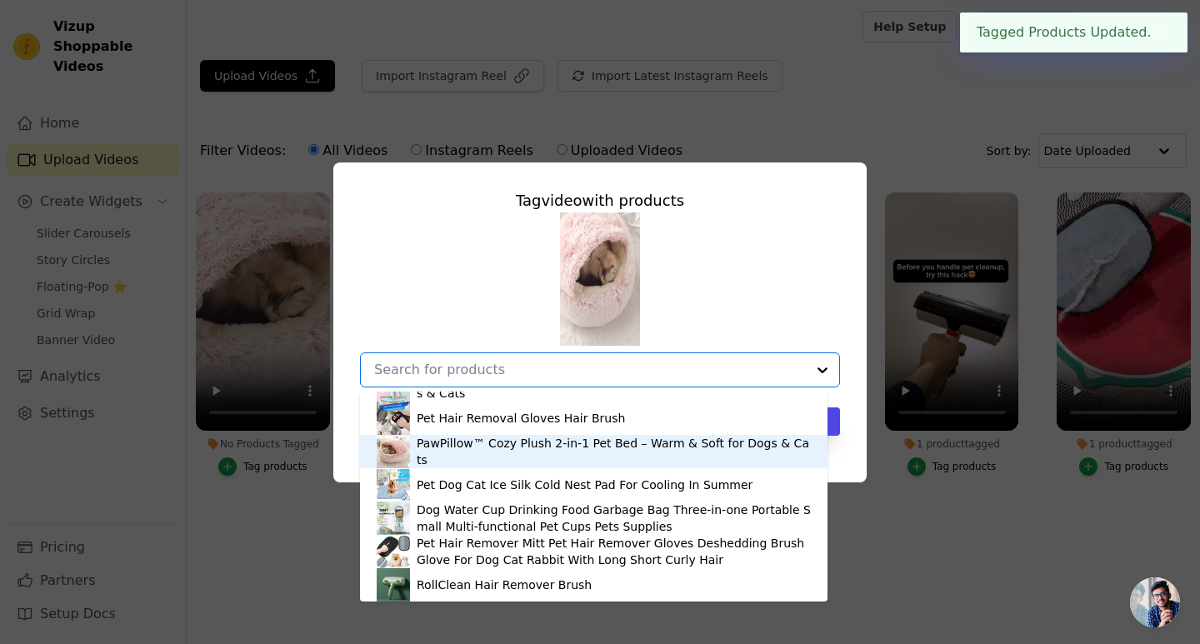
click at [477, 456] on div "PawPillow™ Cozy Plush 2-in-1 Pet Bed – Warm & Soft for Dogs & Cats" at bounding box center [614, 451] width 394 height 33
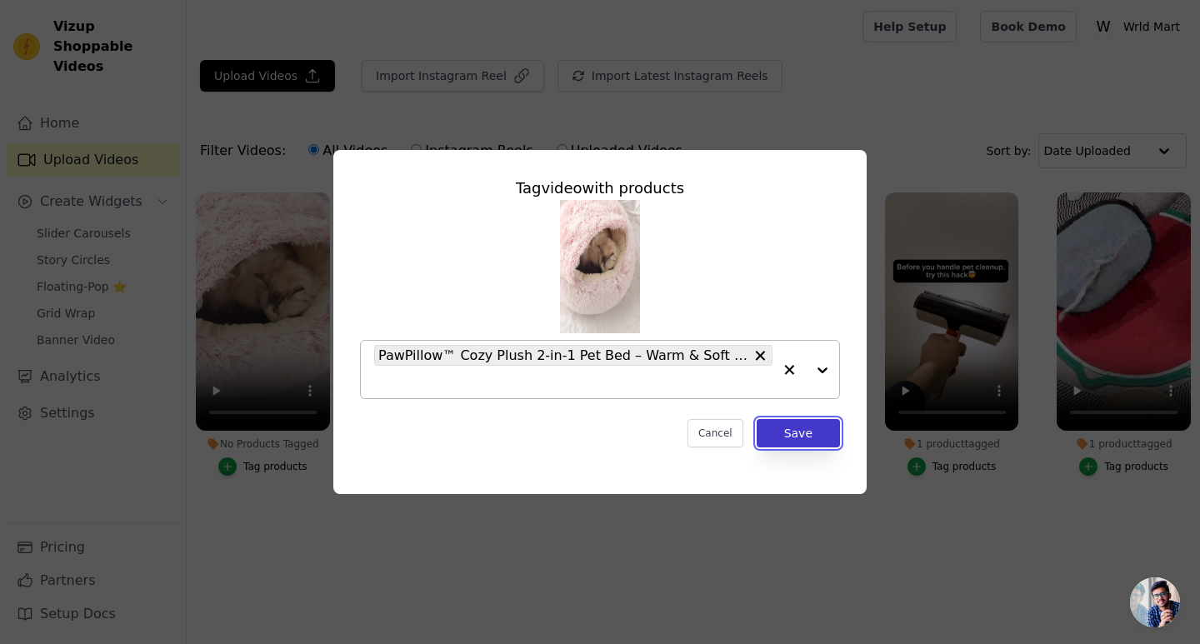
click at [800, 430] on button "Save" at bounding box center [798, 433] width 83 height 28
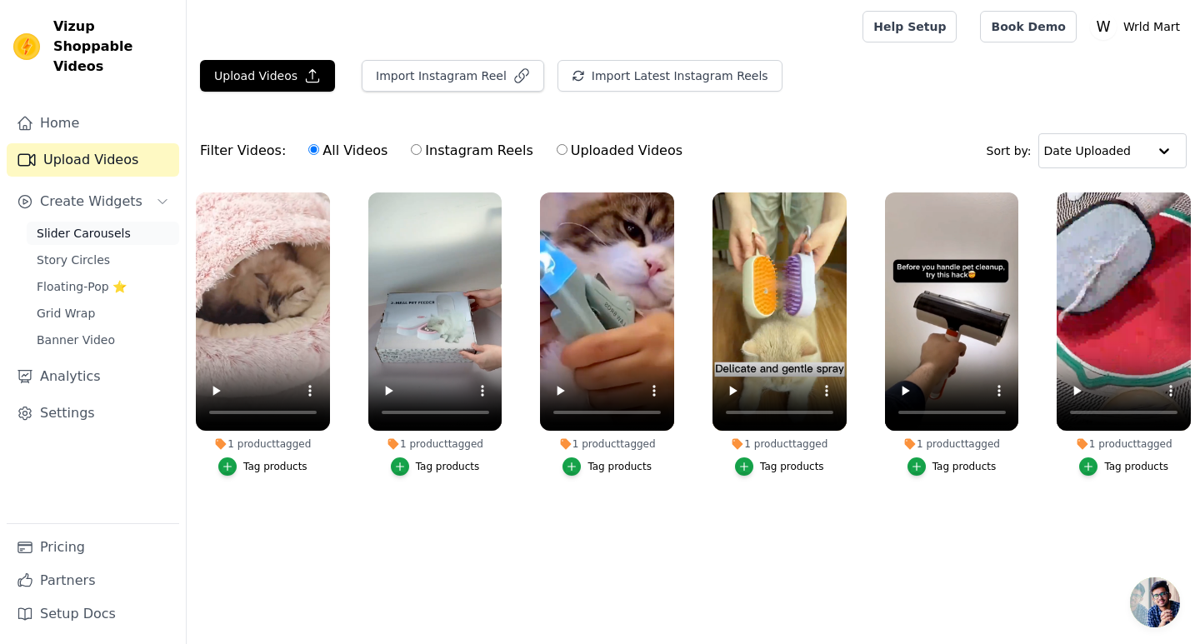
click at [115, 222] on link "Slider Carousels" at bounding box center [103, 233] width 152 height 23
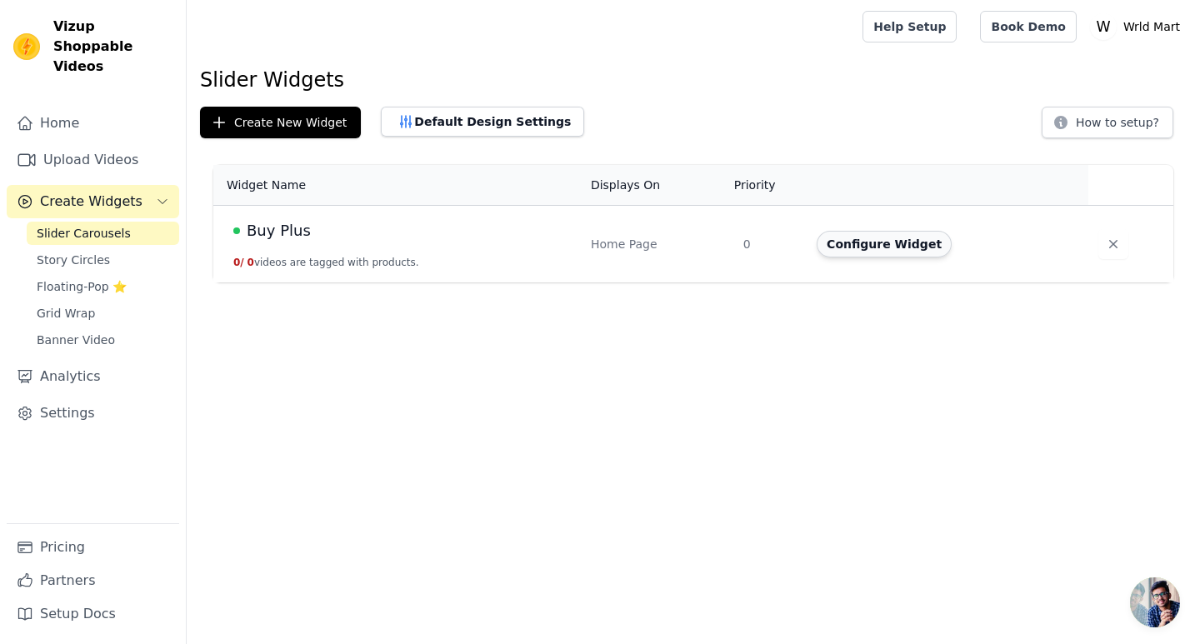
click at [862, 245] on button "Configure Widget" at bounding box center [884, 244] width 135 height 27
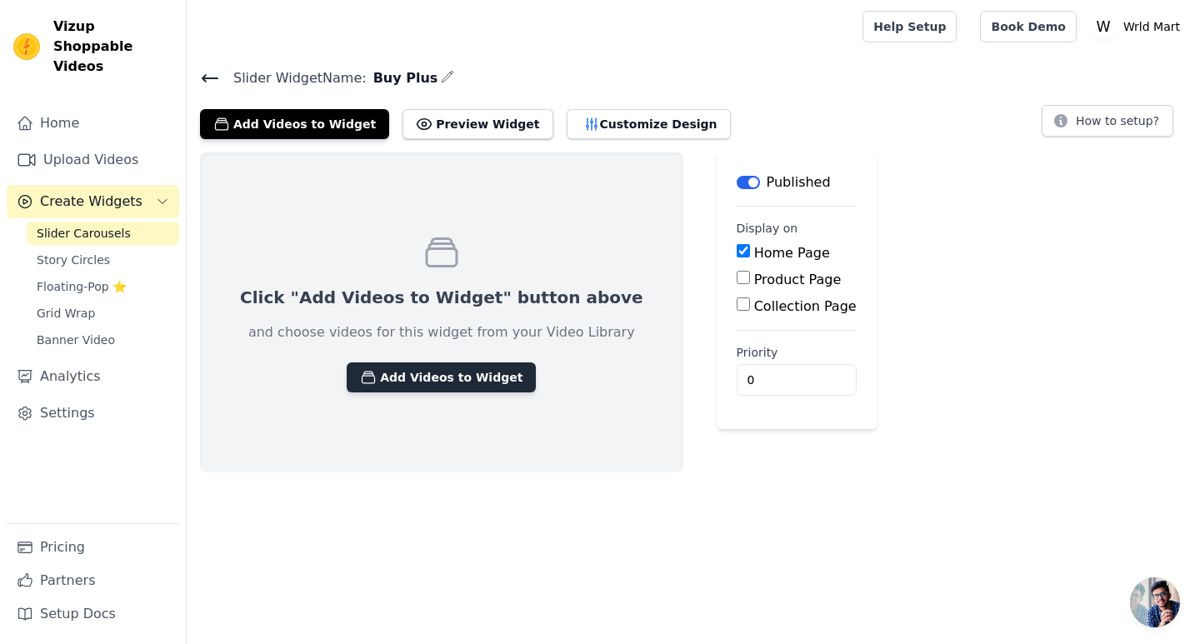
click at [456, 379] on button "Add Videos to Widget" at bounding box center [441, 377] width 189 height 30
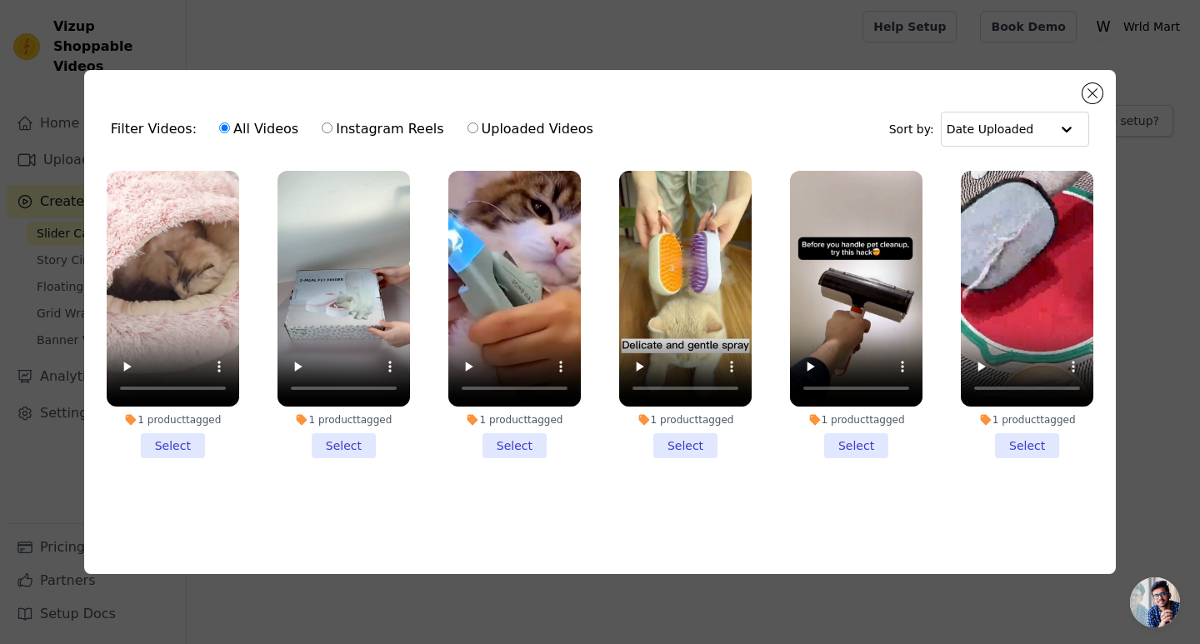
click at [847, 443] on li "1 product tagged Select" at bounding box center [856, 314] width 132 height 287
click at [0, 0] on input "1 product tagged Select" at bounding box center [0, 0] width 0 height 0
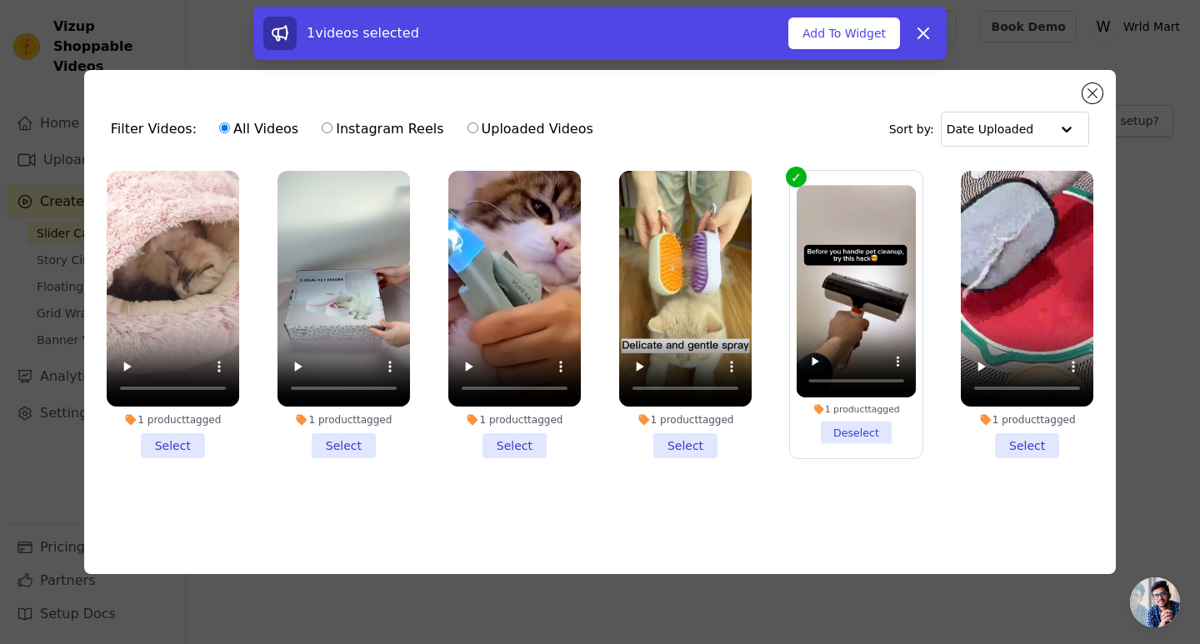
click at [502, 439] on li "1 product tagged Select" at bounding box center [514, 314] width 132 height 287
click at [0, 0] on input "1 product tagged Select" at bounding box center [0, 0] width 0 height 0
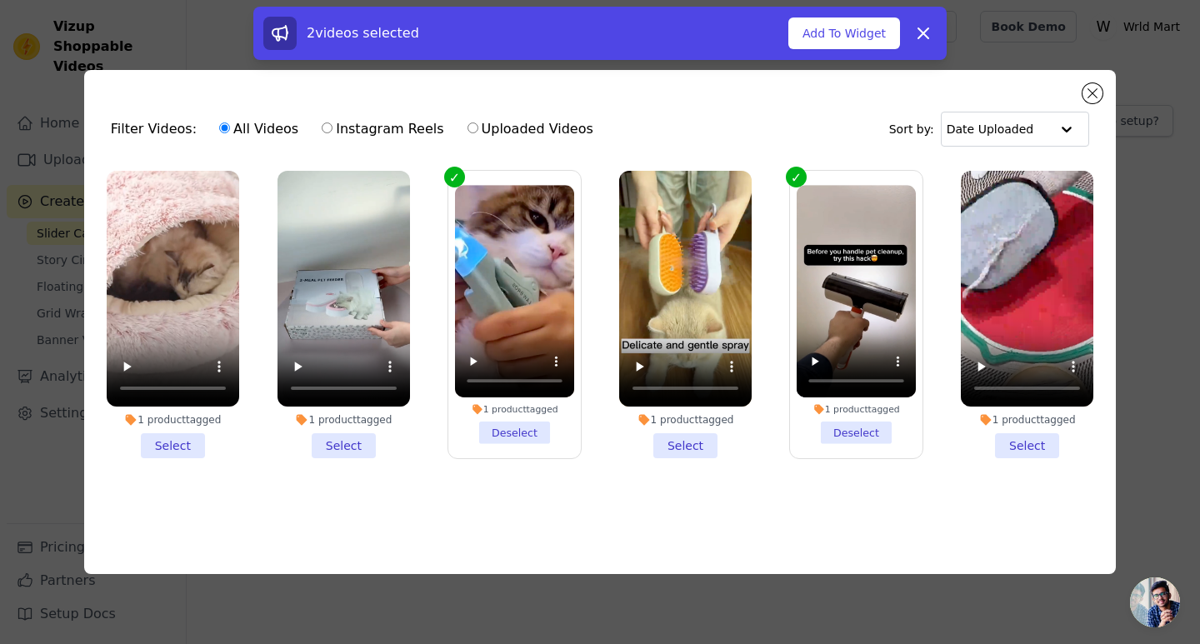
click at [704, 441] on li "1 product tagged Select" at bounding box center [685, 314] width 132 height 287
click at [0, 0] on input "1 product tagged Select" at bounding box center [0, 0] width 0 height 0
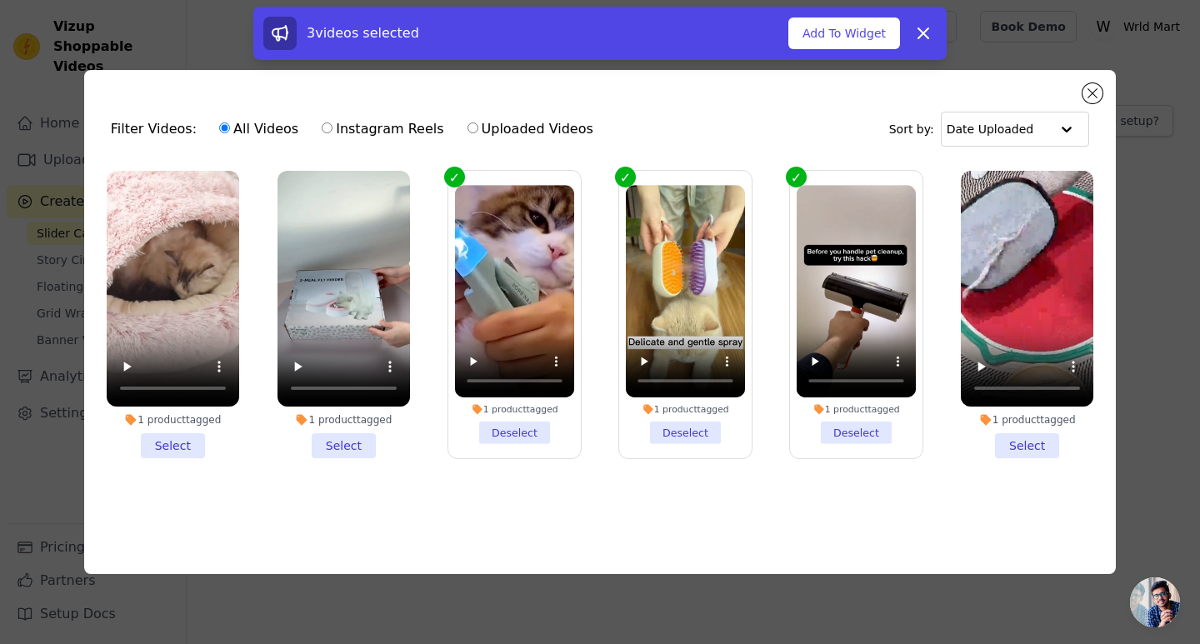
click at [189, 437] on li "1 product tagged Select" at bounding box center [173, 314] width 132 height 287
click at [0, 0] on input "1 product tagged Select" at bounding box center [0, 0] width 0 height 0
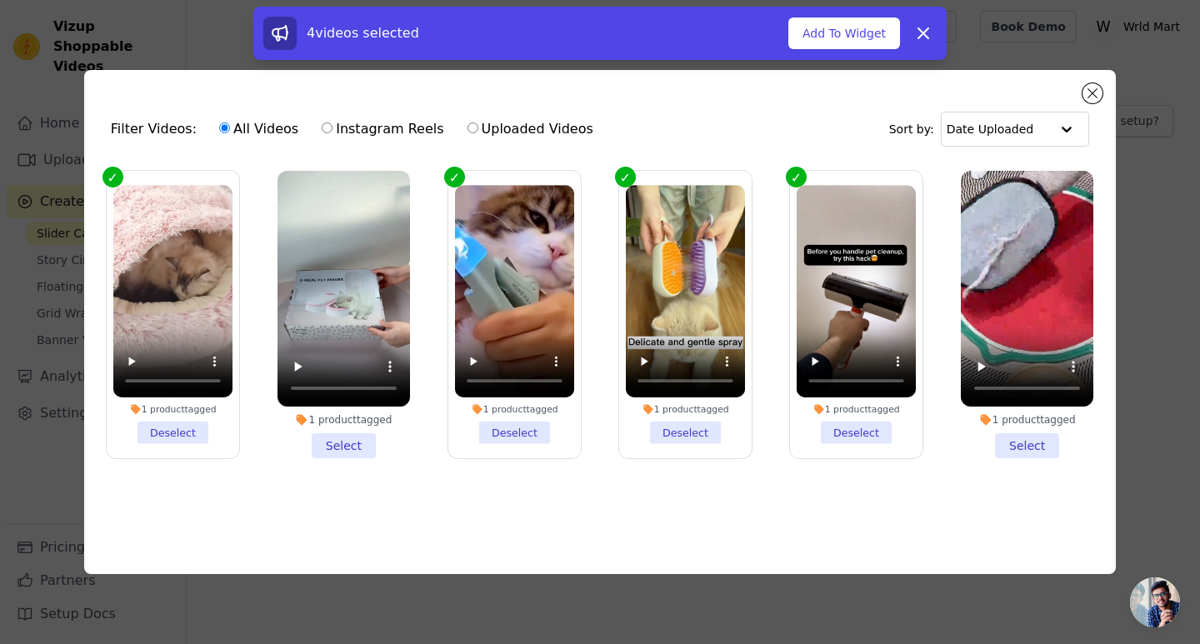
click at [341, 439] on li "1 product tagged Select" at bounding box center [343, 314] width 132 height 287
click at [0, 0] on input "1 product tagged Select" at bounding box center [0, 0] width 0 height 0
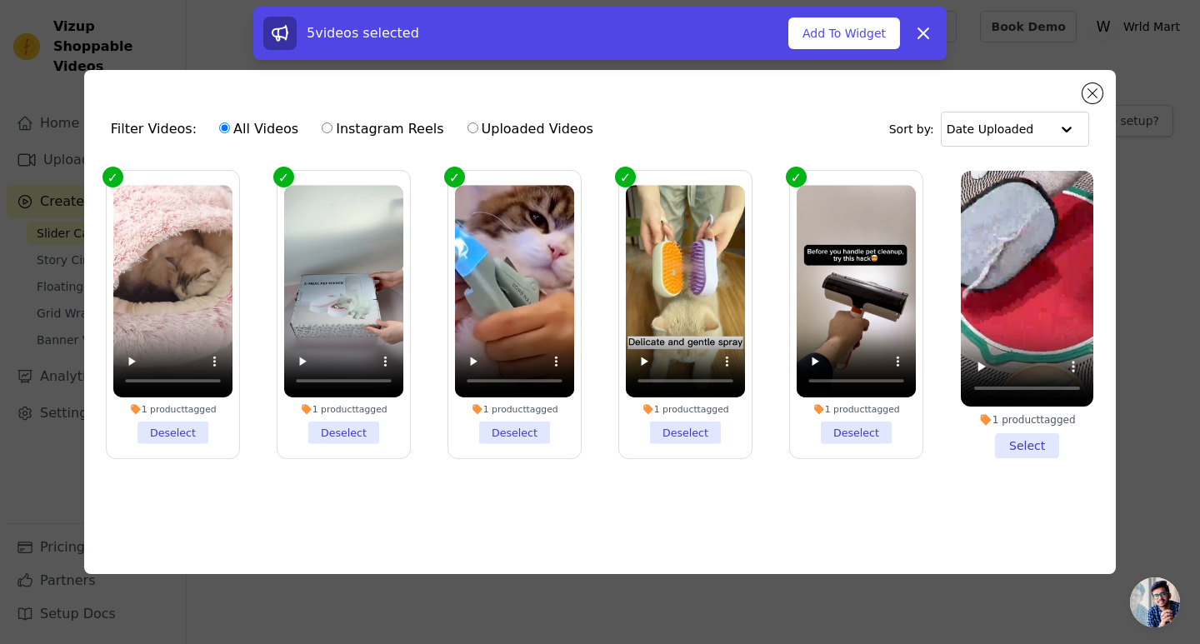
click at [1014, 432] on li "1 product tagged Select" at bounding box center [1027, 314] width 132 height 287
click at [0, 0] on input "1 product tagged Select" at bounding box center [0, 0] width 0 height 0
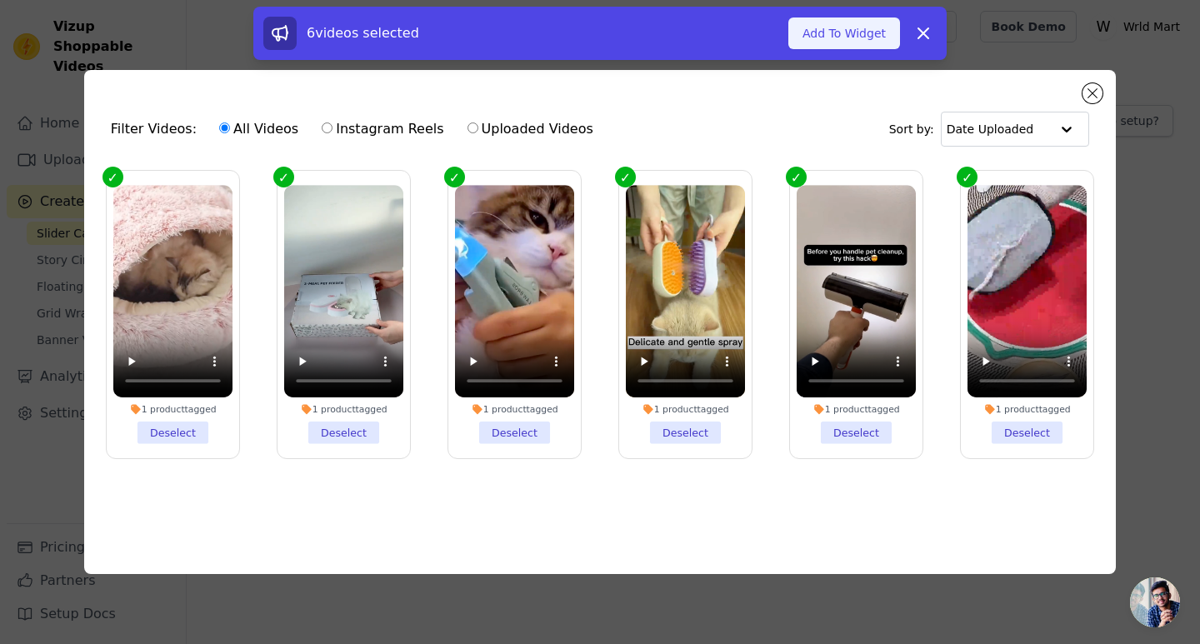
click at [847, 30] on button "Add To Widget" at bounding box center [844, 33] width 112 height 32
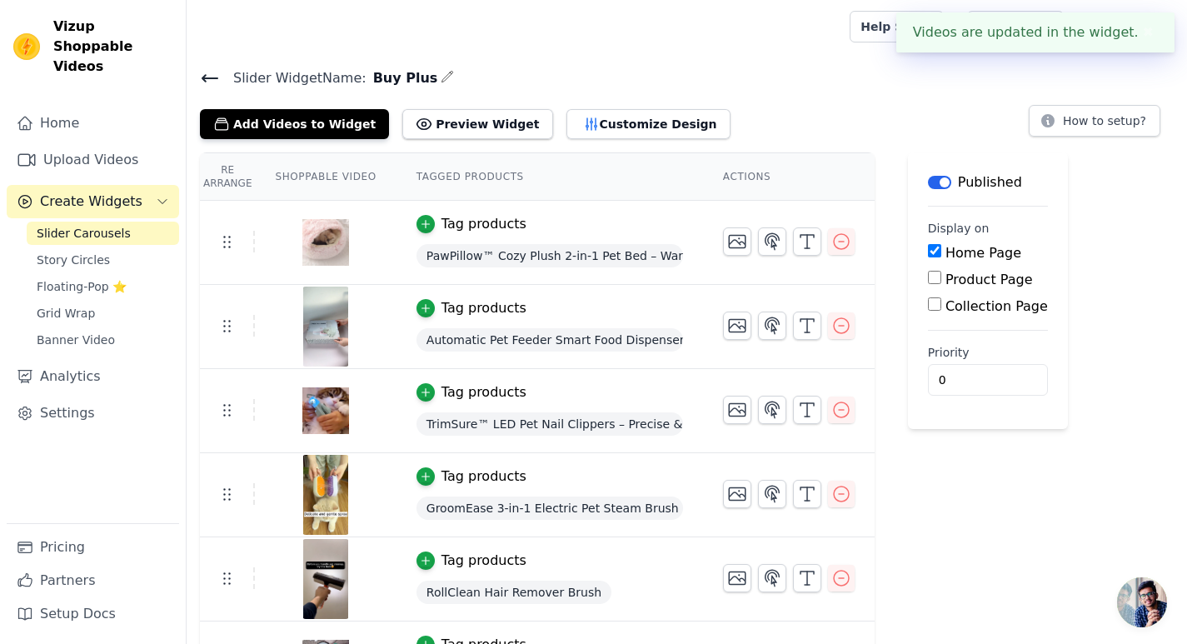
scroll to position [61, 0]
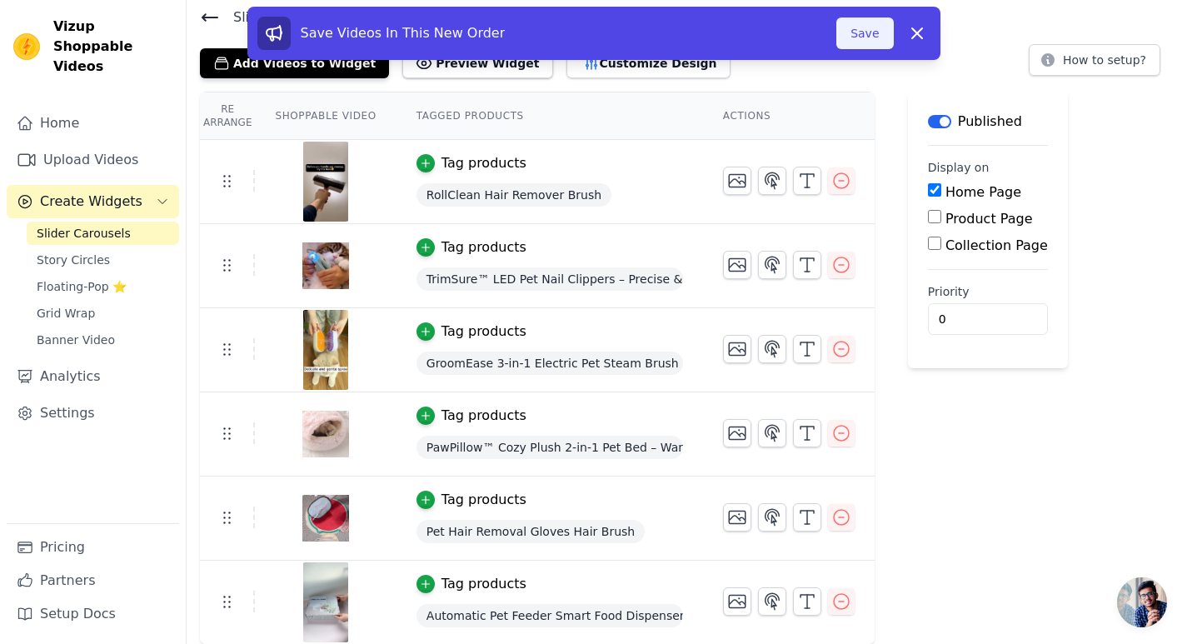
click at [869, 35] on button "Save" at bounding box center [865, 33] width 57 height 32
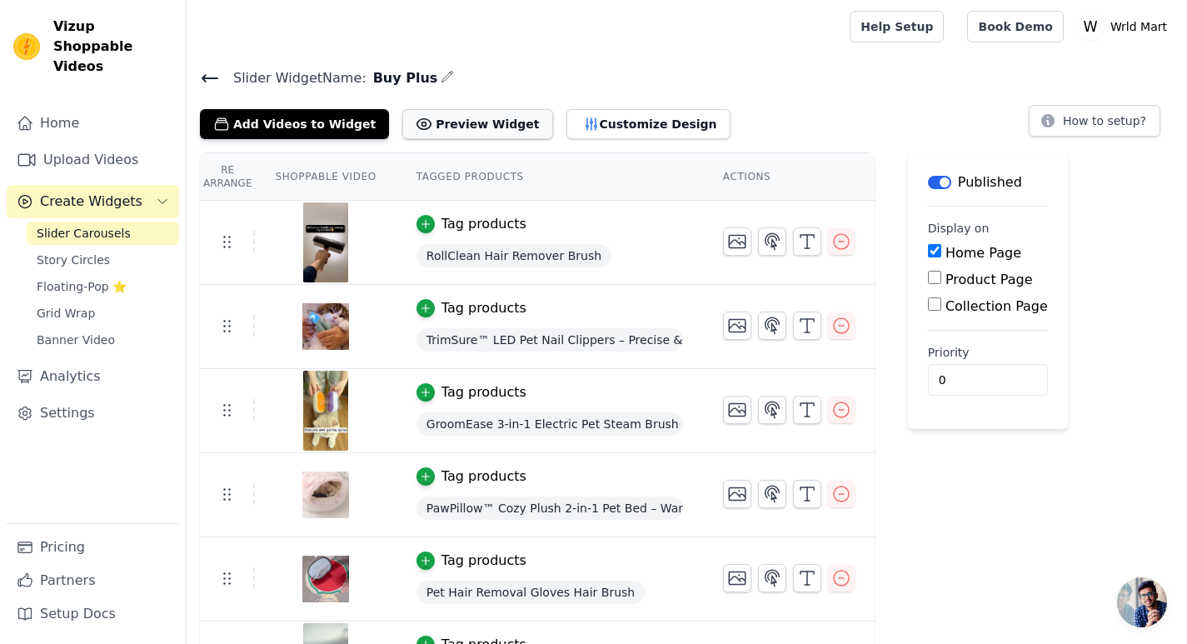
click at [457, 122] on button "Preview Widget" at bounding box center [477, 124] width 150 height 30
click at [628, 127] on button "Customize Design" at bounding box center [649, 124] width 164 height 30
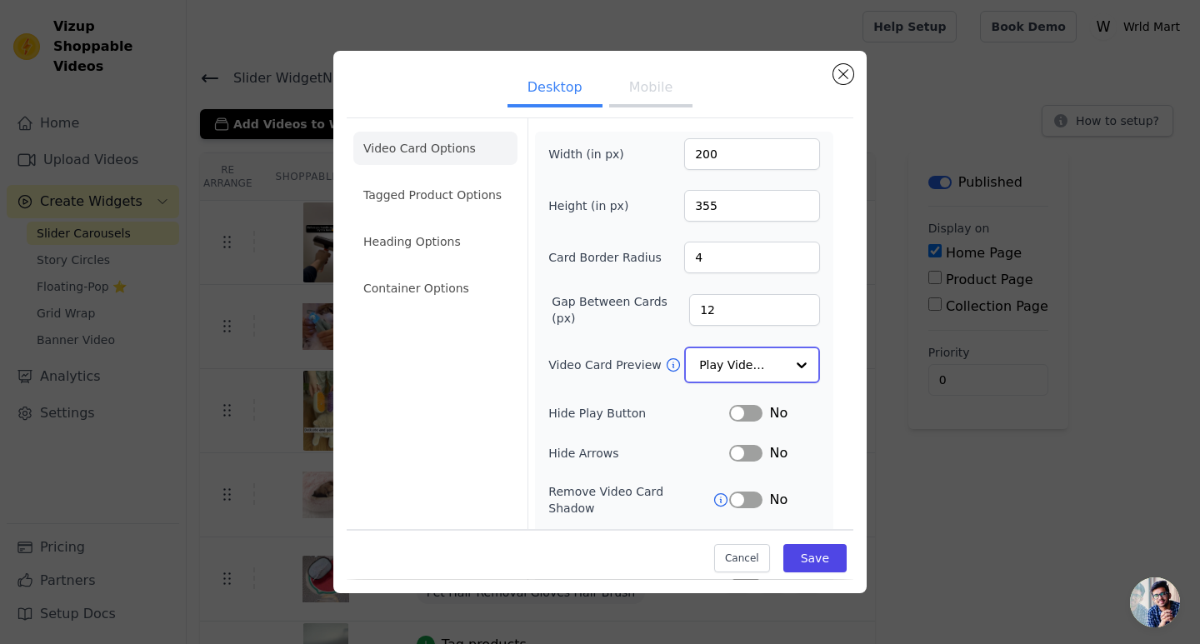
click at [747, 367] on input "Video Card Preview" at bounding box center [742, 364] width 86 height 33
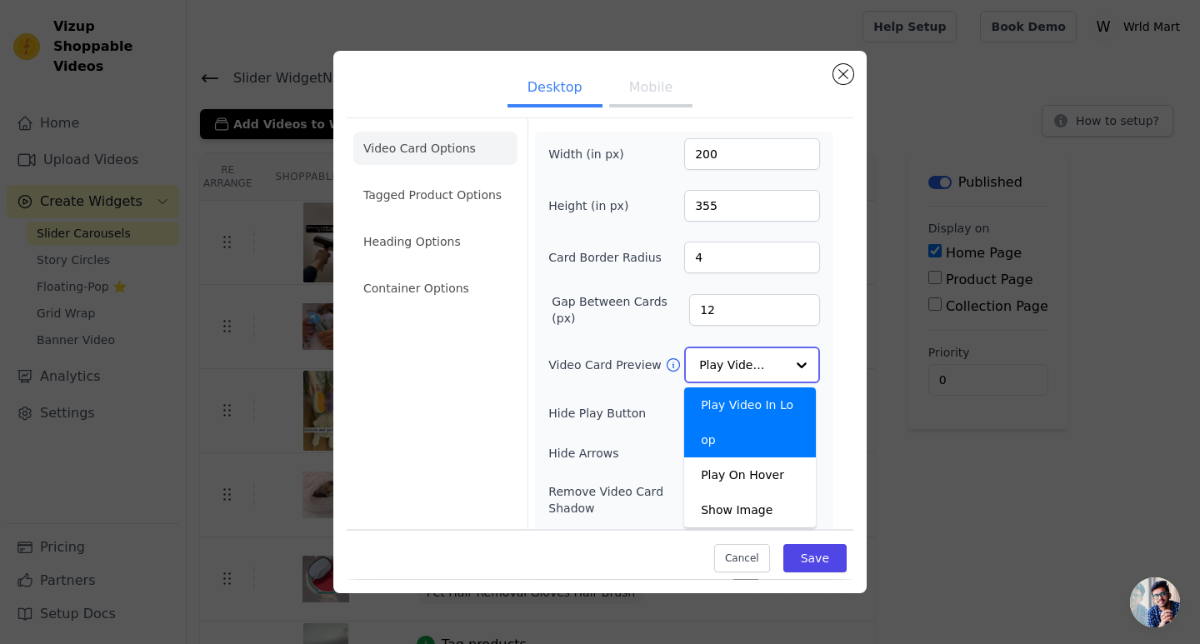
click at [752, 362] on input "Video Card Preview" at bounding box center [742, 364] width 86 height 33
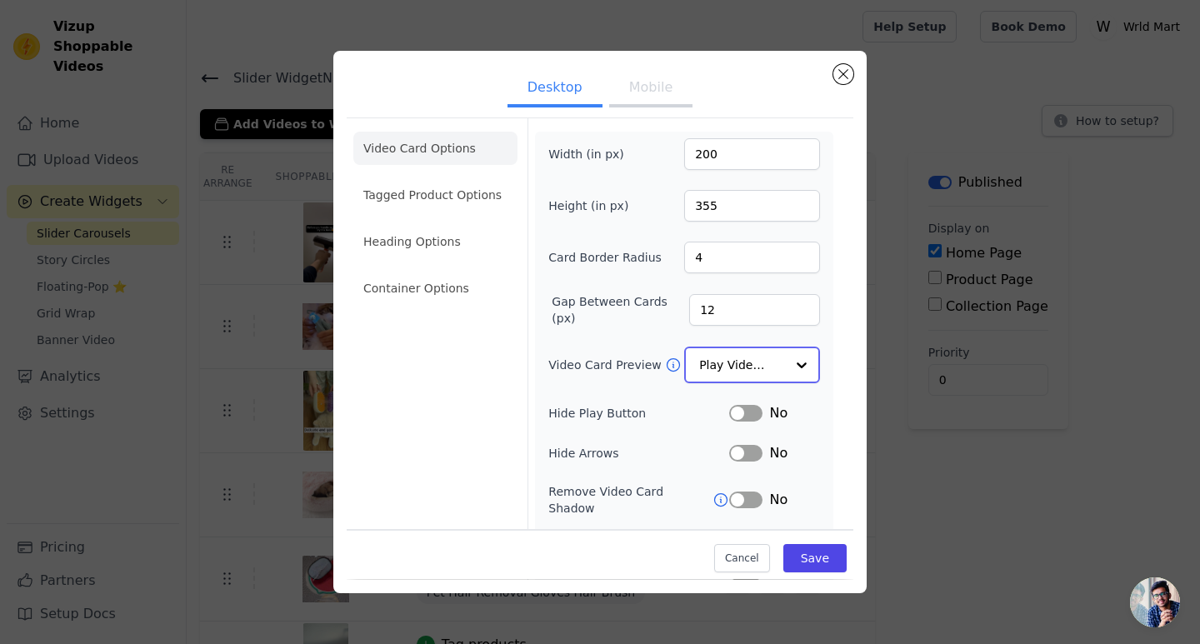
scroll to position [83, 0]
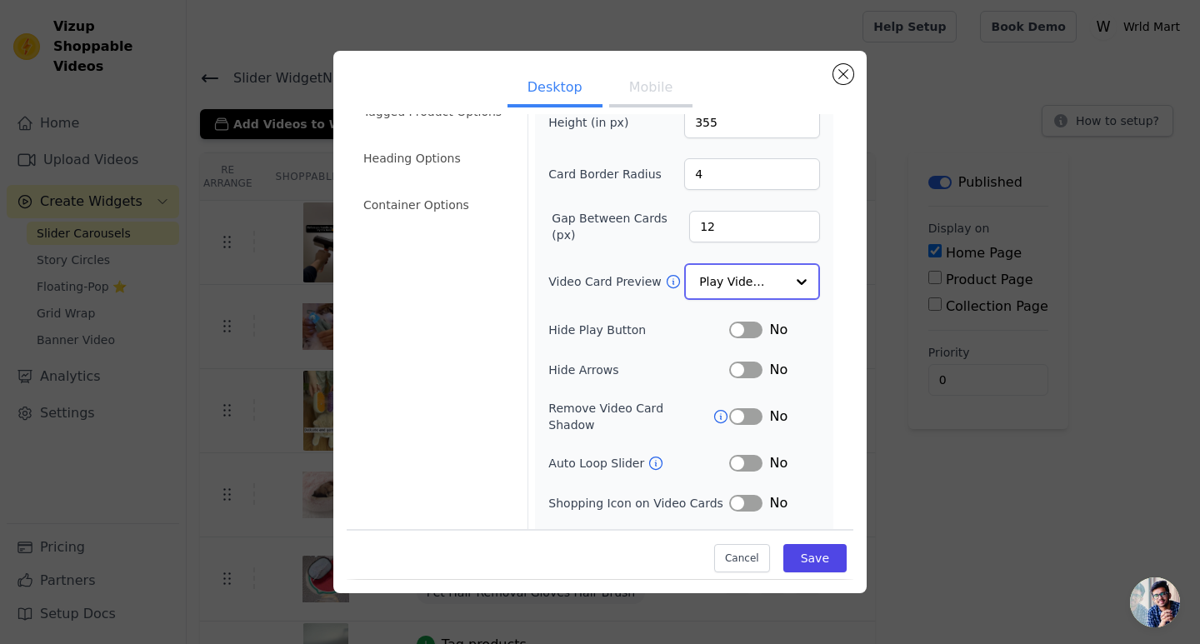
click at [687, 283] on div "Play Video In Loop" at bounding box center [752, 281] width 136 height 37
click at [638, 266] on div "Video Card Preview Play Video In Loop" at bounding box center [684, 280] width 272 height 35
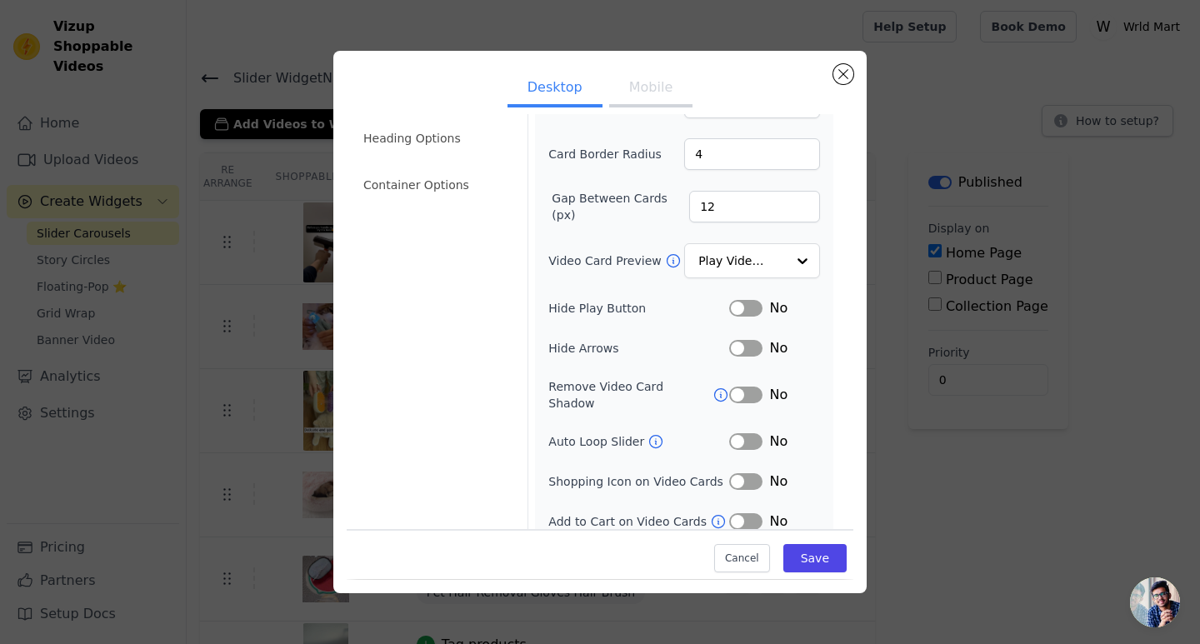
click at [647, 433] on icon at bounding box center [655, 441] width 17 height 17
click at [710, 267] on input "Video Card Preview" at bounding box center [742, 261] width 86 height 33
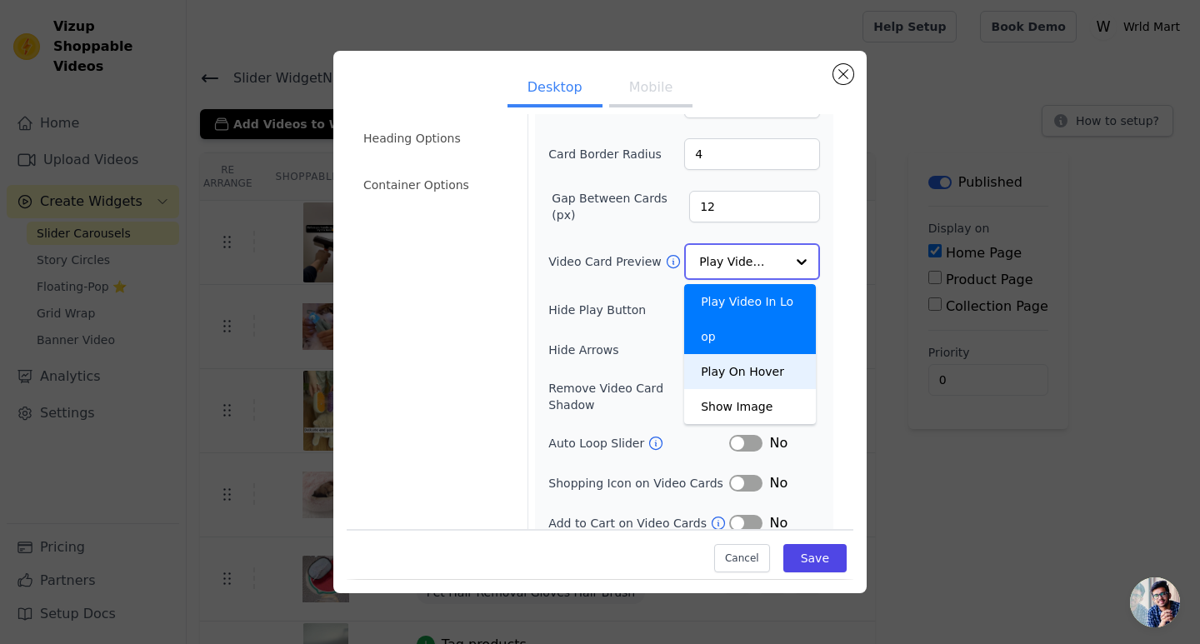
click at [731, 354] on div "Play On Hover" at bounding box center [750, 371] width 132 height 35
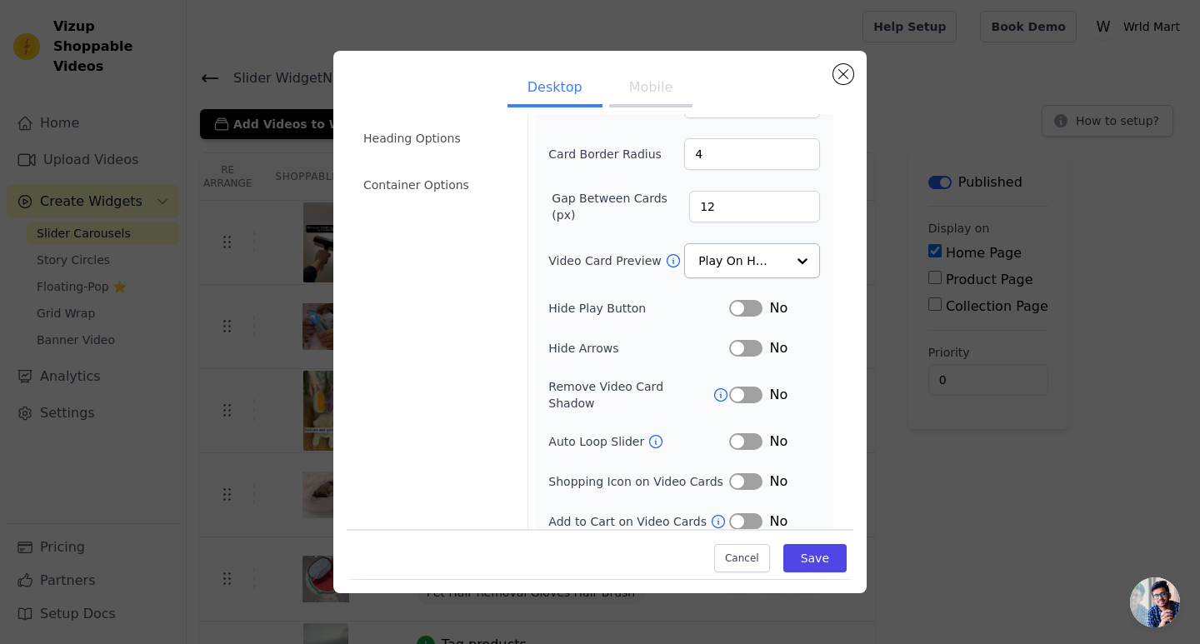
click at [737, 312] on button "Label" at bounding box center [745, 308] width 33 height 17
click at [729, 433] on button "Label" at bounding box center [745, 441] width 33 height 17
click at [743, 473] on button "Label" at bounding box center [745, 481] width 33 height 17
click at [628, 82] on button "Mobile" at bounding box center [650, 89] width 83 height 37
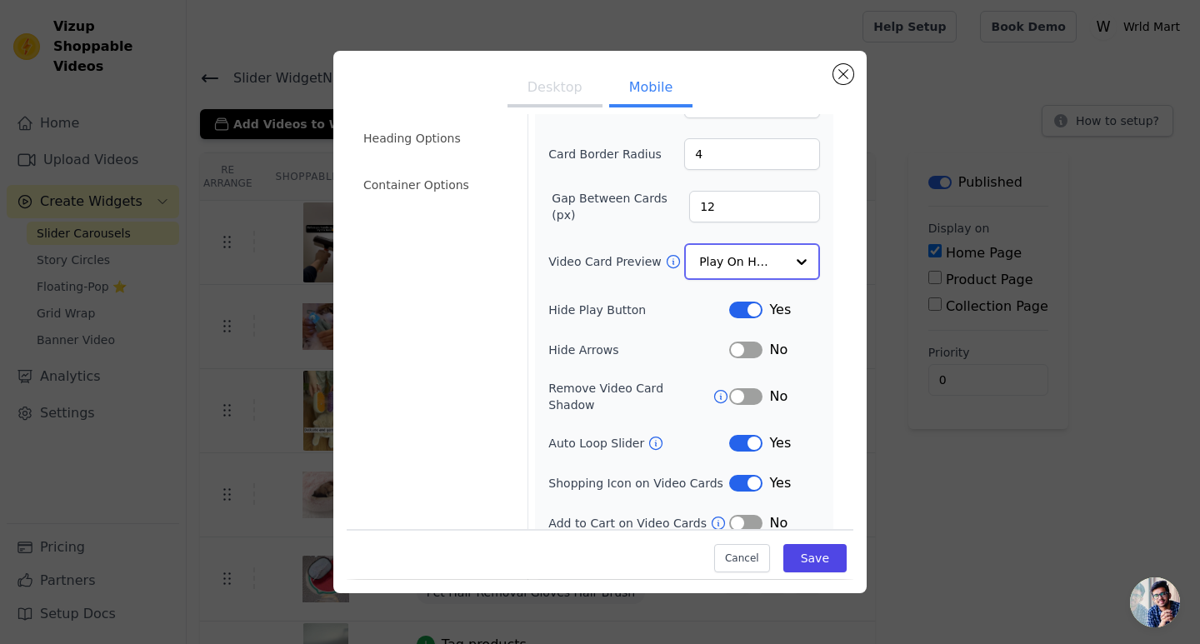
click at [748, 262] on input "Video Card Preview" at bounding box center [742, 261] width 86 height 33
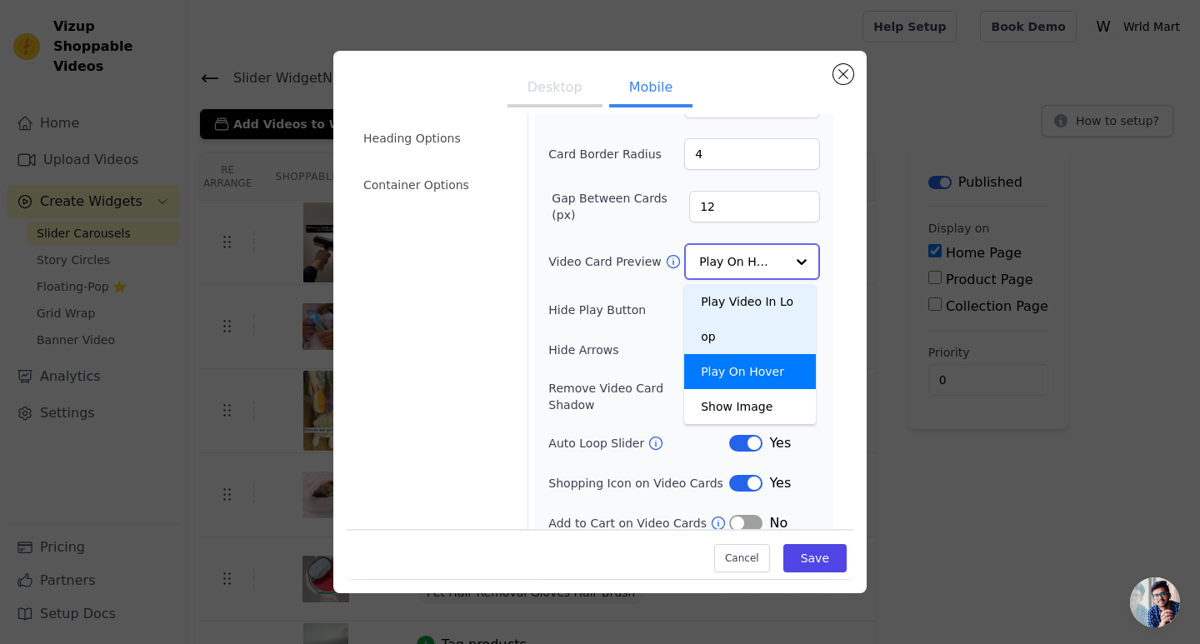
click at [751, 300] on div "Play Video In Loop" at bounding box center [750, 319] width 132 height 70
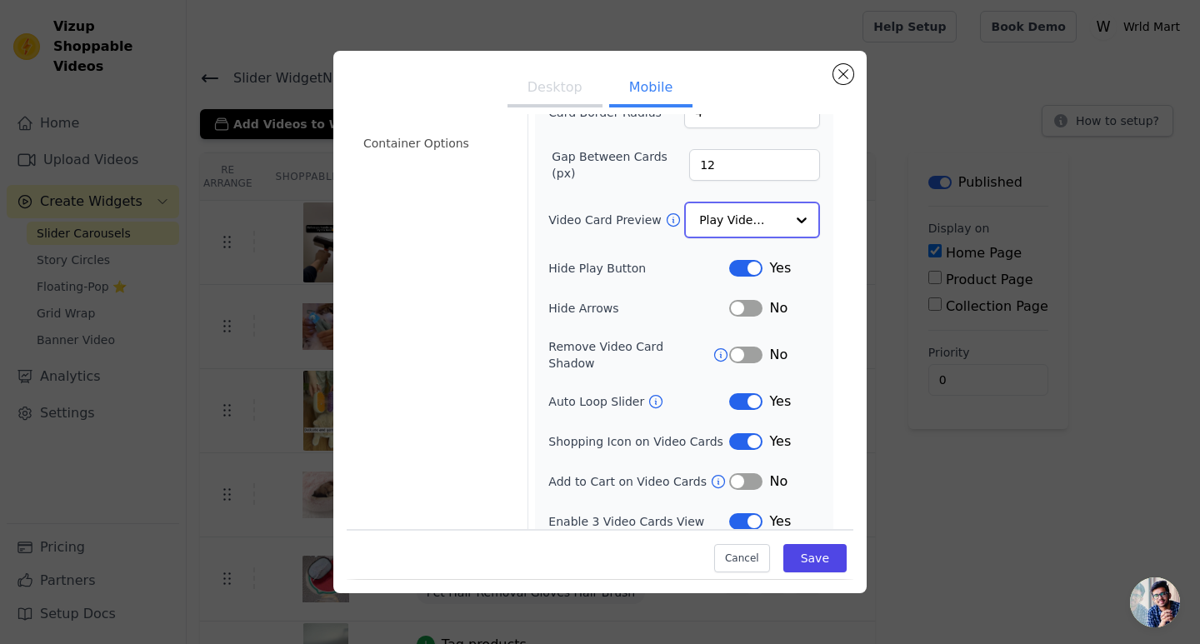
scroll to position [0, 0]
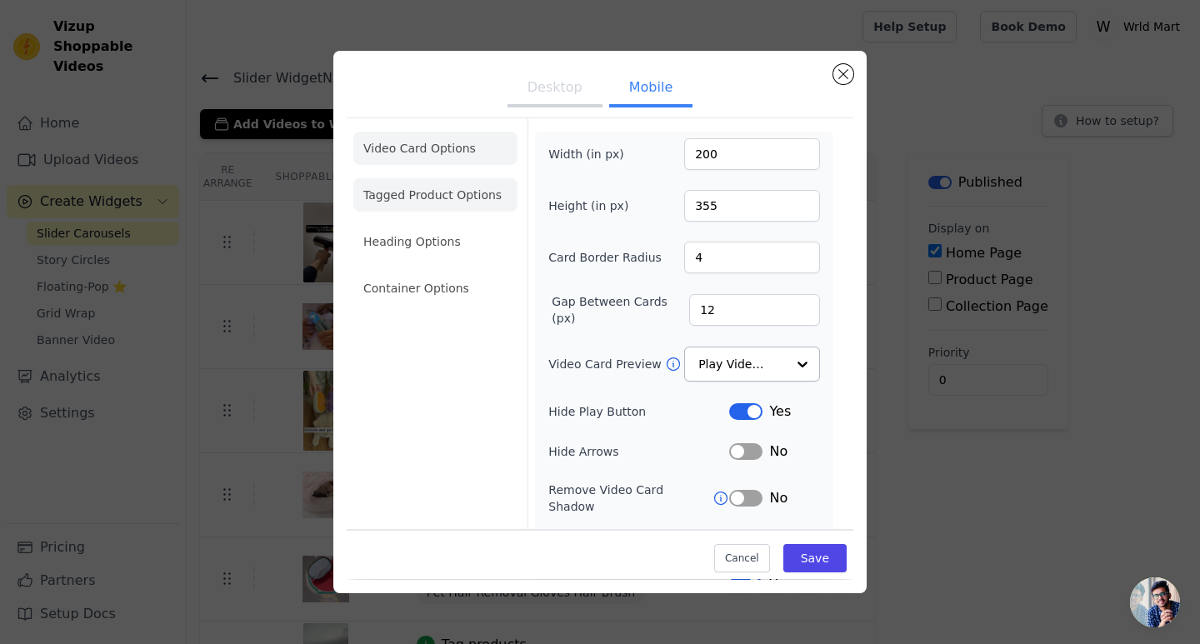
click at [484, 272] on li "Tagged Product Options" at bounding box center [435, 288] width 164 height 33
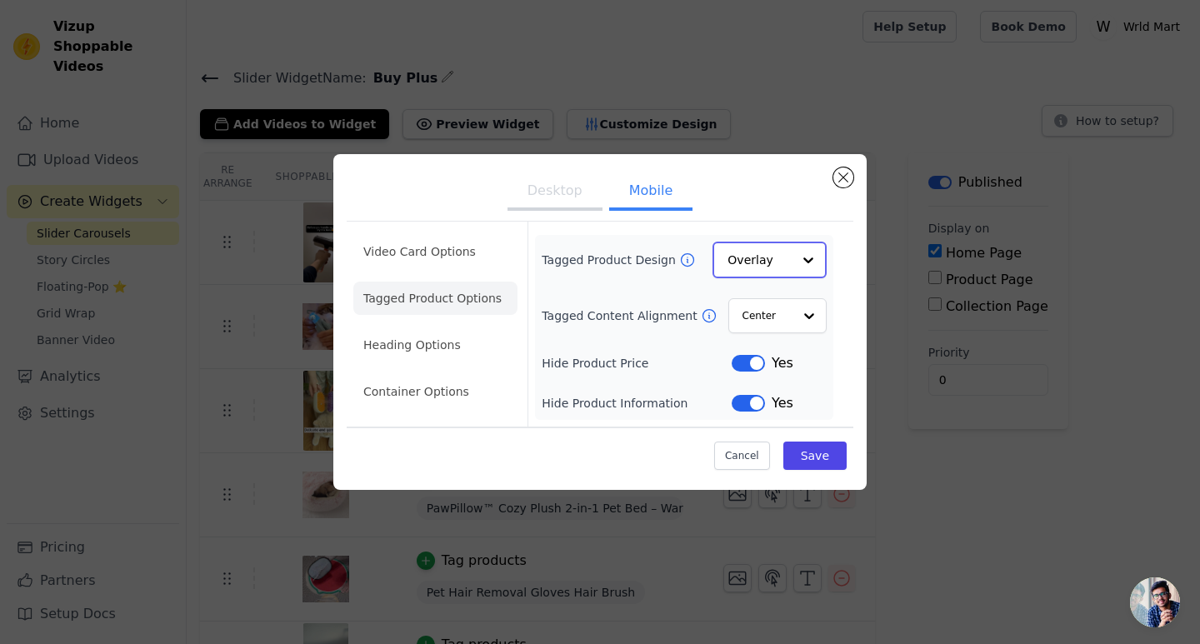
click at [770, 261] on input "Tagged Product Design" at bounding box center [759, 259] width 64 height 33
click at [777, 312] on input "Tagged Content Alignment" at bounding box center [767, 314] width 50 height 33
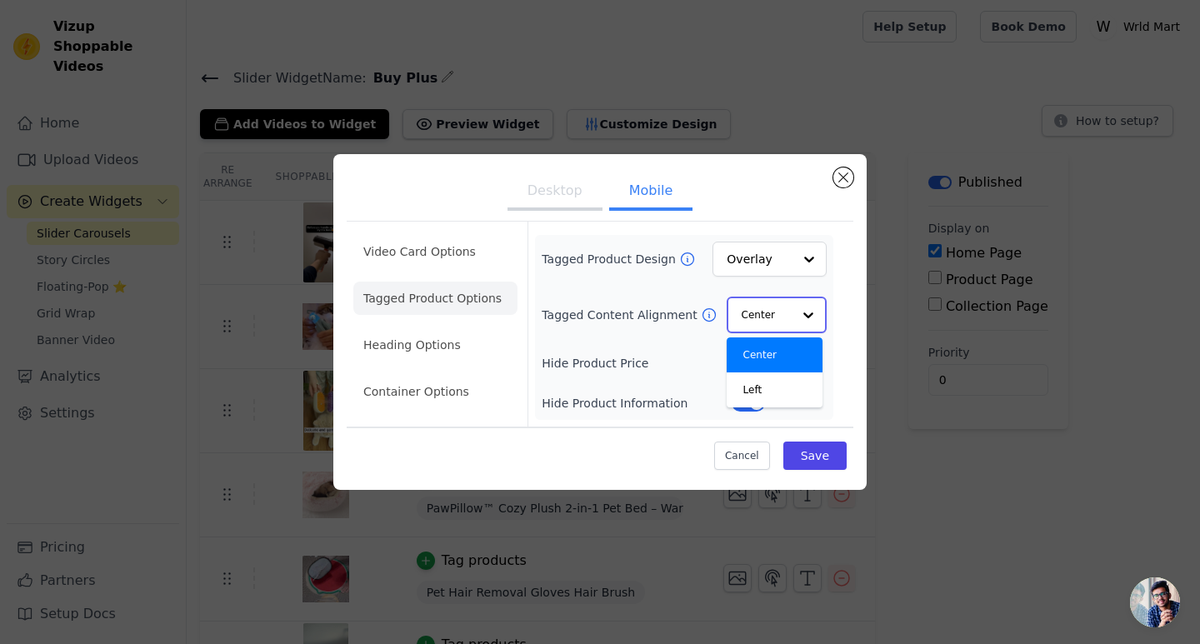
click at [786, 306] on input "Tagged Content Alignment" at bounding box center [767, 314] width 50 height 33
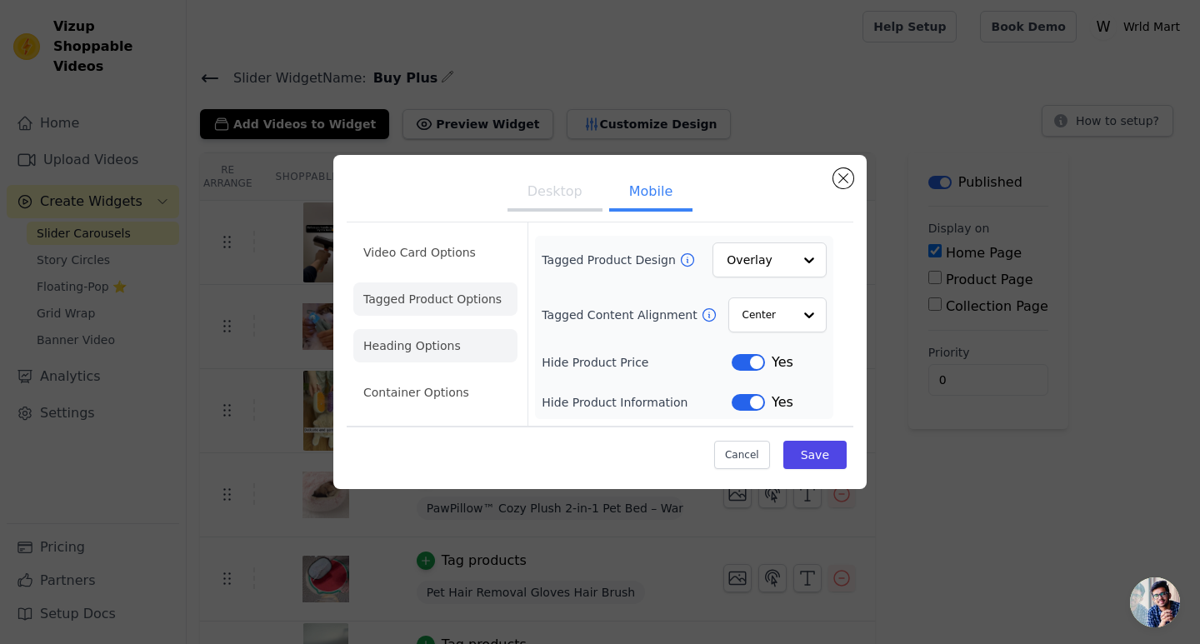
click at [456, 337] on li "Heading Options" at bounding box center [435, 345] width 164 height 33
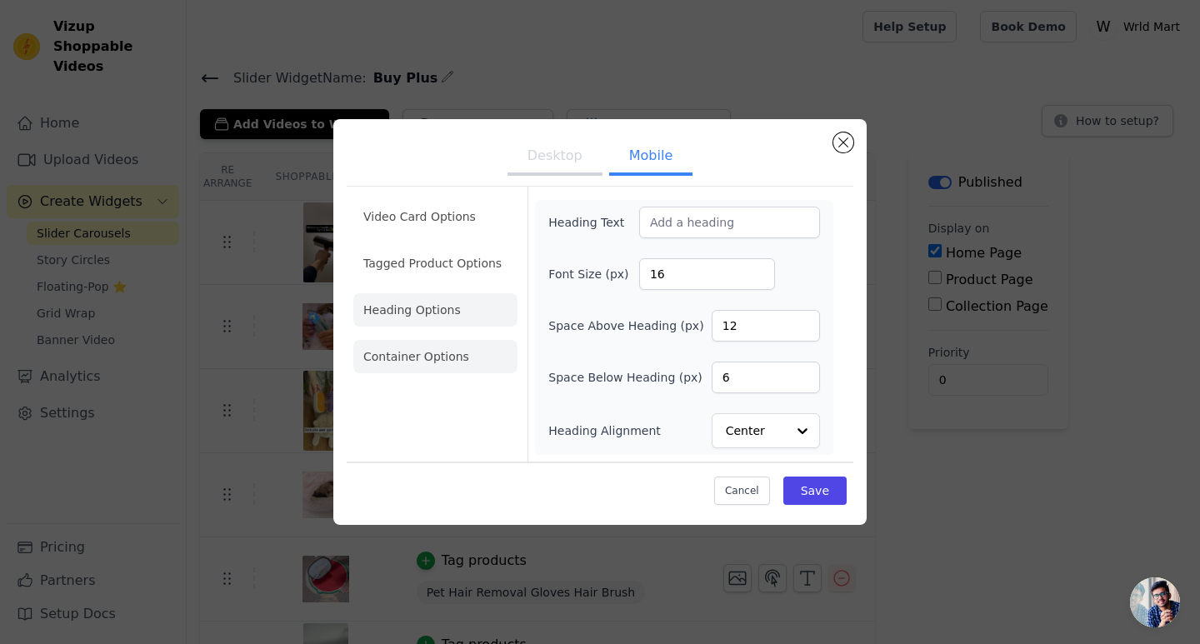
click at [455, 367] on li "Container Options" at bounding box center [435, 356] width 164 height 33
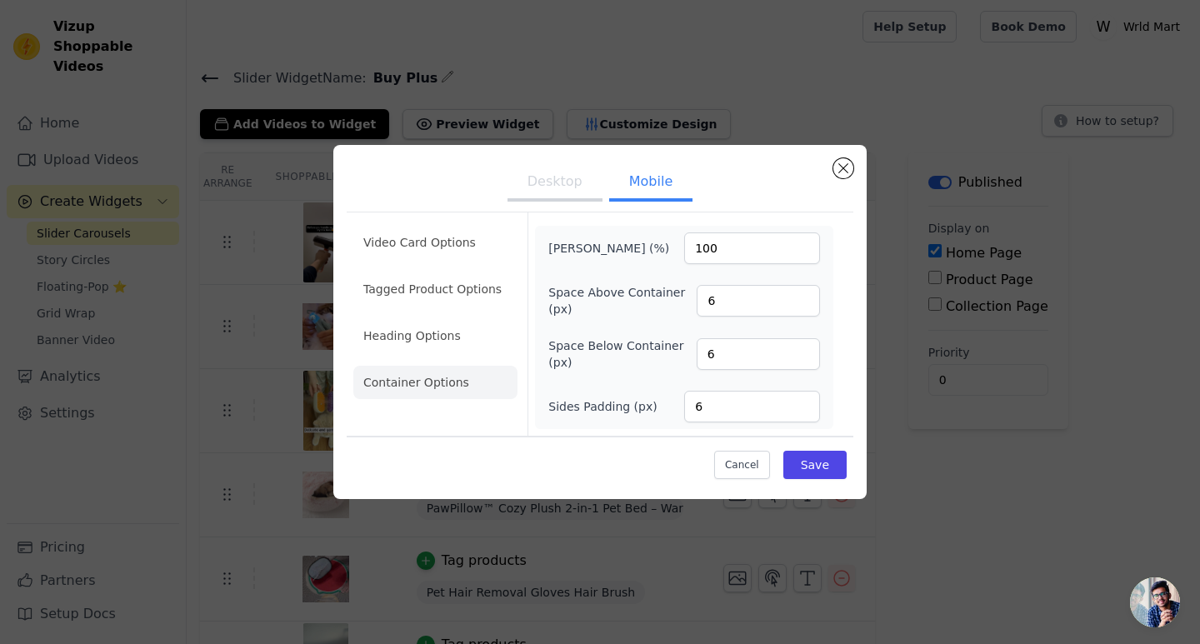
click at [553, 195] on button "Desktop" at bounding box center [554, 183] width 95 height 37
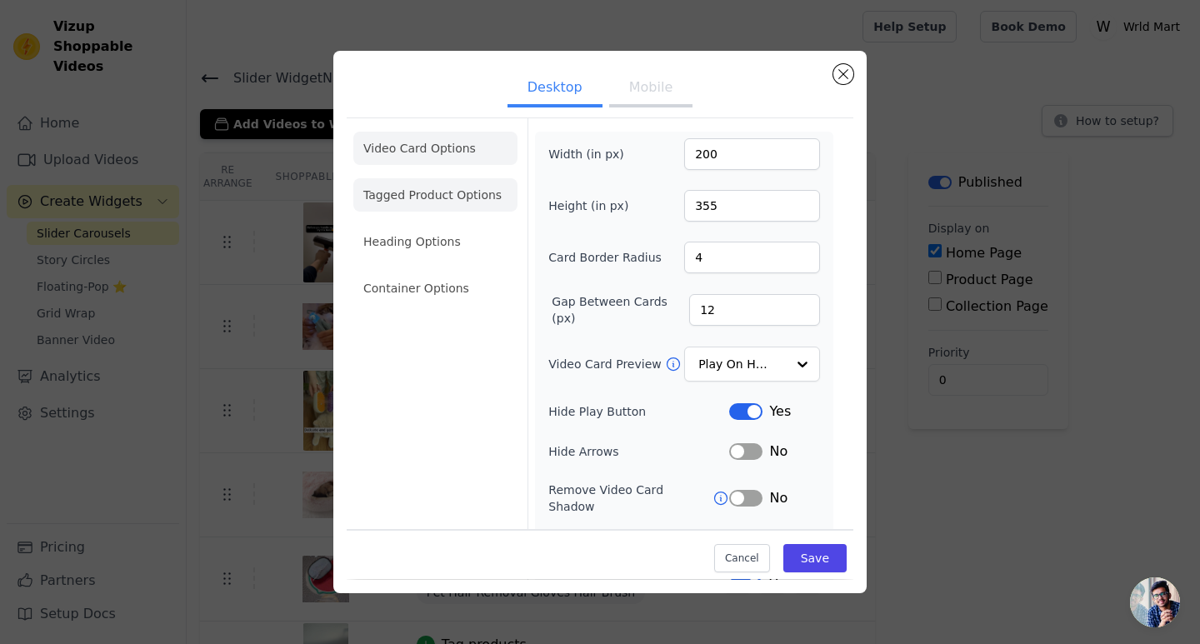
click at [455, 272] on li "Tagged Product Options" at bounding box center [435, 288] width 164 height 33
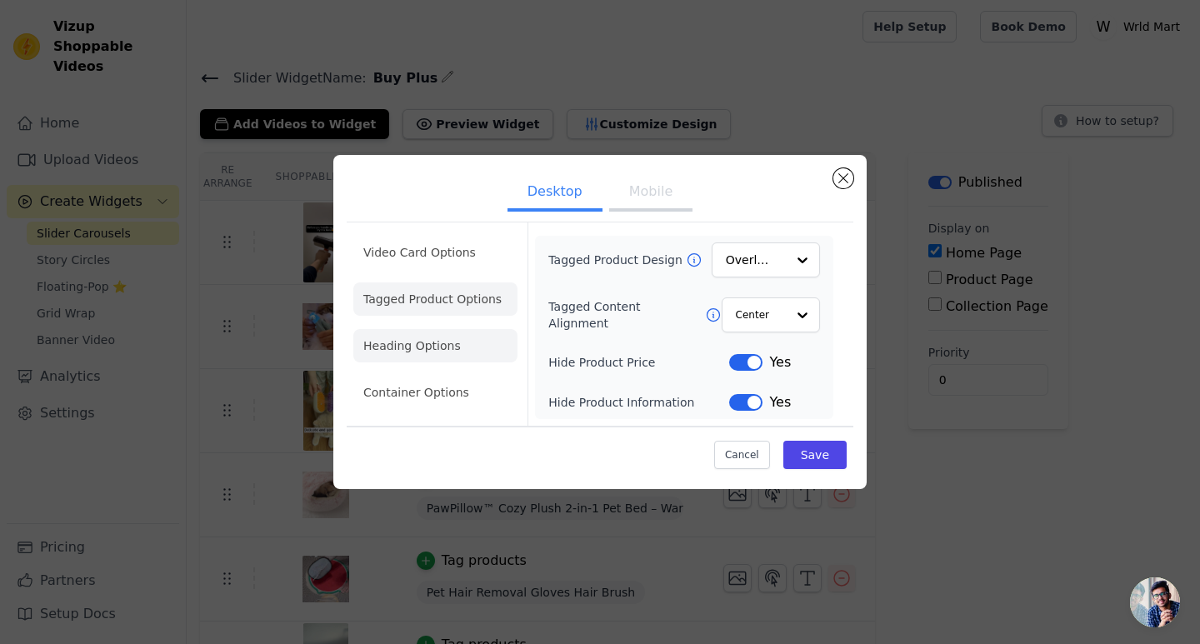
click at [453, 340] on li "Heading Options" at bounding box center [435, 345] width 164 height 33
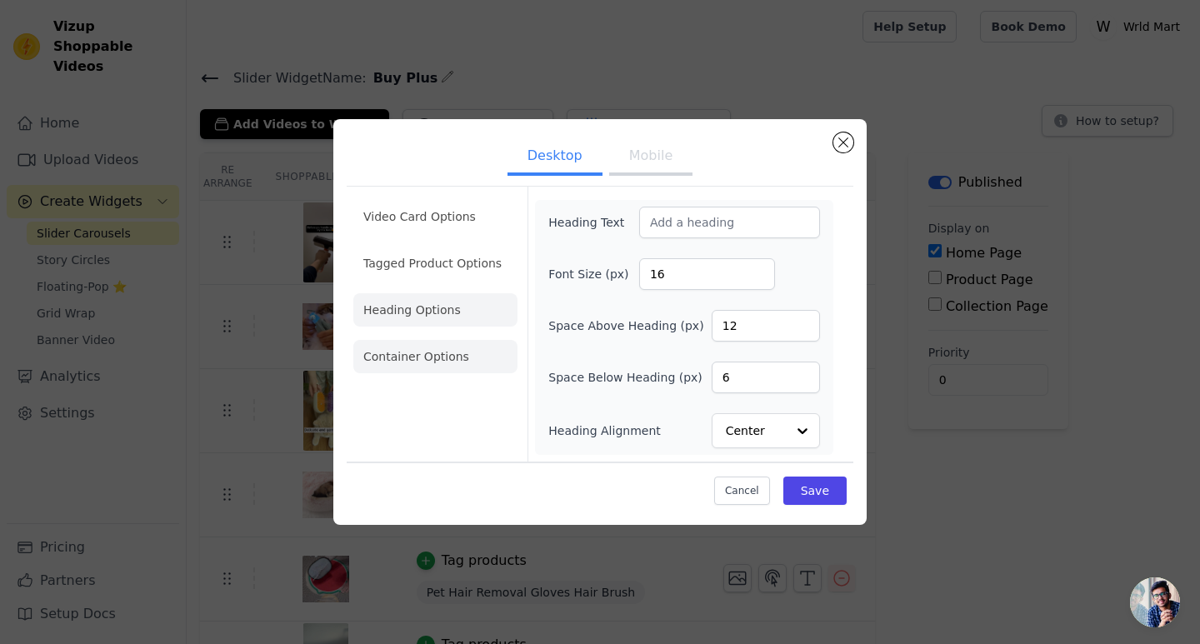
click at [456, 367] on li "Container Options" at bounding box center [435, 356] width 164 height 33
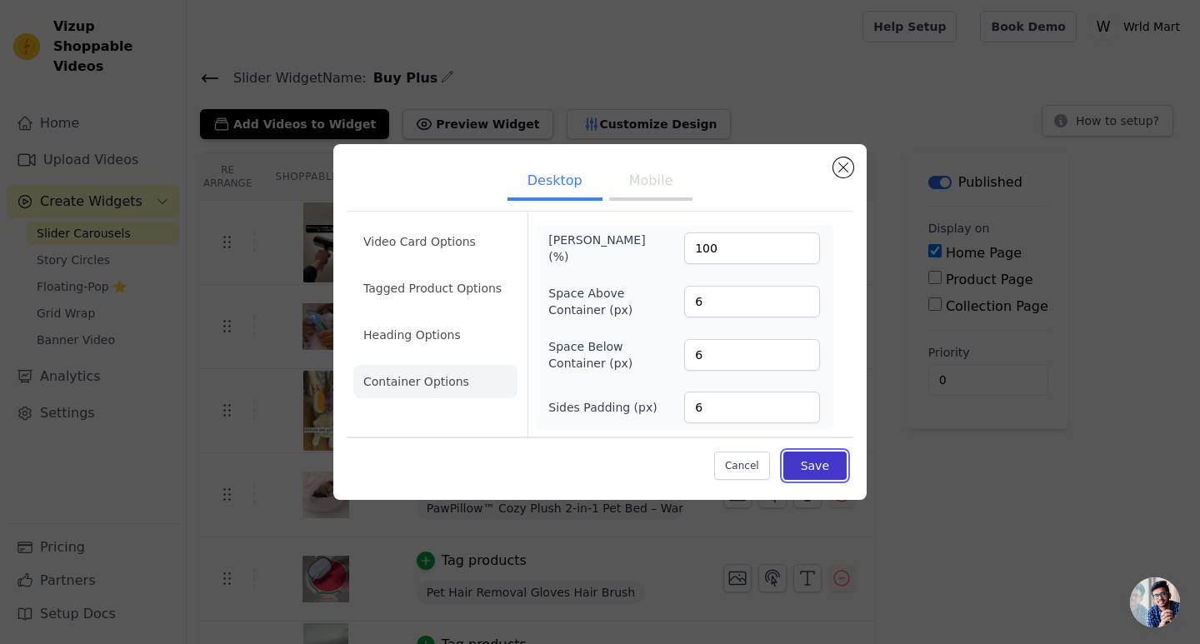
click at [800, 466] on button "Save" at bounding box center [814, 466] width 63 height 28
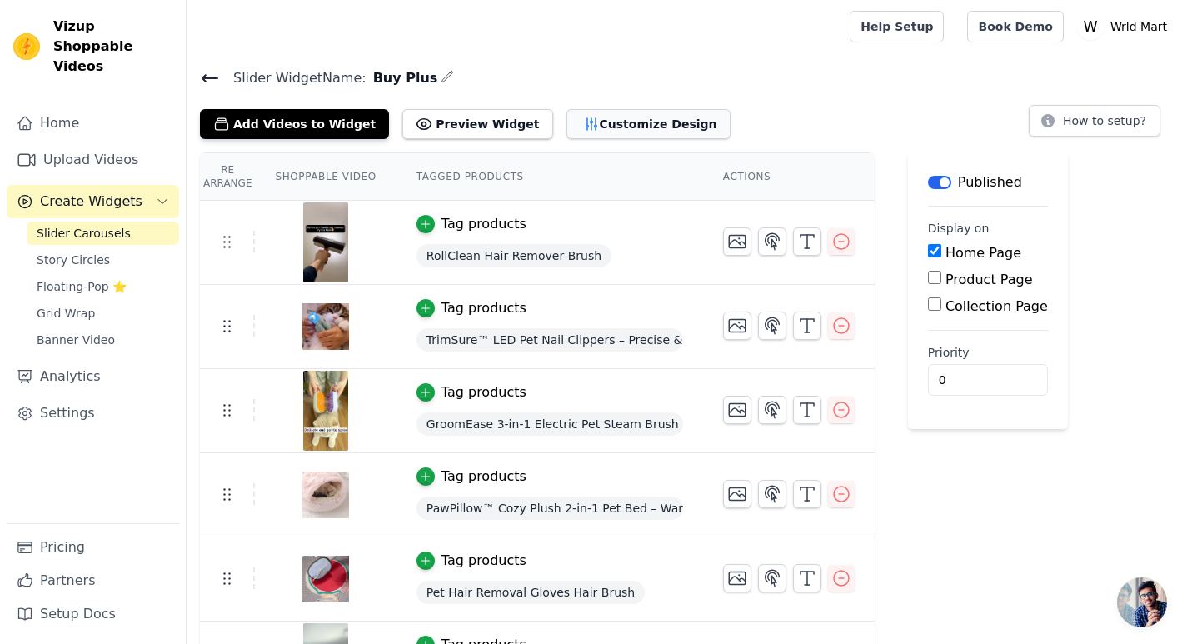
click at [610, 123] on button "Customize Design" at bounding box center [649, 124] width 164 height 30
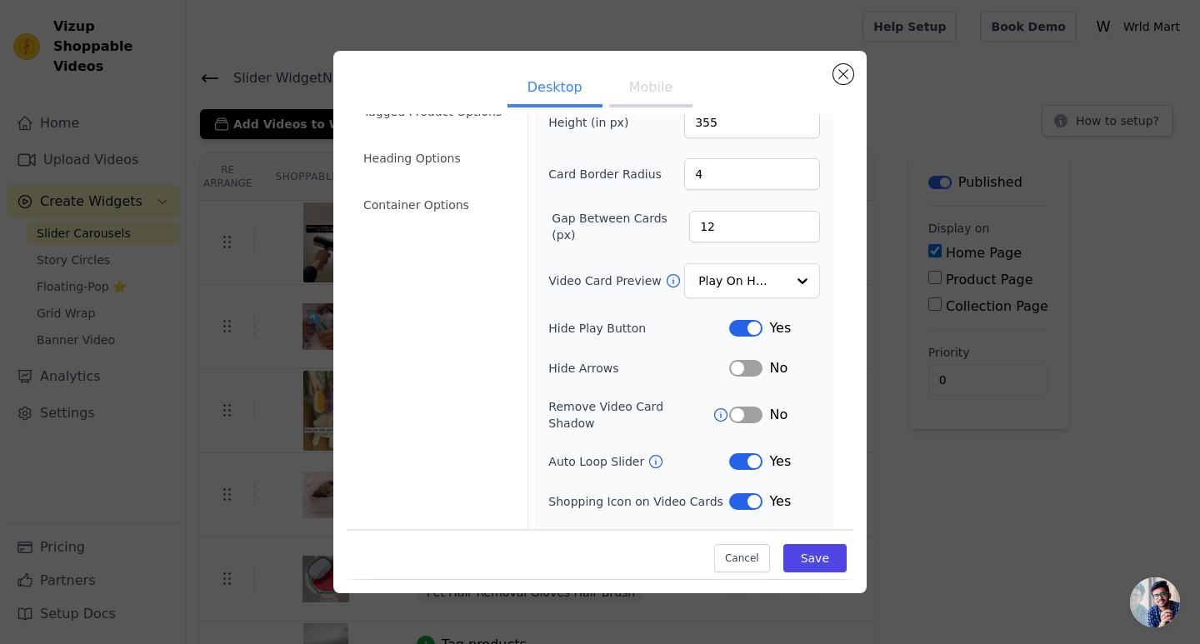
scroll to position [103, 0]
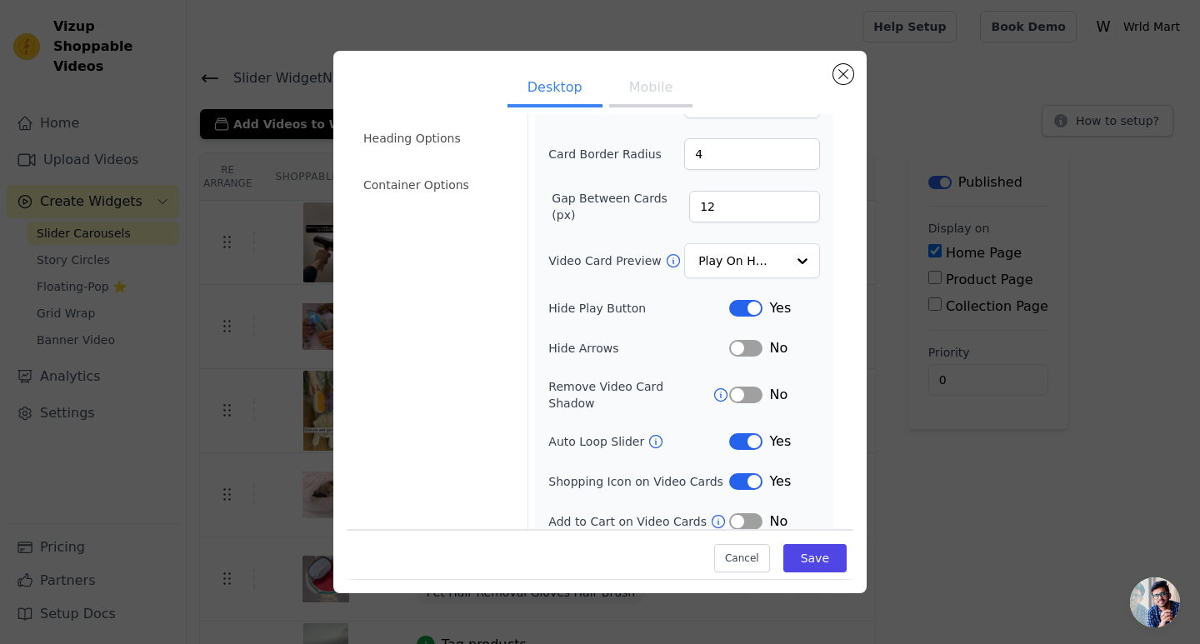
click at [737, 513] on button "Label" at bounding box center [745, 521] width 33 height 17
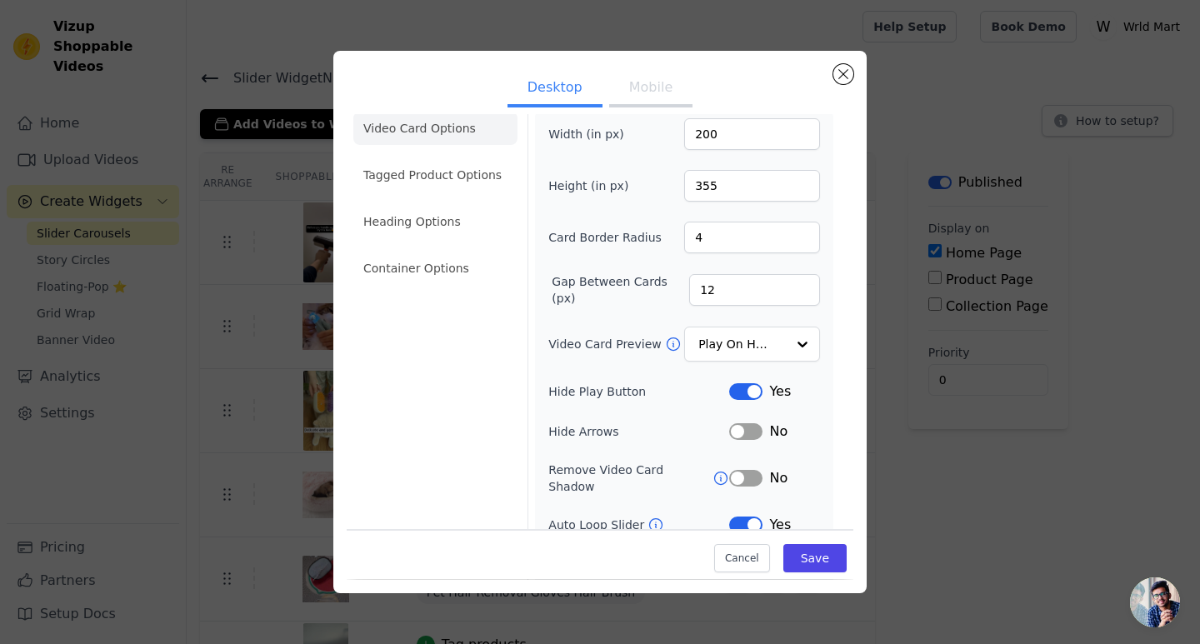
scroll to position [0, 0]
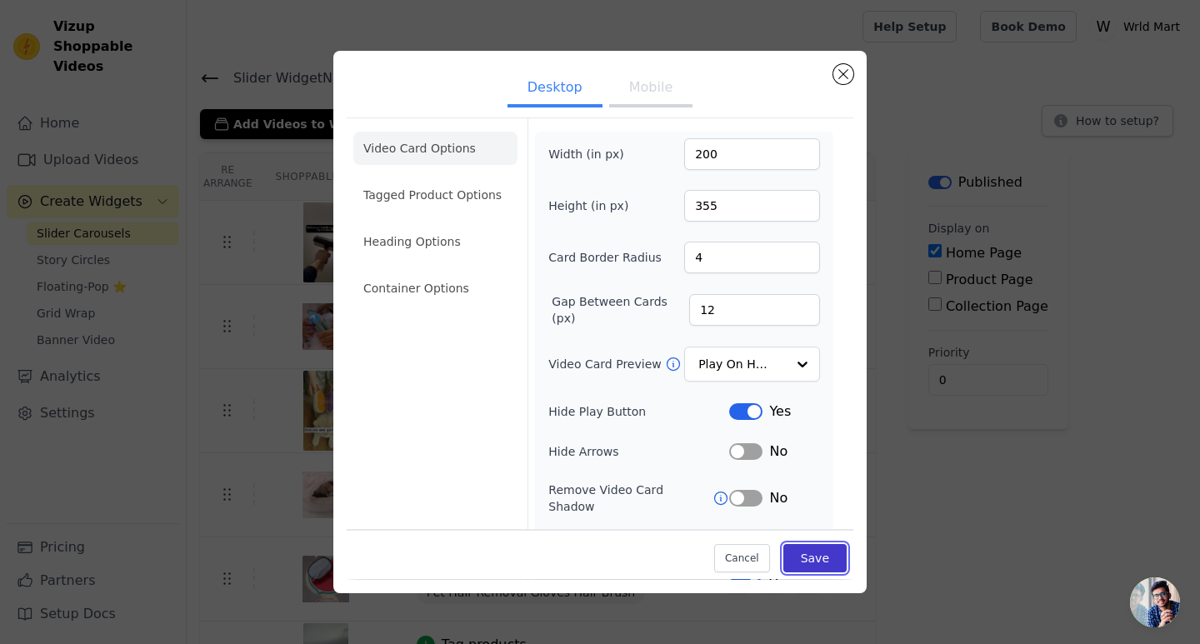
click at [787, 560] on button "Save" at bounding box center [814, 559] width 63 height 28
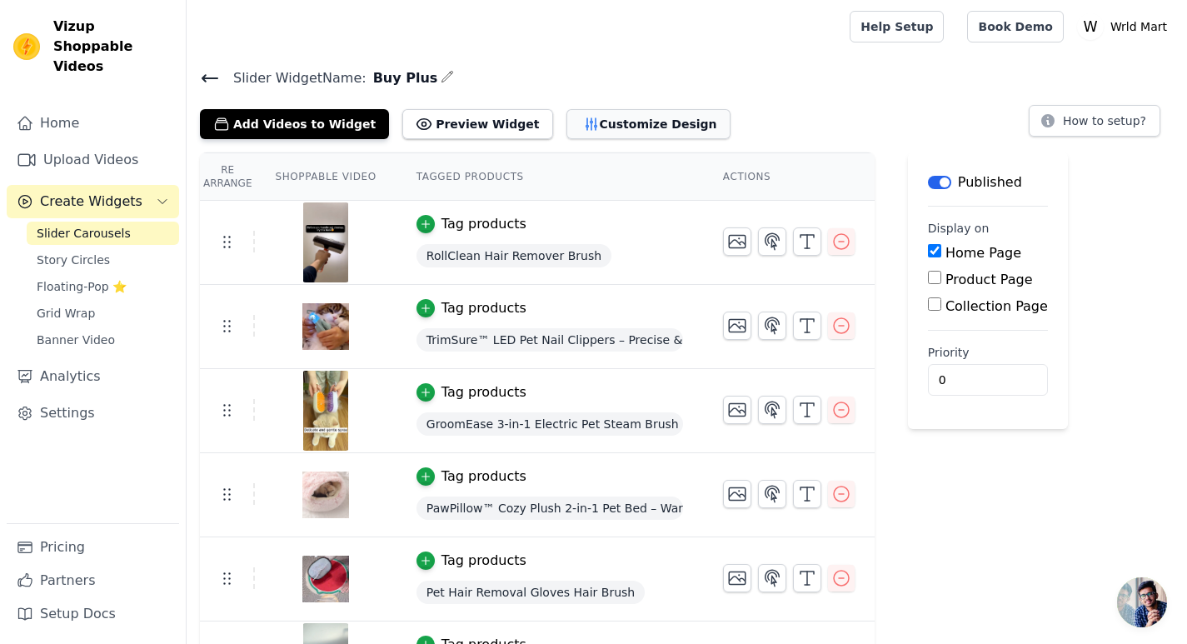
click at [623, 122] on button "Customize Design" at bounding box center [649, 124] width 164 height 30
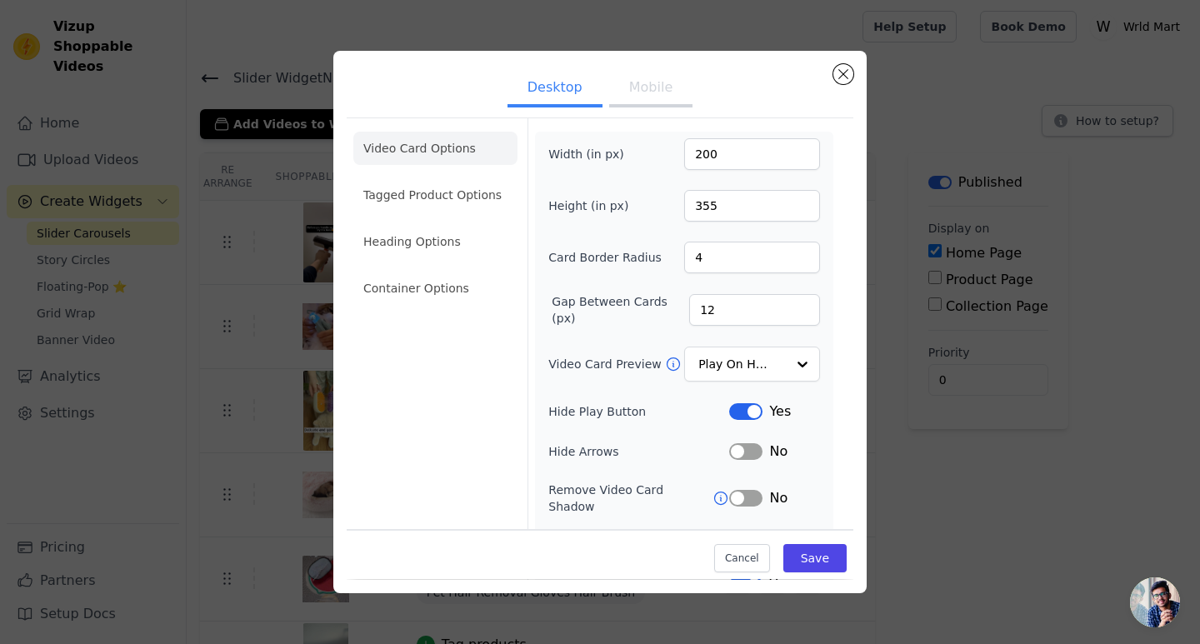
scroll to position [83, 0]
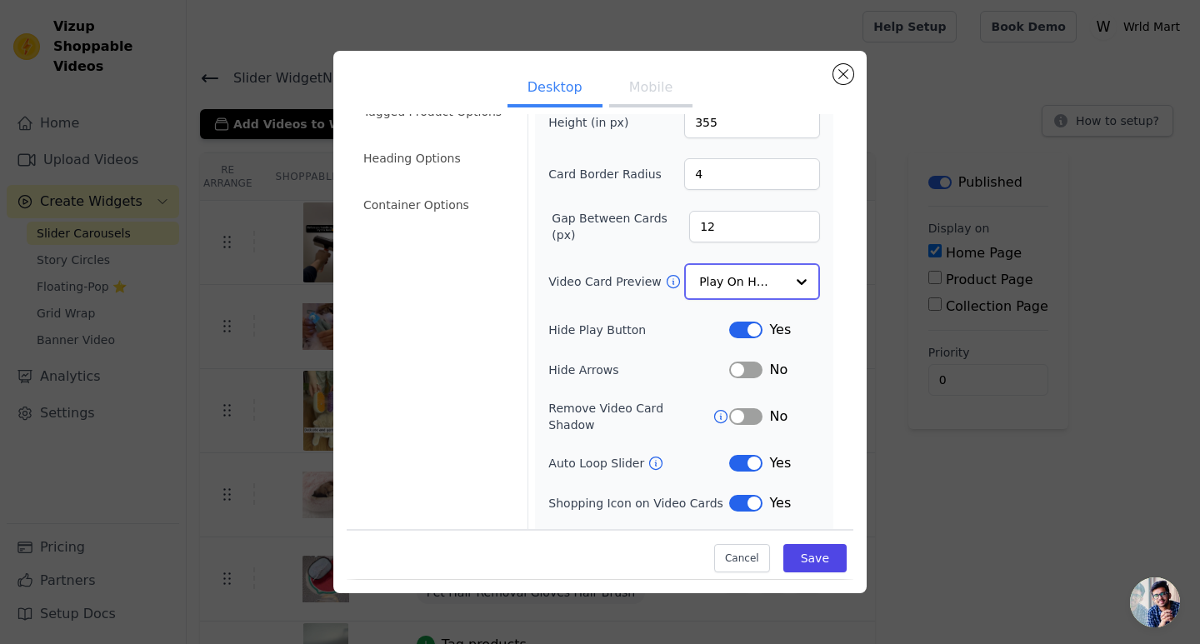
click at [745, 278] on input "Video Card Preview" at bounding box center [742, 281] width 86 height 33
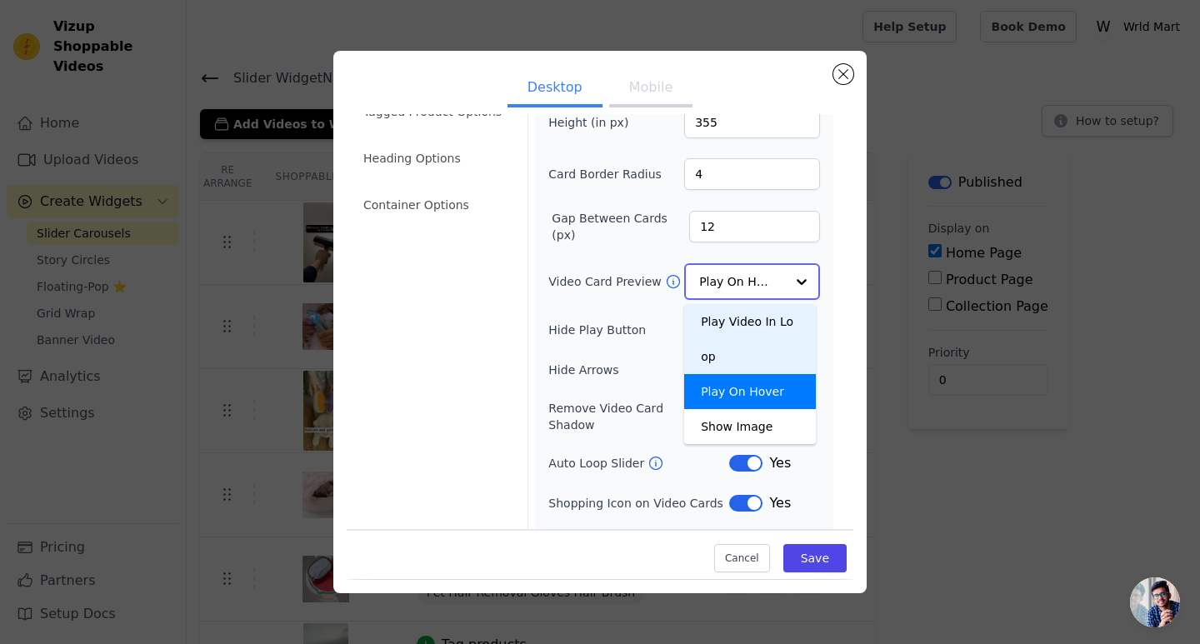
click at [737, 311] on div "Play Video In Loop" at bounding box center [750, 339] width 132 height 70
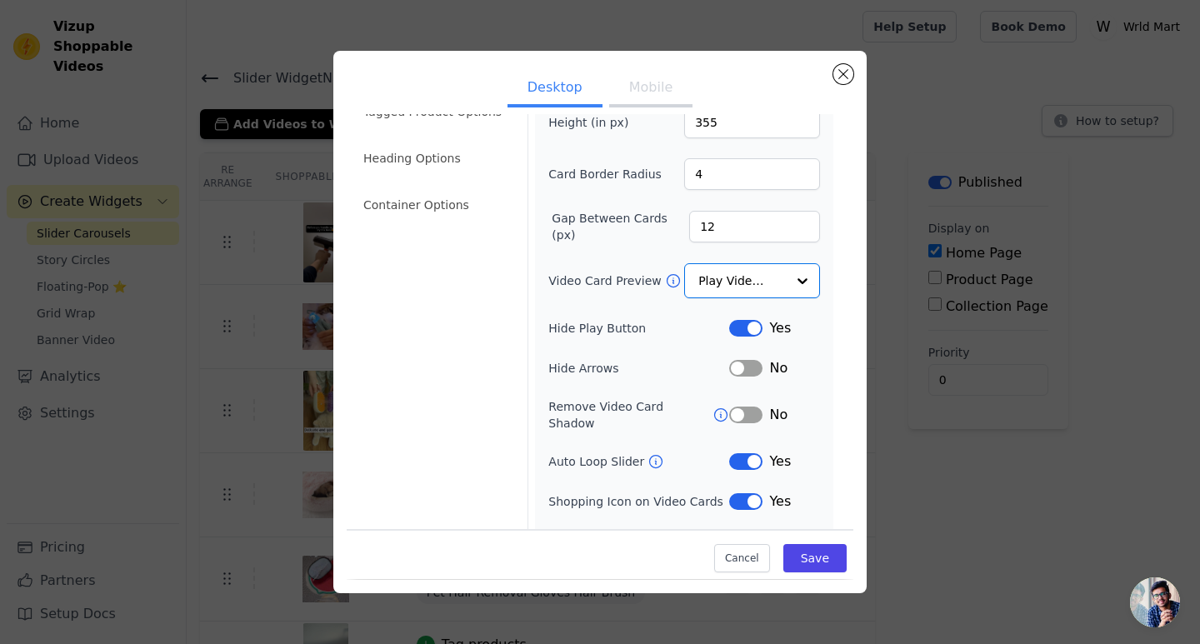
click at [670, 108] on ul "Desktop Mobile" at bounding box center [600, 89] width 507 height 50
click at [661, 95] on button "Mobile" at bounding box center [650, 89] width 83 height 37
click at [785, 265] on div at bounding box center [801, 281] width 33 height 33
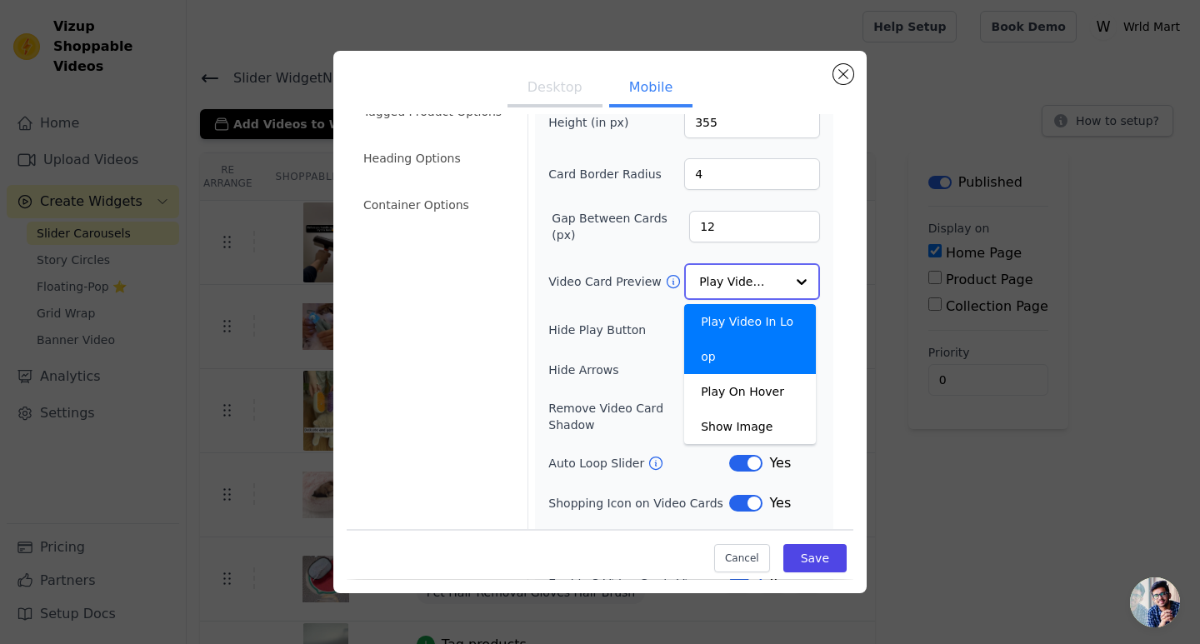
click at [785, 265] on div at bounding box center [801, 281] width 33 height 33
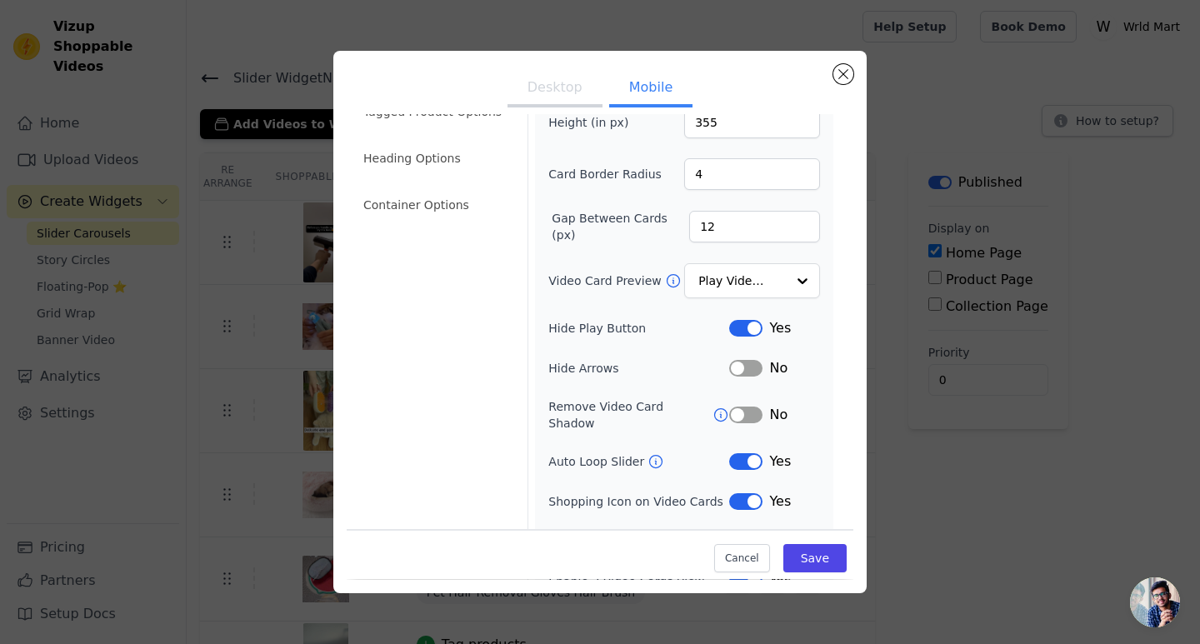
click at [617, 293] on div "Video Card Preview Play Video In Loop" at bounding box center [684, 280] width 272 height 35
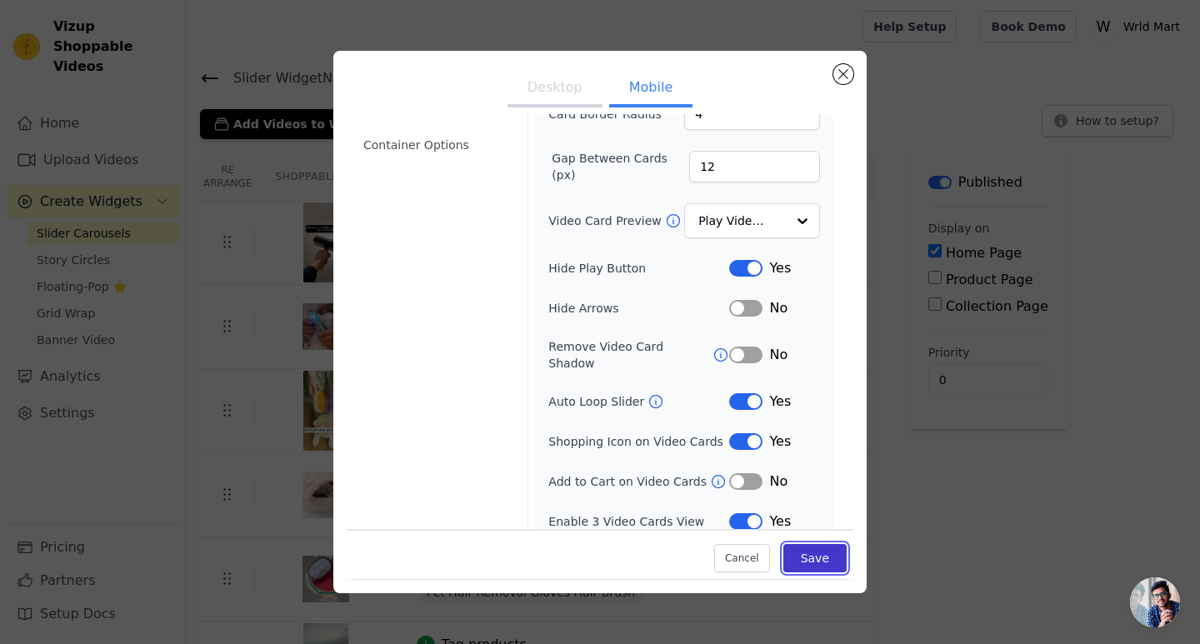
click at [783, 550] on button "Save" at bounding box center [814, 559] width 63 height 28
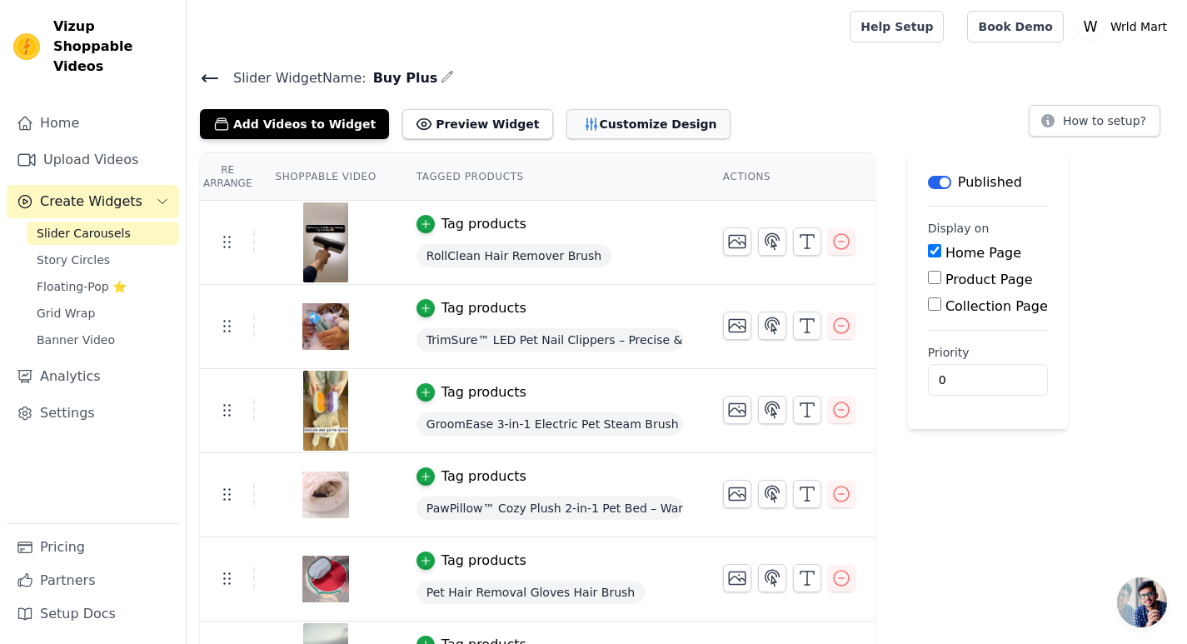
click at [567, 127] on button "Customize Design" at bounding box center [649, 124] width 164 height 30
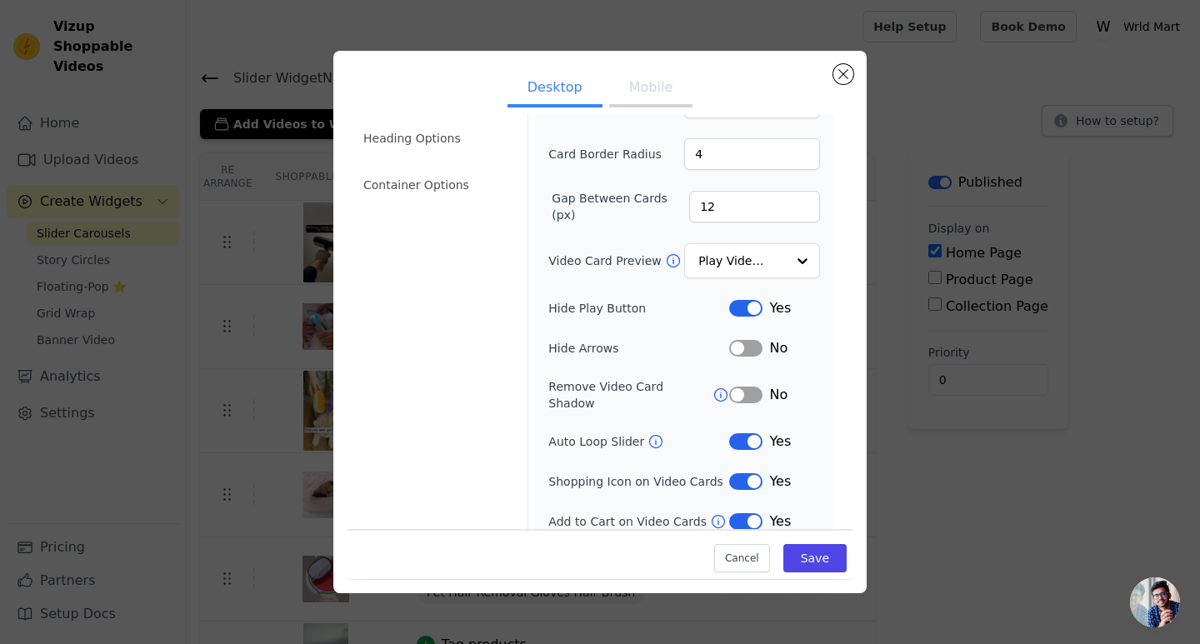
scroll to position [0, 0]
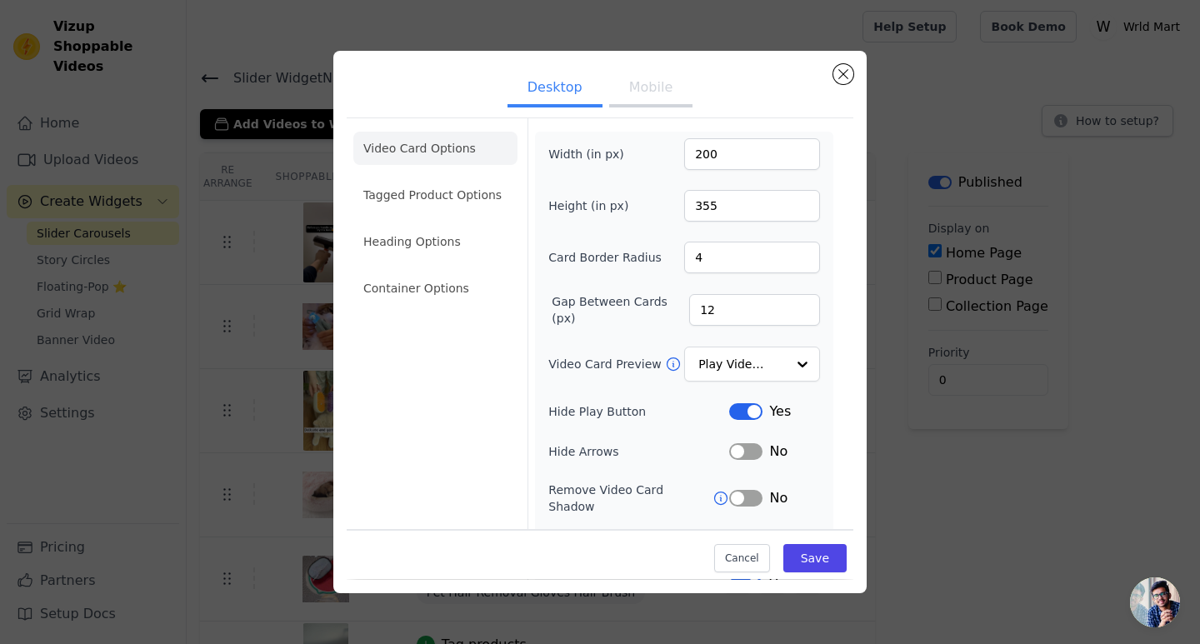
click at [653, 99] on button "Mobile" at bounding box center [650, 89] width 83 height 37
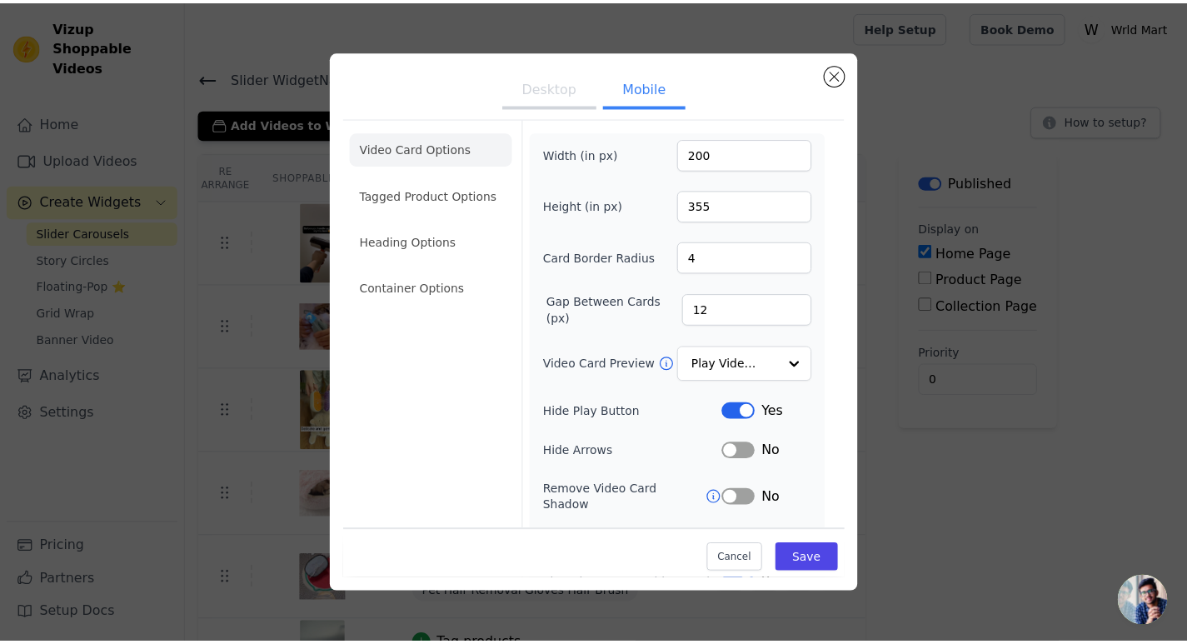
scroll to position [83, 0]
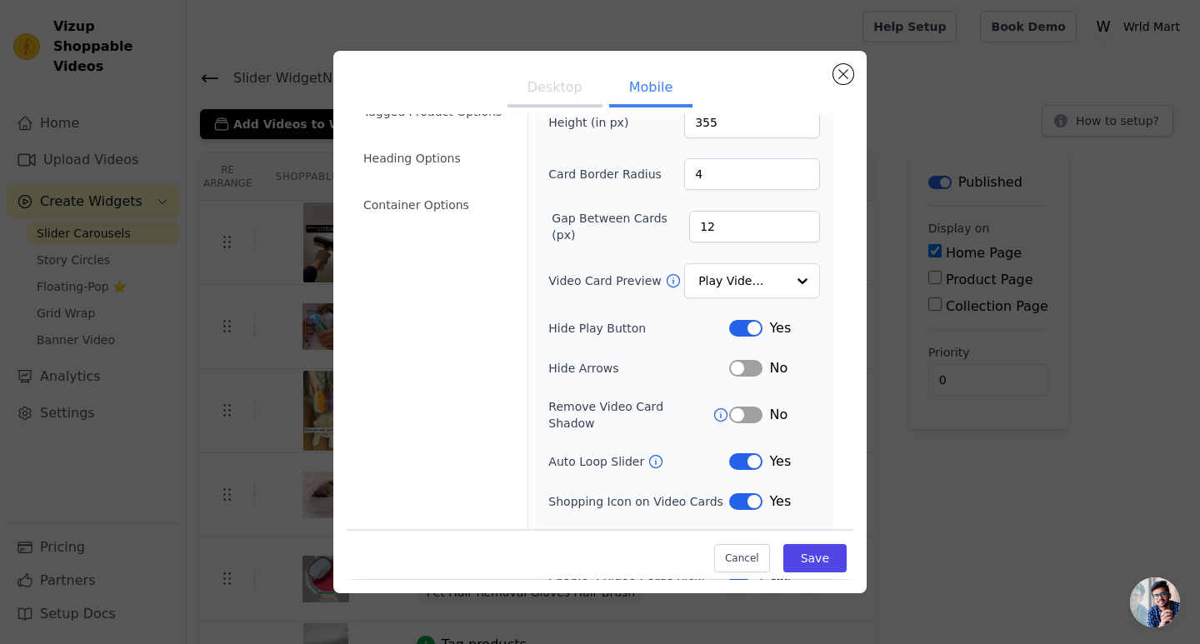
click at [582, 94] on button "Desktop" at bounding box center [554, 89] width 95 height 37
click at [729, 326] on button "Label" at bounding box center [745, 328] width 33 height 17
click at [662, 98] on button "Mobile" at bounding box center [650, 89] width 83 height 37
click at [748, 320] on button "Label" at bounding box center [745, 328] width 33 height 17
click at [795, 551] on button "Save" at bounding box center [814, 559] width 63 height 28
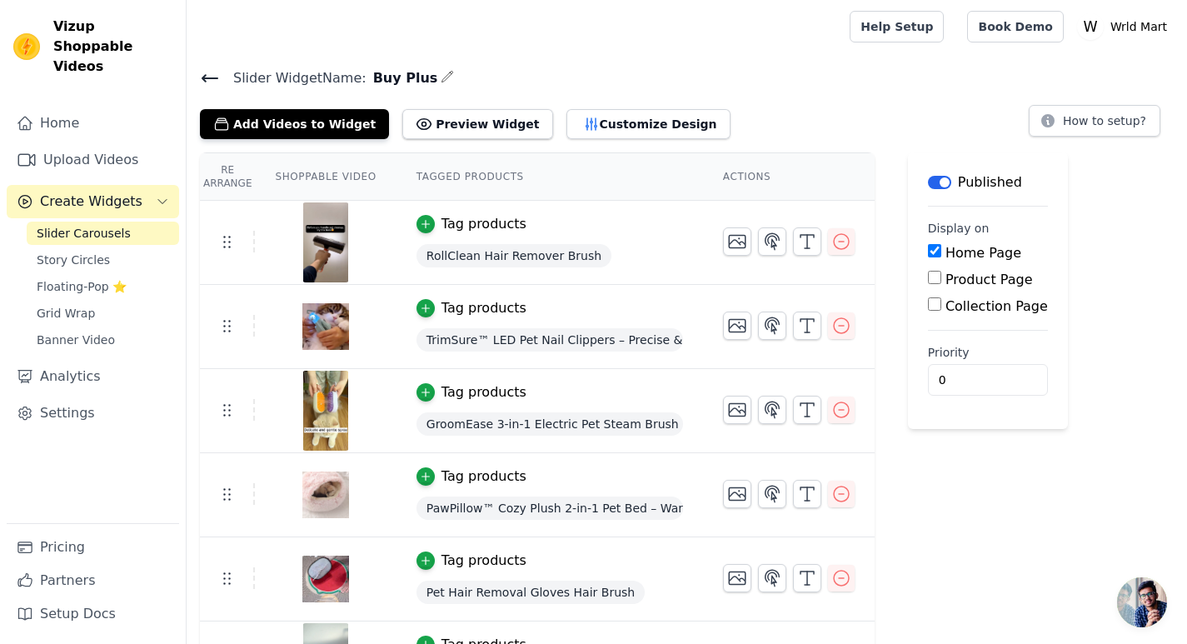
scroll to position [61, 0]
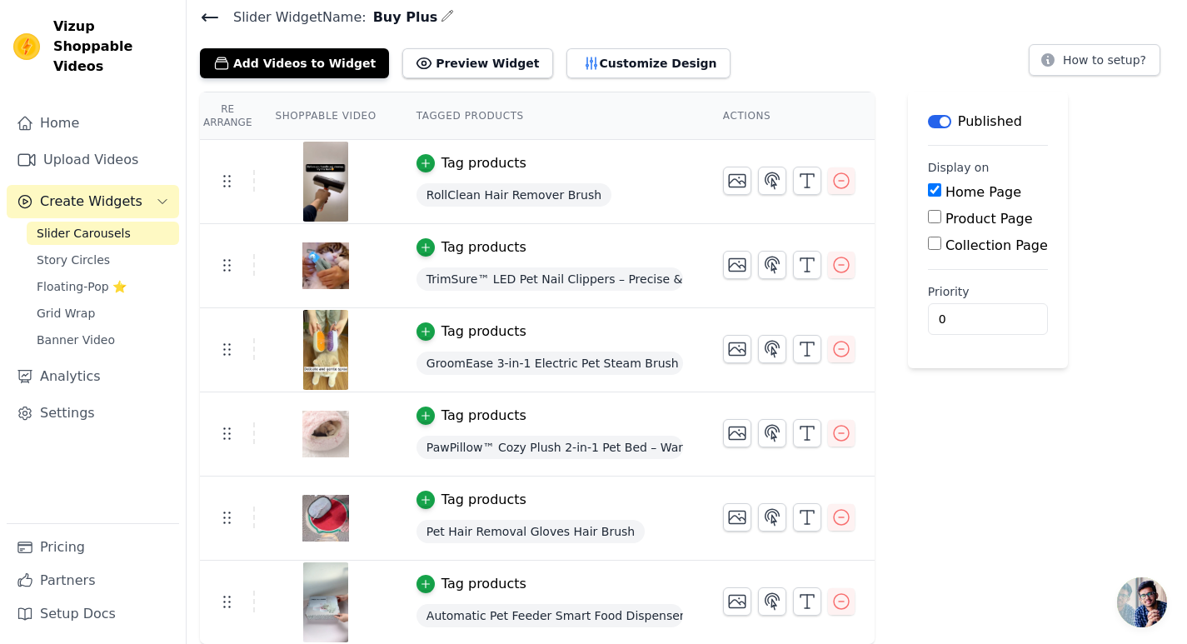
click at [449, 494] on div "Tag products" at bounding box center [484, 500] width 85 height 20
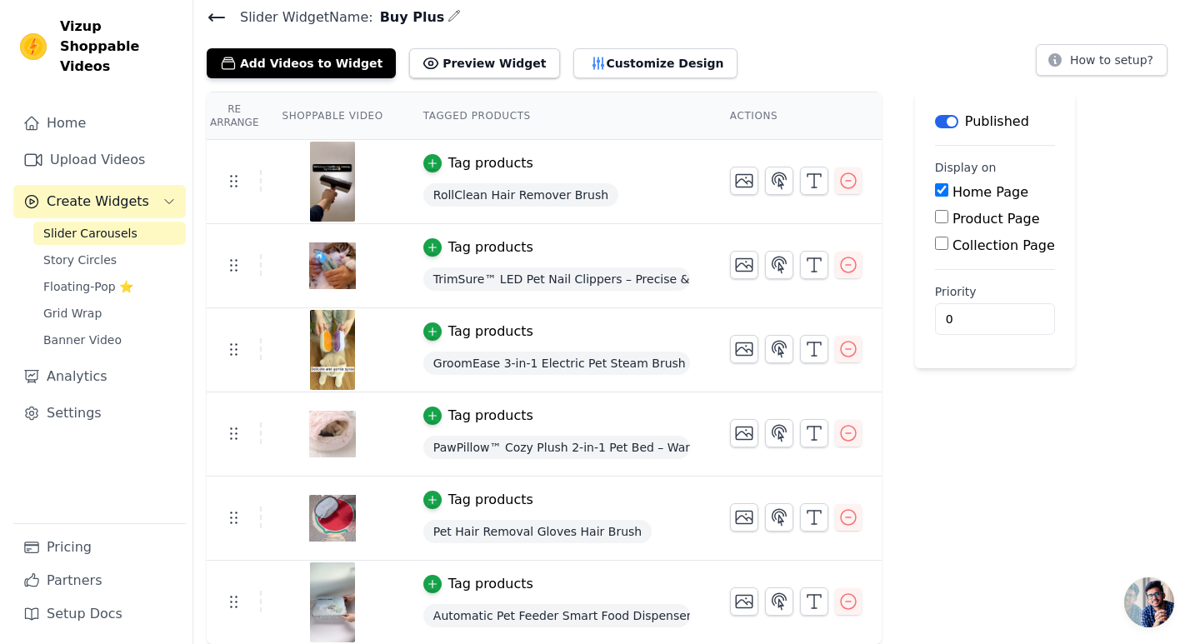
scroll to position [0, 0]
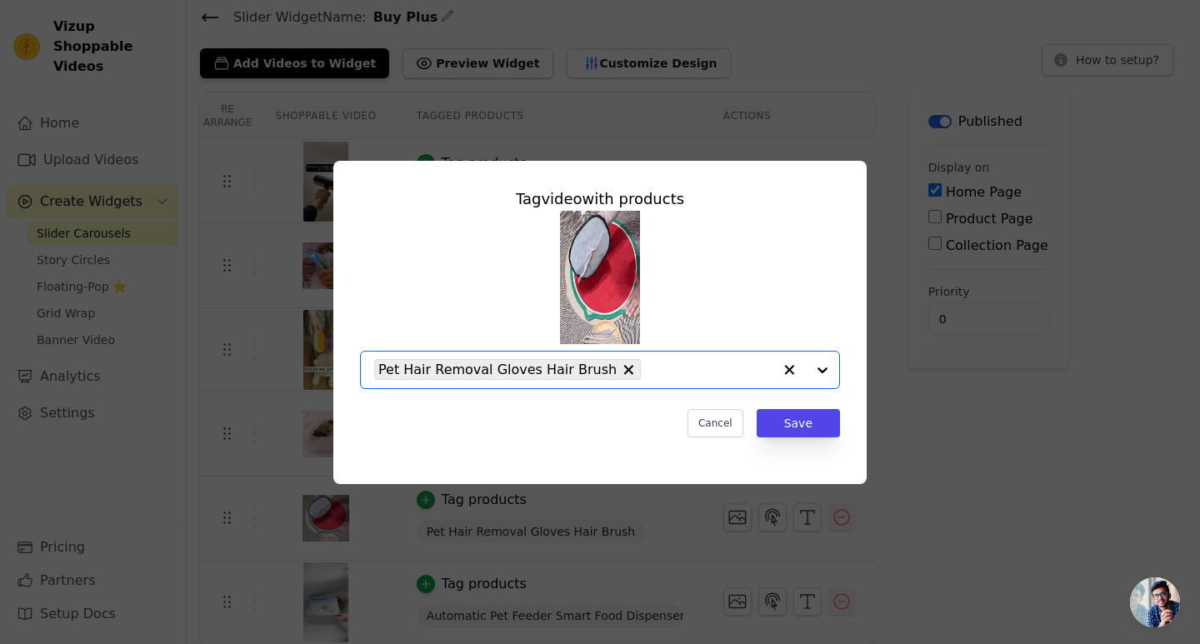
click at [712, 367] on input "text" at bounding box center [710, 370] width 123 height 20
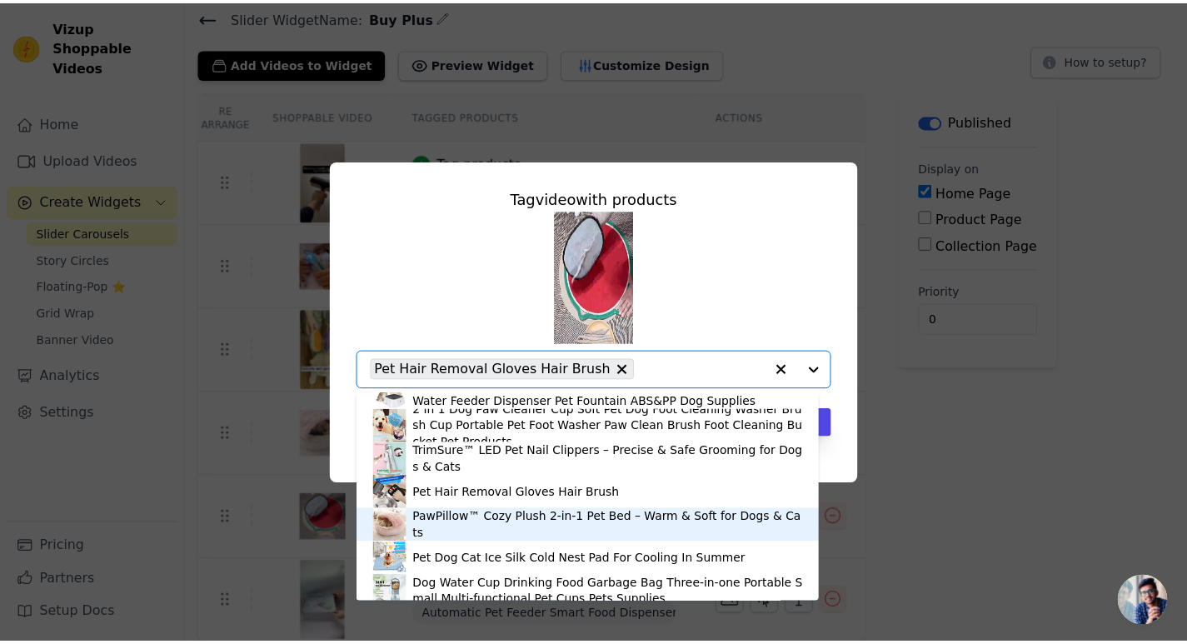
scroll to position [162, 0]
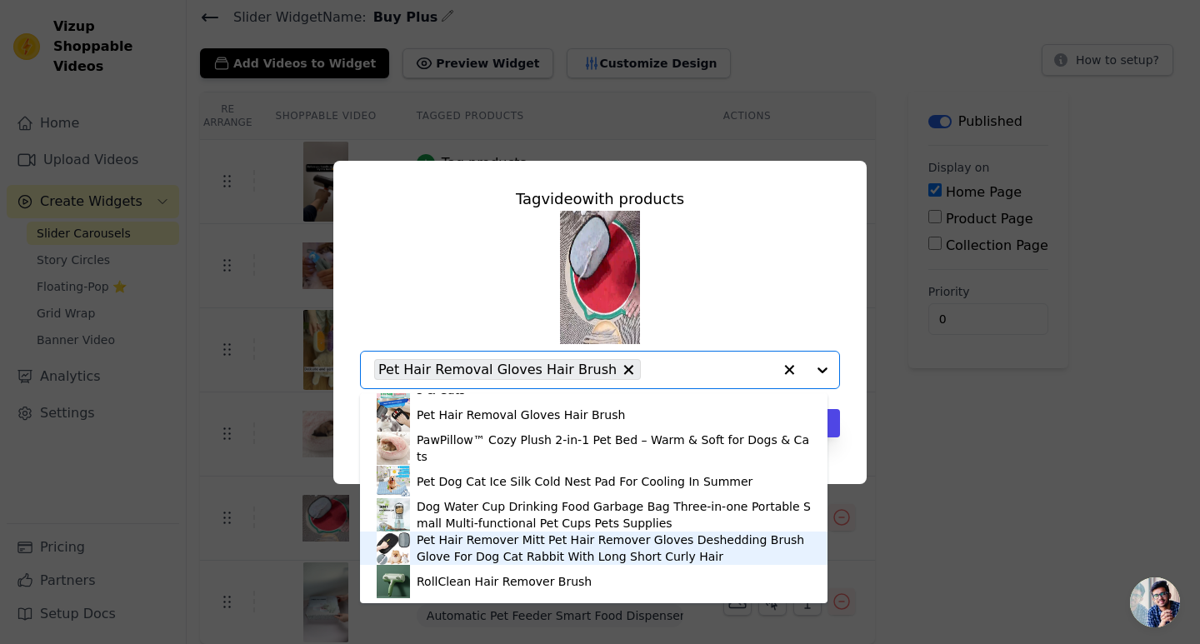
click at [587, 542] on div "Pet Hair Remover Mitt Pet Hair Remover Gloves Deshedding Brush Glove For Dog Ca…" at bounding box center [614, 548] width 394 height 33
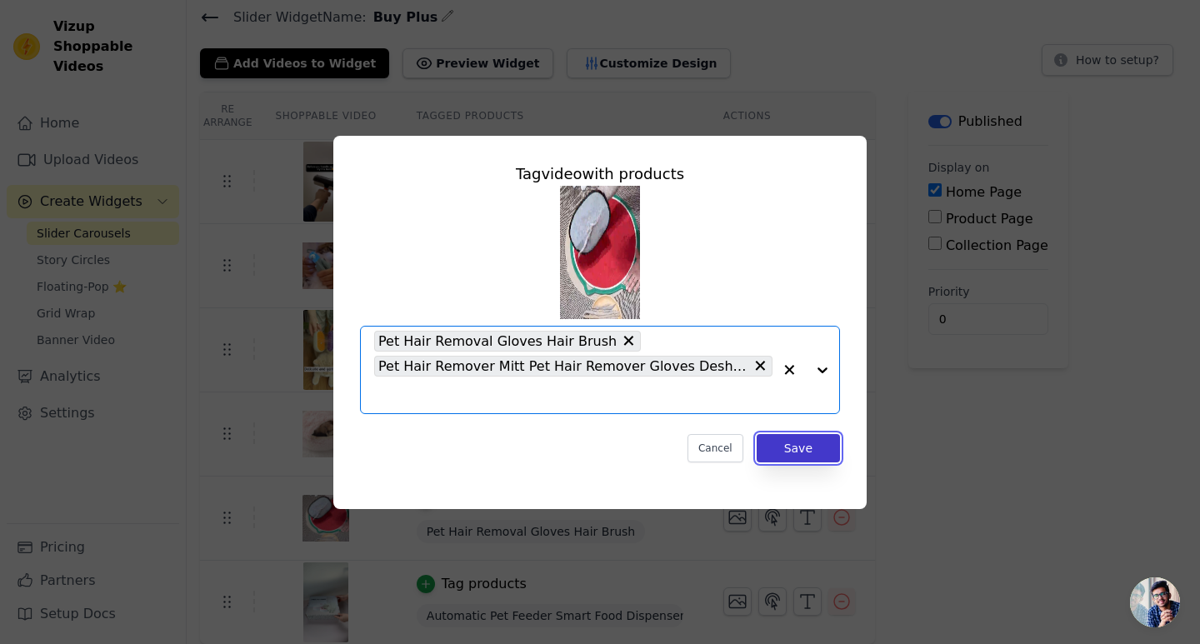
click at [784, 450] on button "Save" at bounding box center [798, 448] width 83 height 28
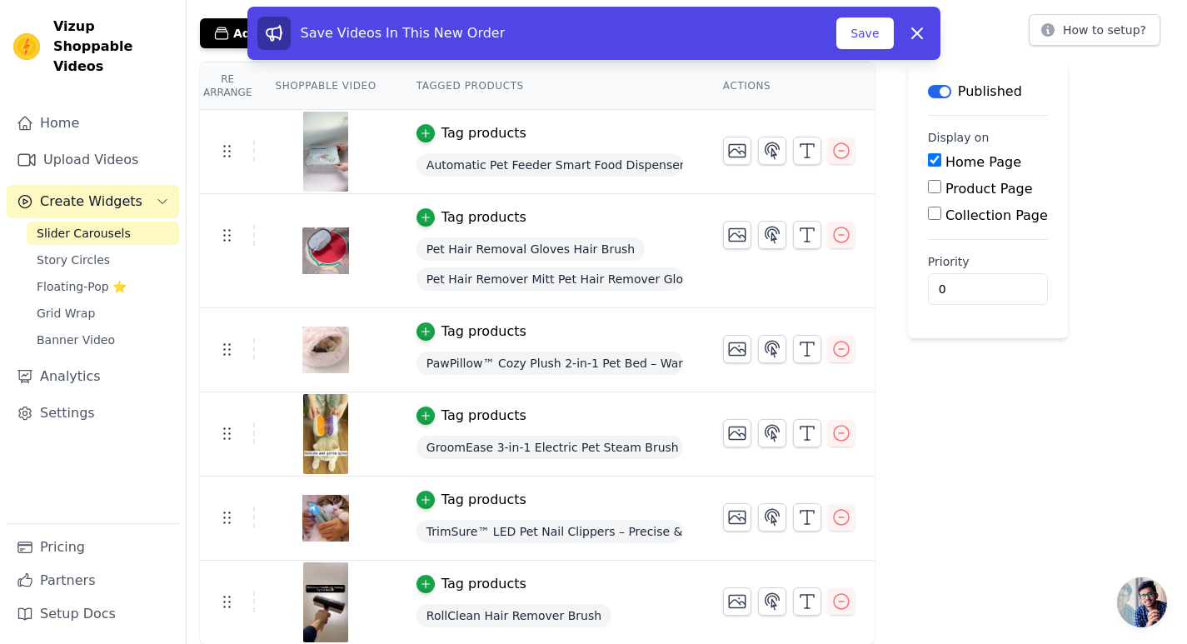
scroll to position [7, 0]
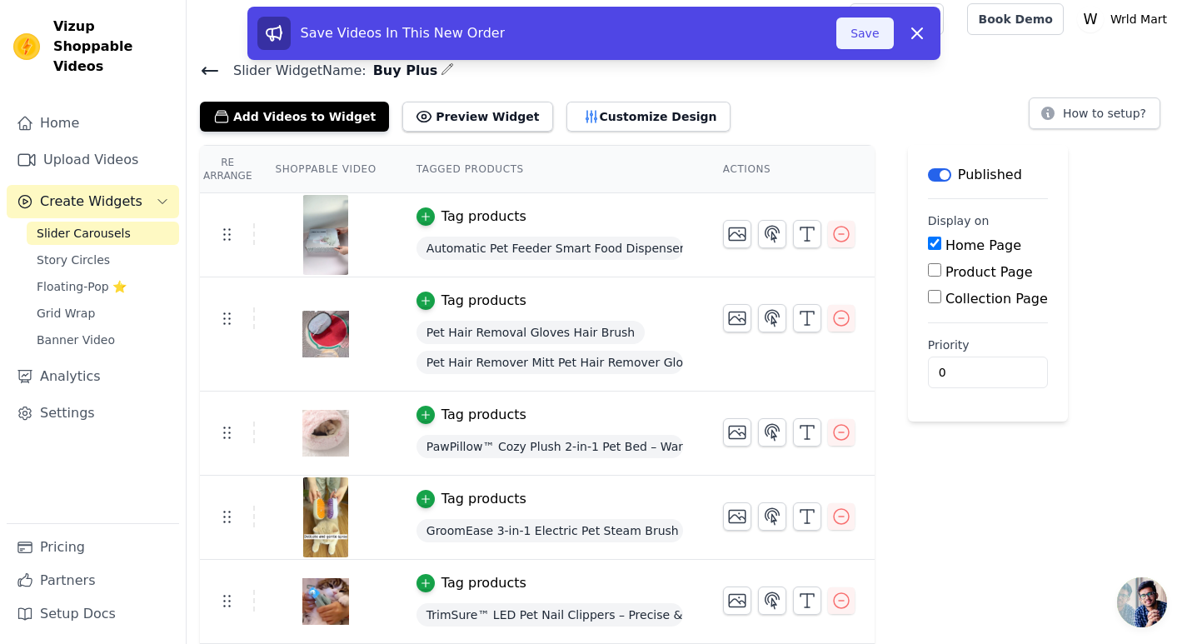
click at [871, 29] on button "Save" at bounding box center [865, 33] width 57 height 32
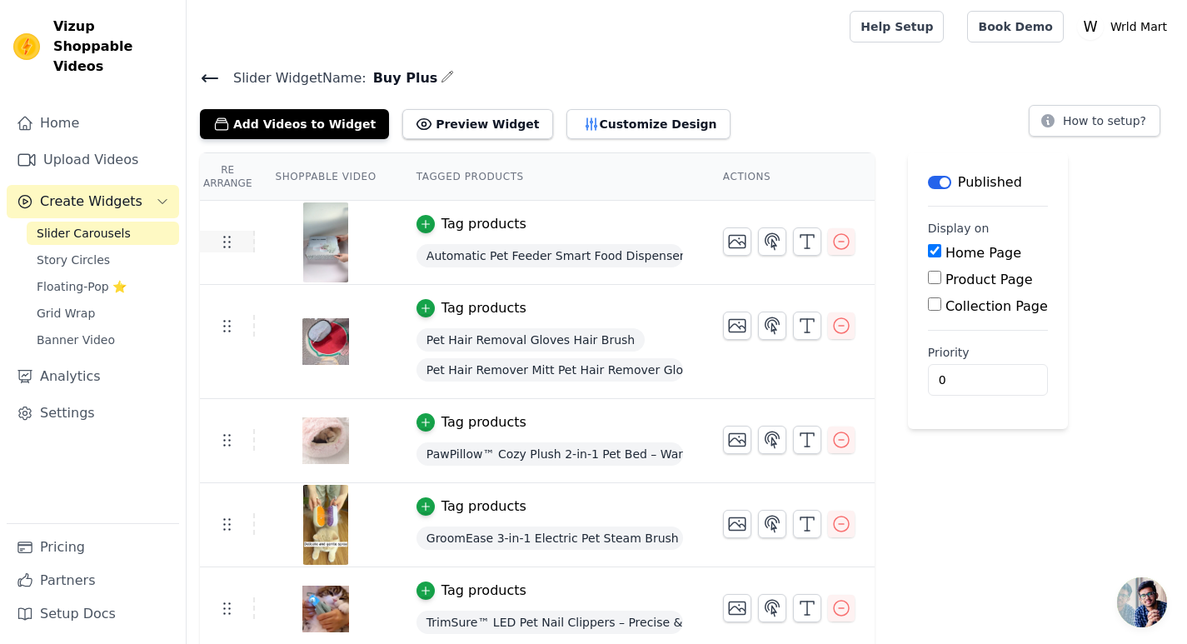
scroll to position [91, 0]
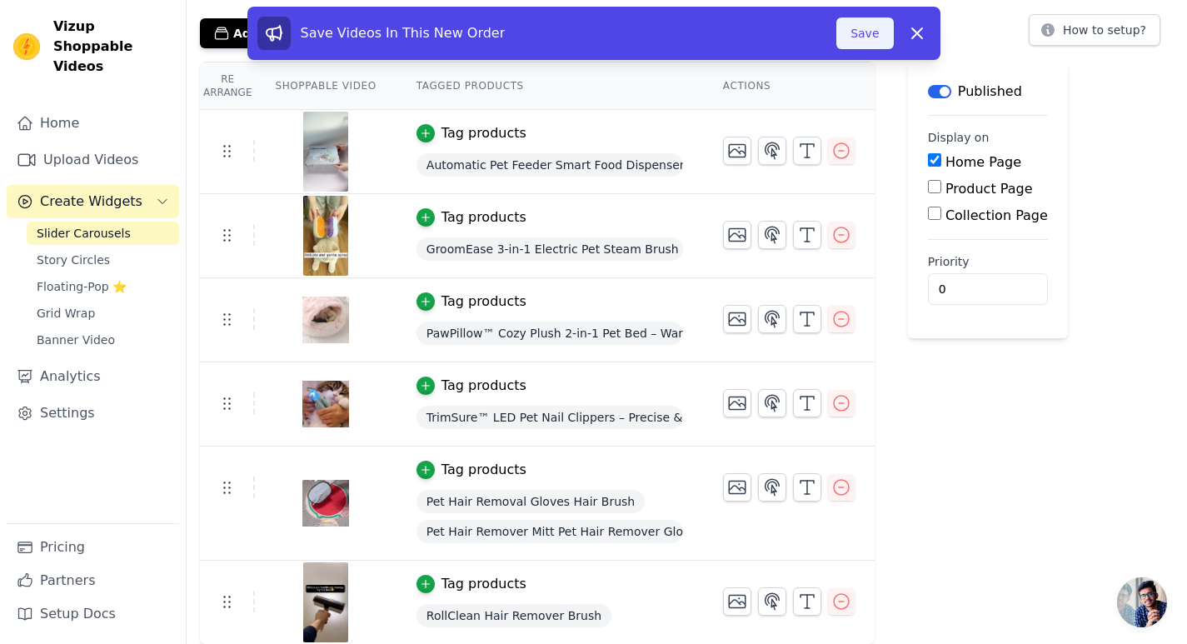
click at [854, 42] on button "Save" at bounding box center [865, 33] width 57 height 32
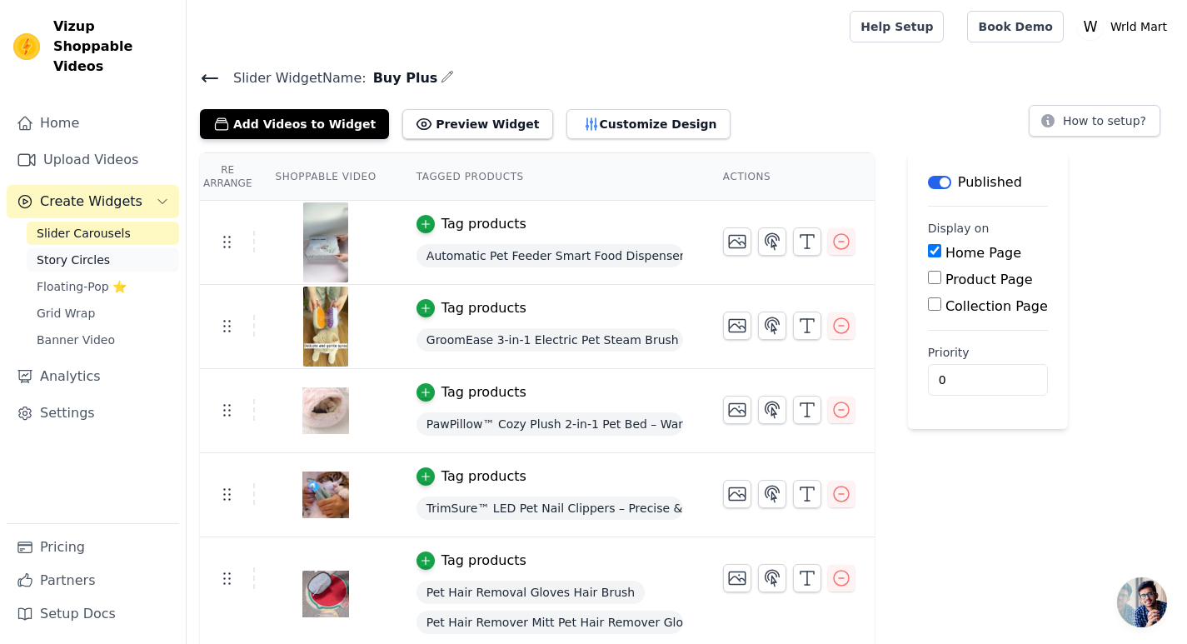
click at [127, 248] on link "Story Circles" at bounding box center [103, 259] width 152 height 23
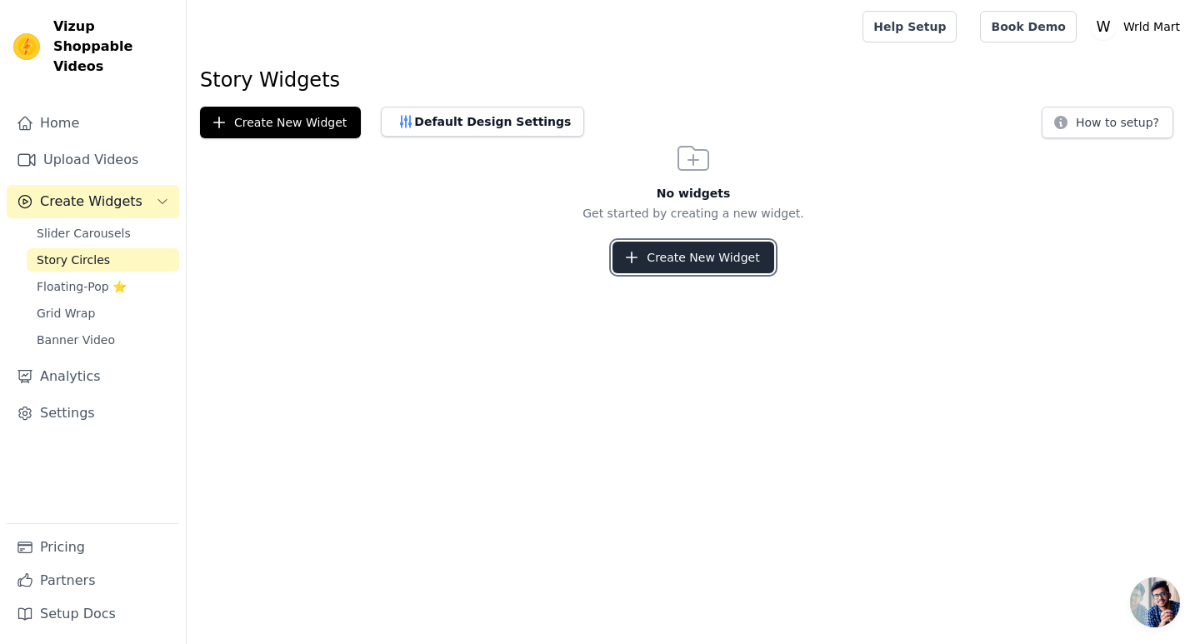
click at [676, 267] on button "Create New Widget" at bounding box center [692, 258] width 161 height 32
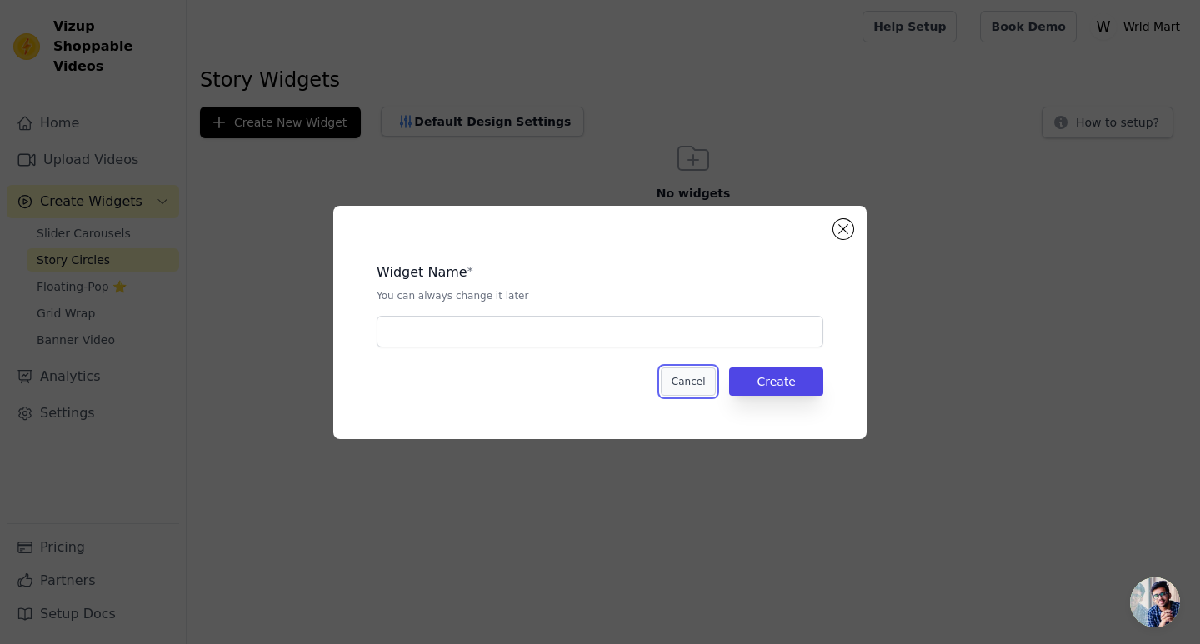
click at [697, 392] on button "Cancel" at bounding box center [689, 381] width 56 height 28
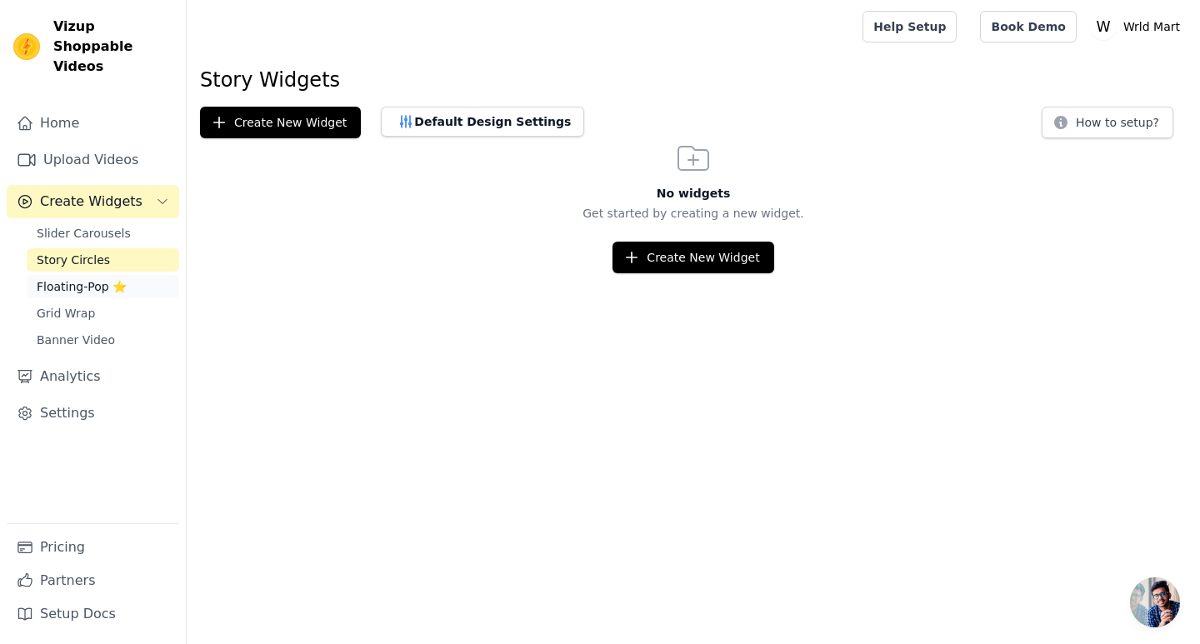
click at [98, 278] on span "Floating-Pop ⭐" at bounding box center [82, 286] width 90 height 17
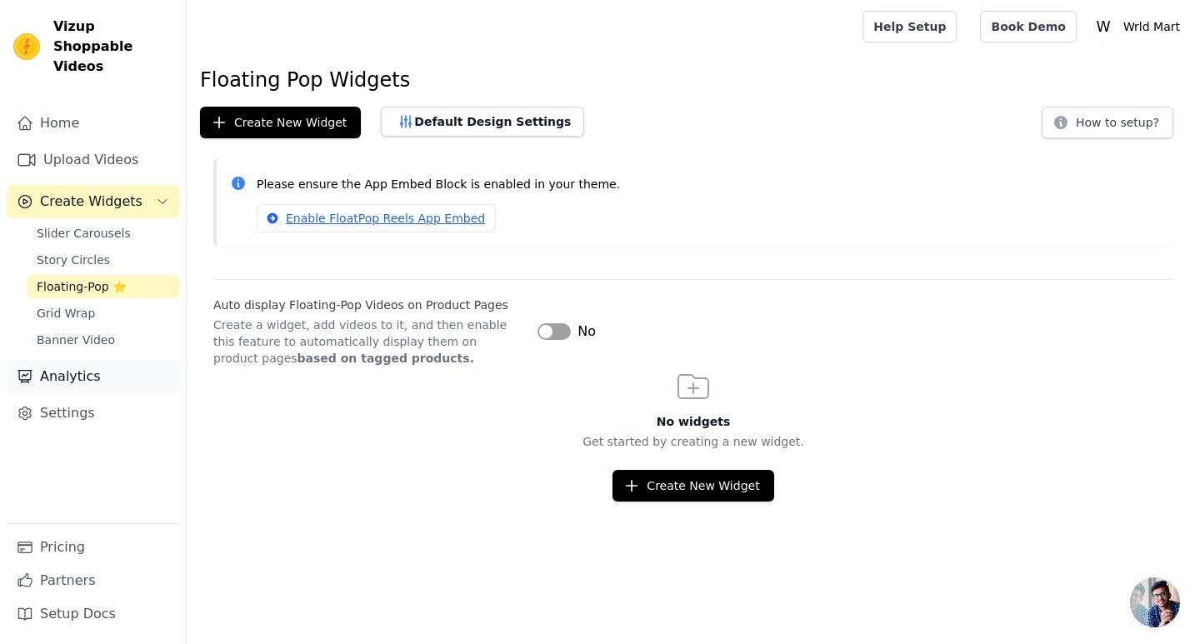
click at [77, 360] on link "Analytics" at bounding box center [93, 376] width 172 height 33
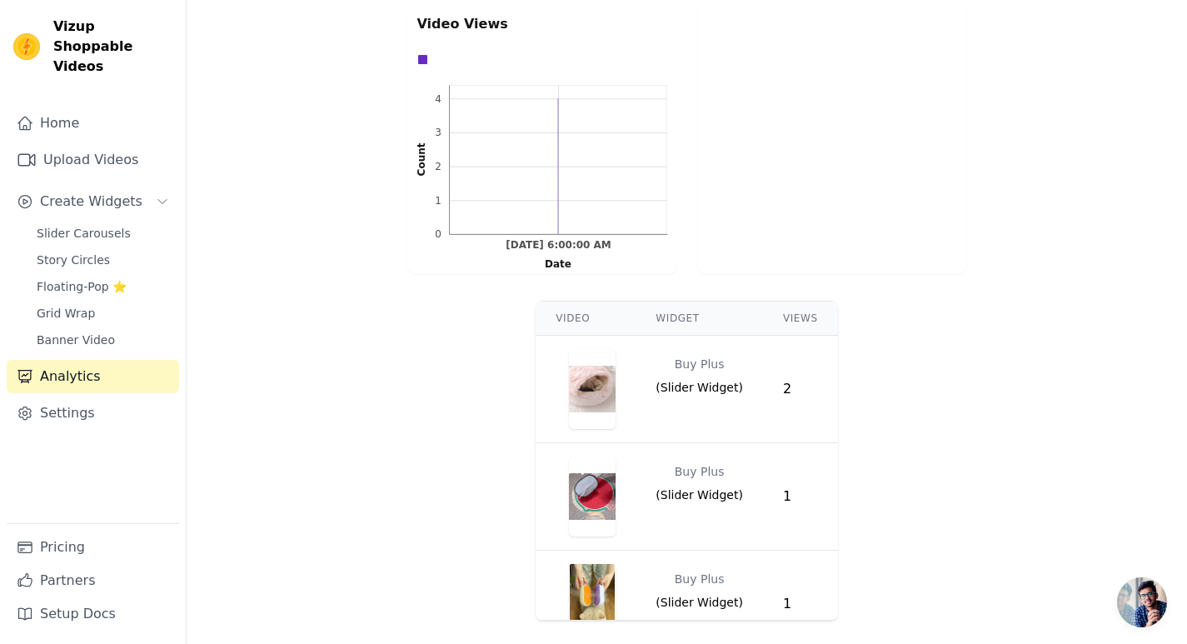
scroll to position [37, 0]
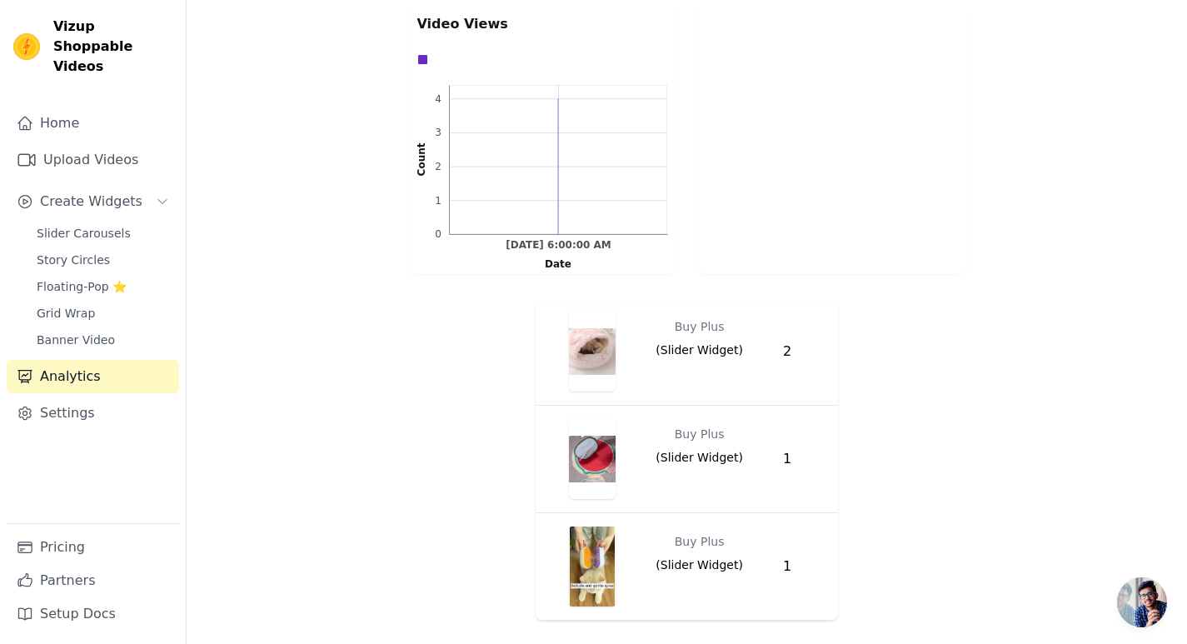
click at [97, 367] on link "Analytics" at bounding box center [93, 376] width 172 height 33
click at [96, 376] on div "Home Upload Videos Create Widgets Slider Carousels Story Circles Floating-Pop ⭐…" at bounding box center [93, 315] width 172 height 417
click at [97, 397] on link "Settings" at bounding box center [93, 413] width 172 height 33
